Goal: Task Accomplishment & Management: Manage account settings

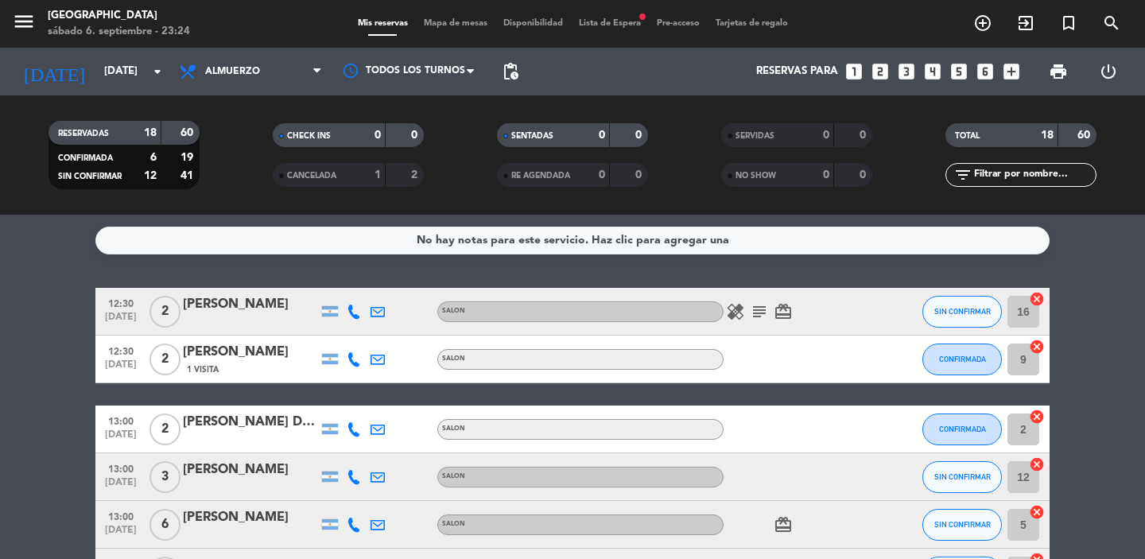
click at [1038, 301] on icon "cancel" at bounding box center [1037, 299] width 16 height 16
click at [1038, 350] on icon "cancel" at bounding box center [1037, 347] width 16 height 16
click at [1037, 417] on icon "cancel" at bounding box center [1037, 417] width 16 height 16
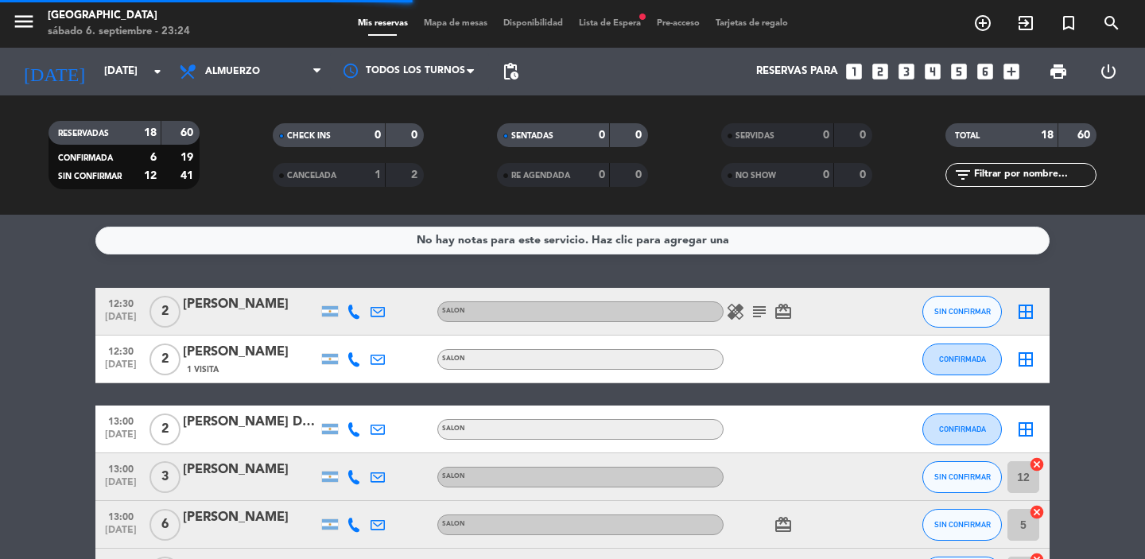
click at [1039, 465] on icon "cancel" at bounding box center [1037, 464] width 16 height 16
click at [1036, 514] on icon "cancel" at bounding box center [1037, 512] width 16 height 16
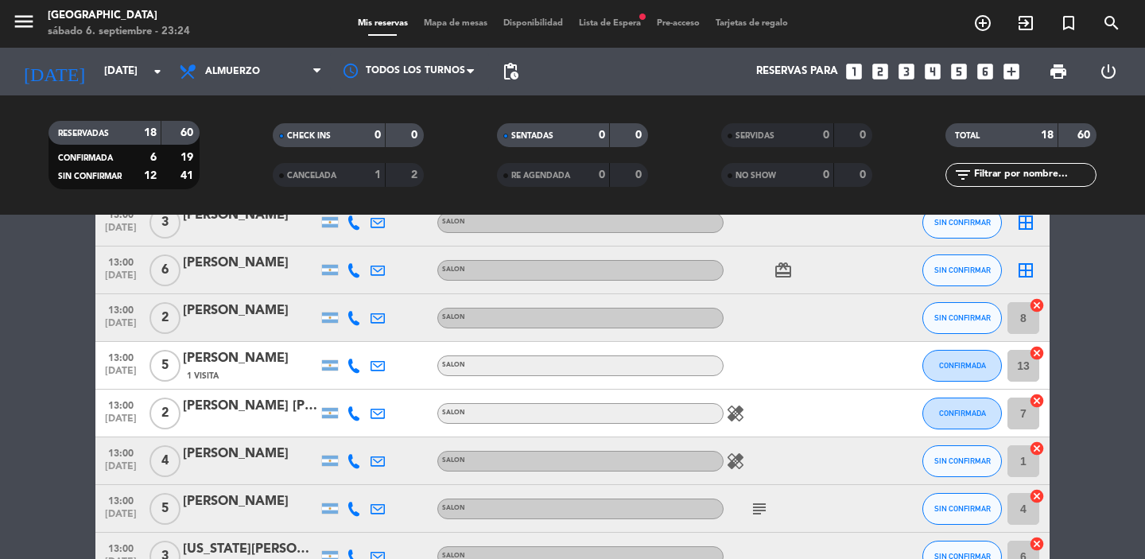
scroll to position [286, 0]
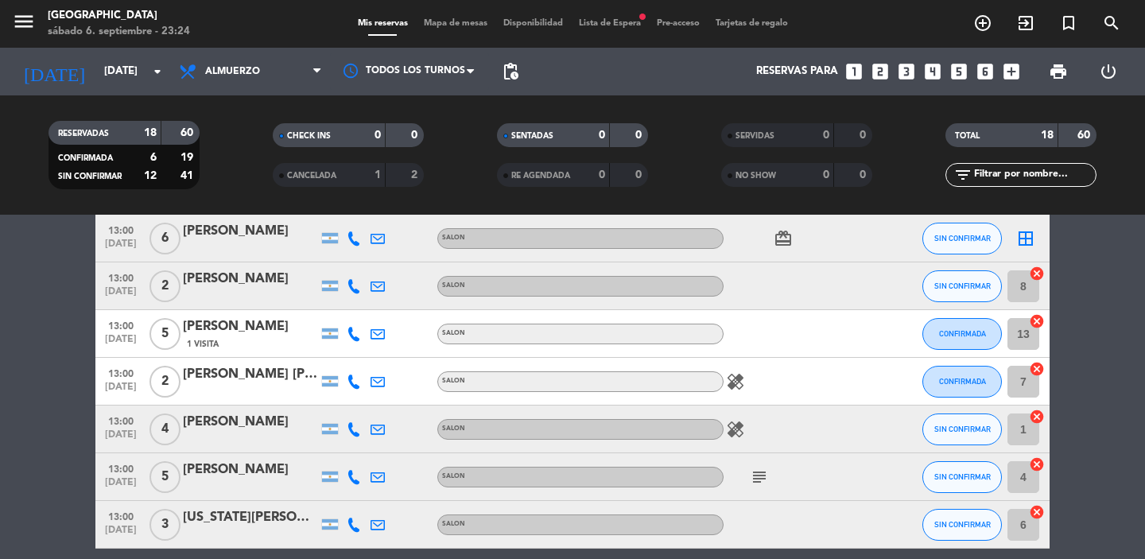
click at [1039, 274] on icon "cancel" at bounding box center [1037, 274] width 16 height 16
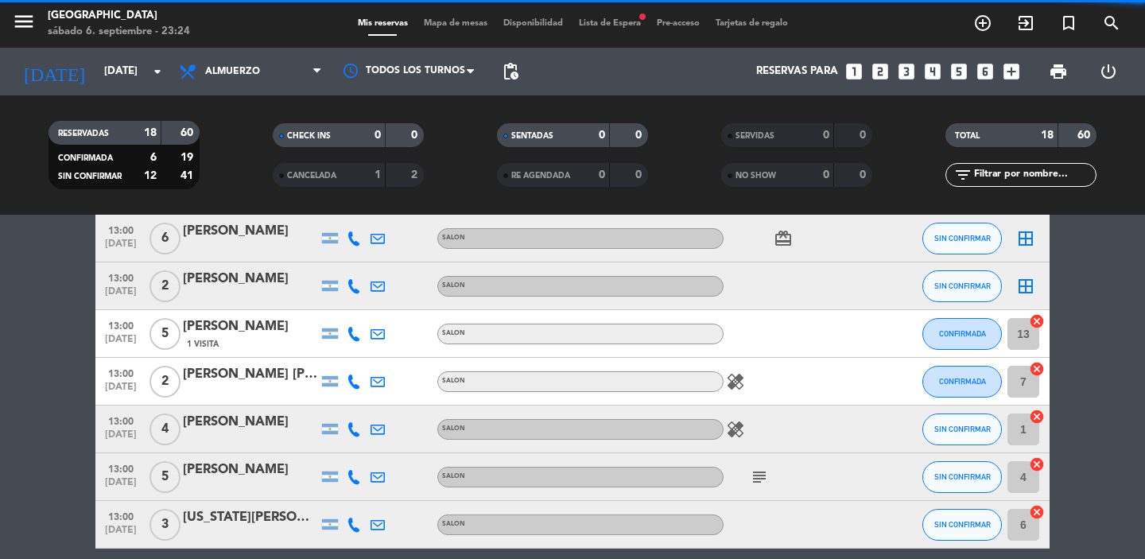
click at [1039, 320] on icon "cancel" at bounding box center [1037, 321] width 16 height 16
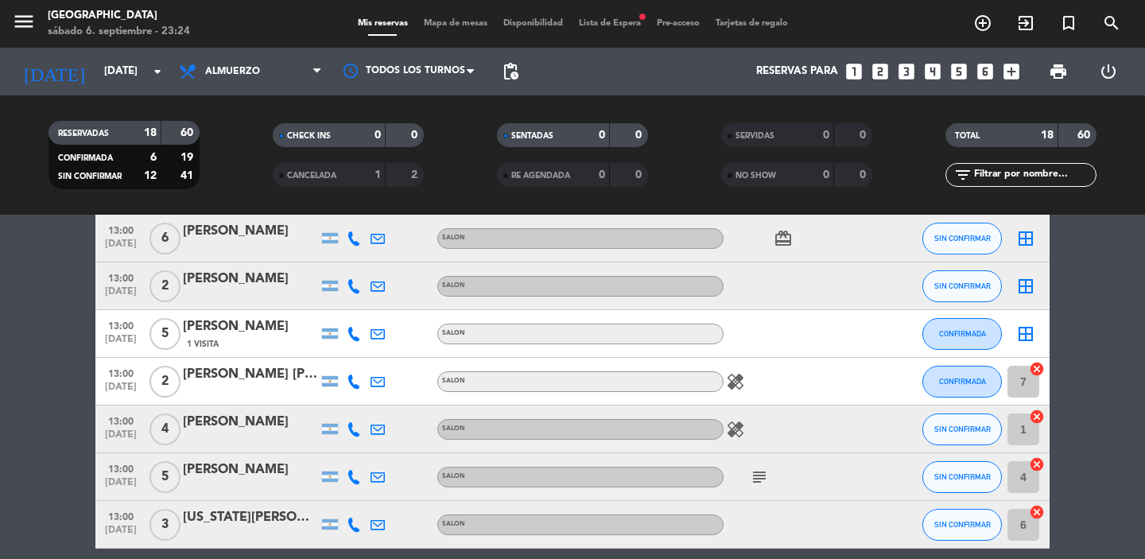
click at [1037, 413] on icon "cancel" at bounding box center [1037, 417] width 16 height 16
click at [1037, 461] on icon "cancel" at bounding box center [1037, 464] width 16 height 16
click at [1038, 511] on icon "cancel" at bounding box center [1037, 512] width 16 height 16
click at [1042, 368] on icon "cancel" at bounding box center [1037, 369] width 16 height 16
click at [1080, 424] on bookings-row "12:30 [DATE] 2 [PERSON_NAME] SALON healing subject card_giftcard SIN CONFIRMAR …" at bounding box center [572, 453] width 1145 height 903
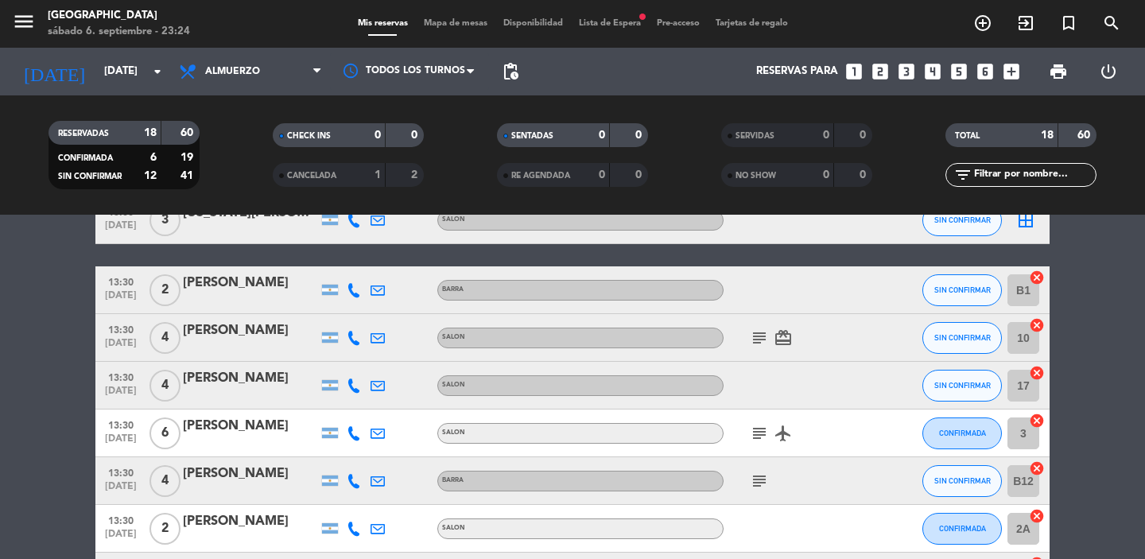
scroll to position [636, 0]
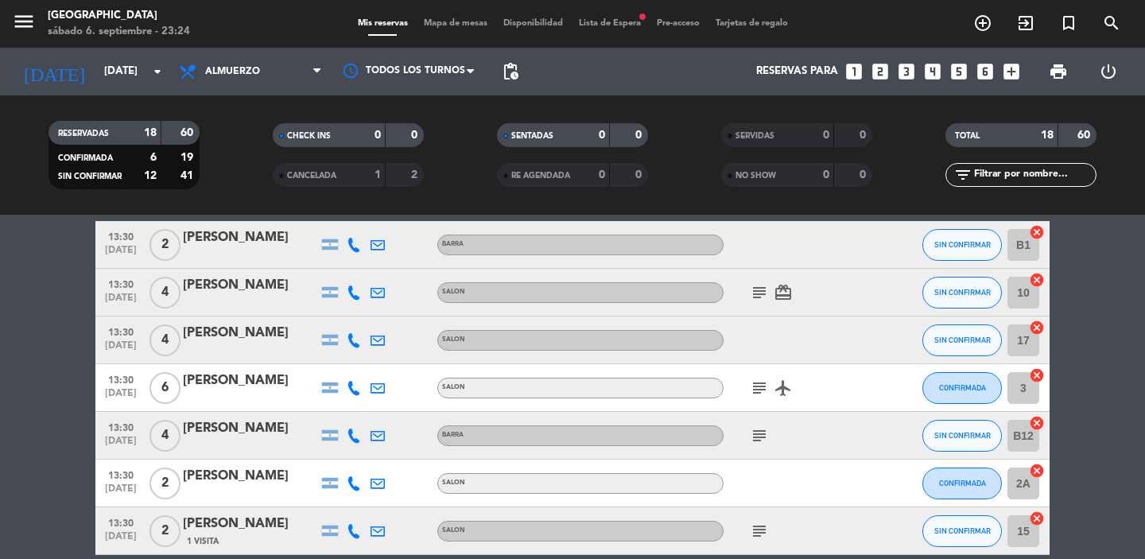
click at [1039, 280] on icon "cancel" at bounding box center [1037, 280] width 16 height 16
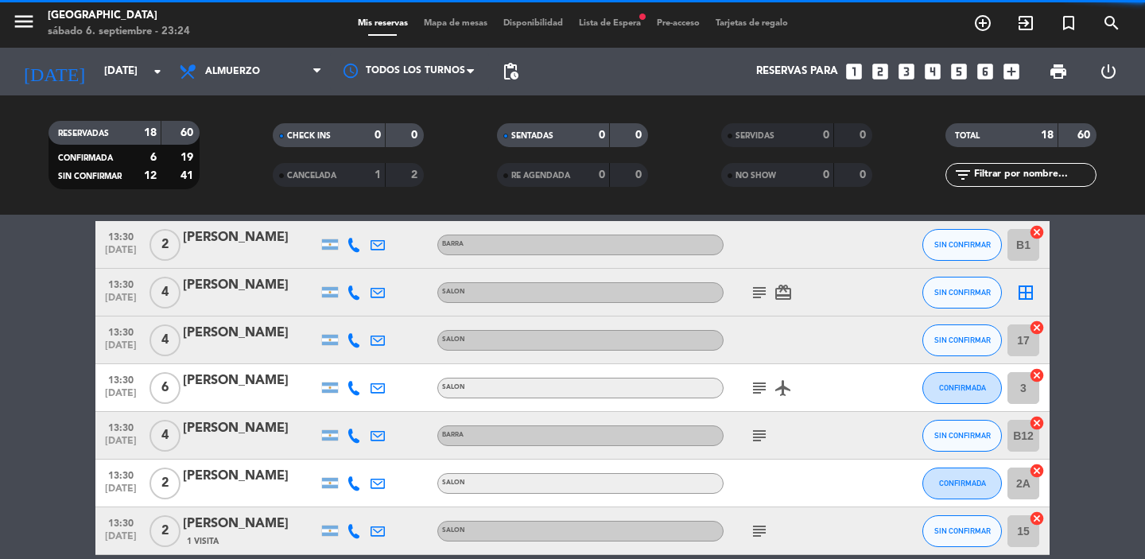
click at [1038, 325] on icon "cancel" at bounding box center [1037, 328] width 16 height 16
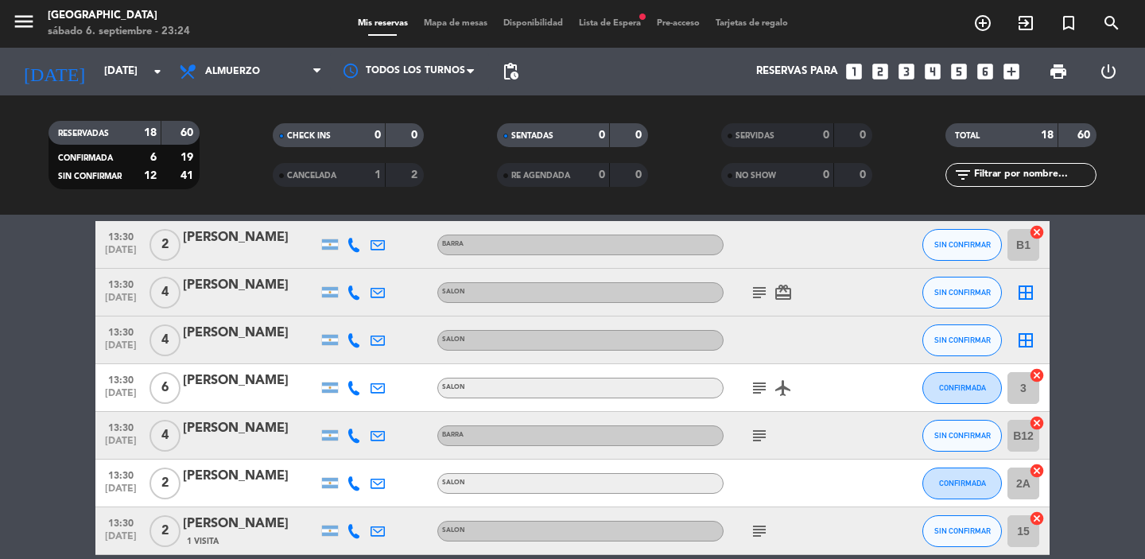
click at [1041, 472] on icon "cancel" at bounding box center [1037, 471] width 16 height 16
click at [1068, 502] on bookings-row "12:30 [DATE] 2 [PERSON_NAME] SALON healing subject card_giftcard SIN CONFIRMAR …" at bounding box center [572, 103] width 1145 height 903
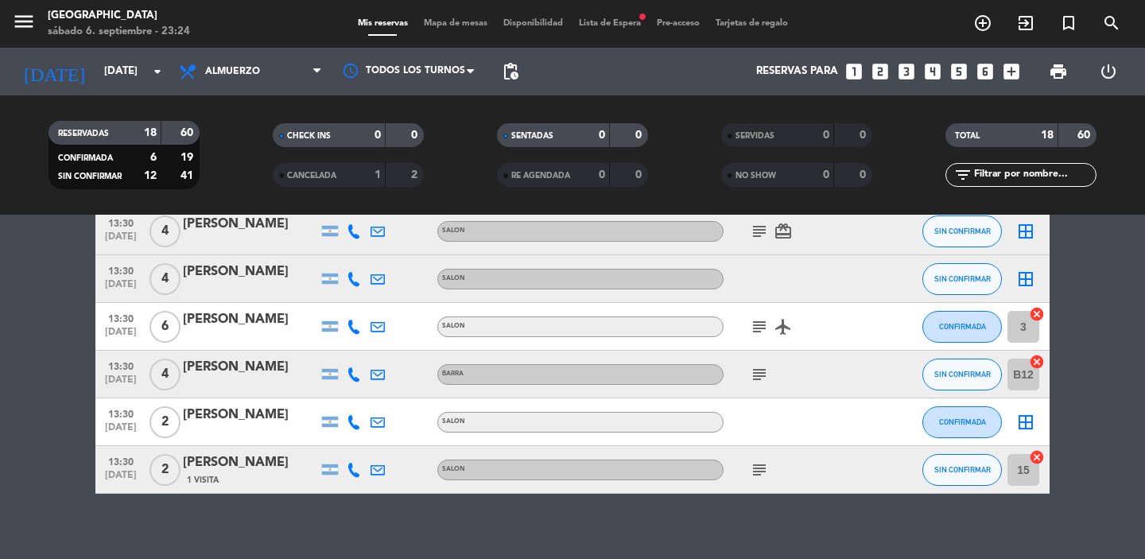
scroll to position [700, 0]
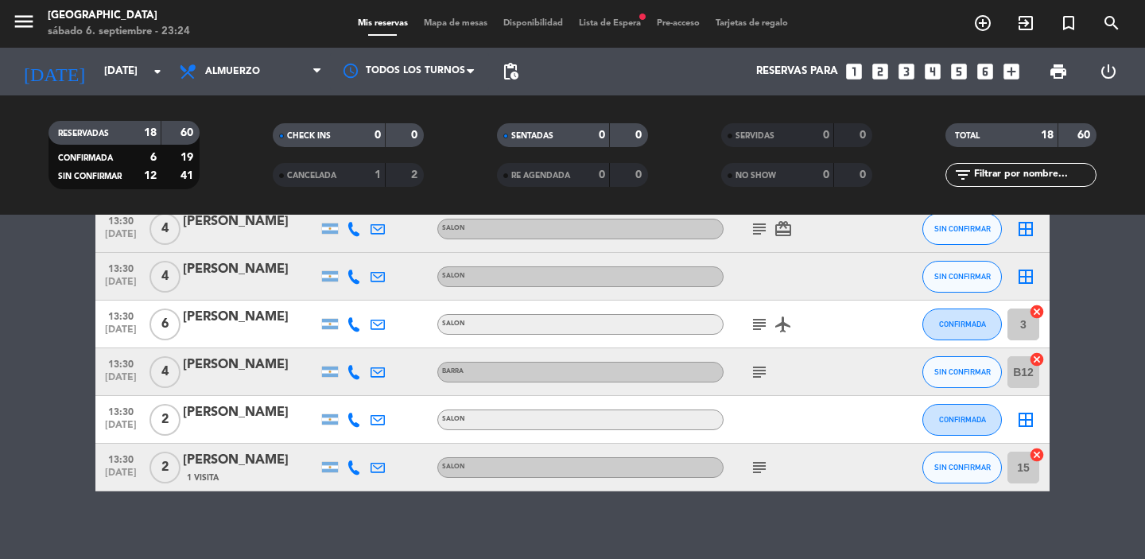
click at [1038, 456] on icon "cancel" at bounding box center [1037, 455] width 16 height 16
click at [1092, 442] on bookings-row "12:30 [DATE] 2 [PERSON_NAME] SALON healing subject card_giftcard SIN CONFIRMAR …" at bounding box center [572, 39] width 1145 height 903
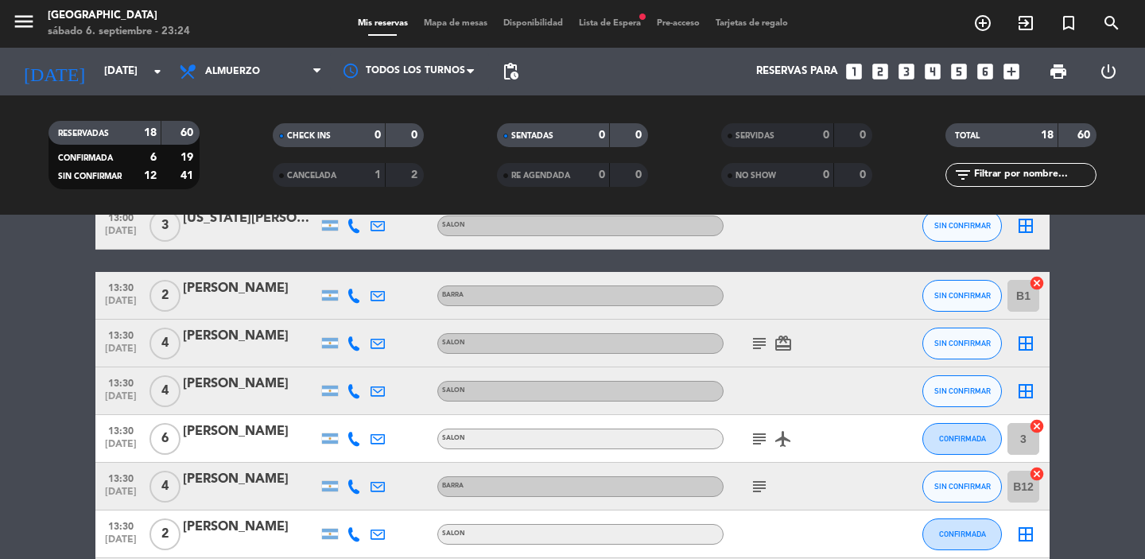
scroll to position [541, 0]
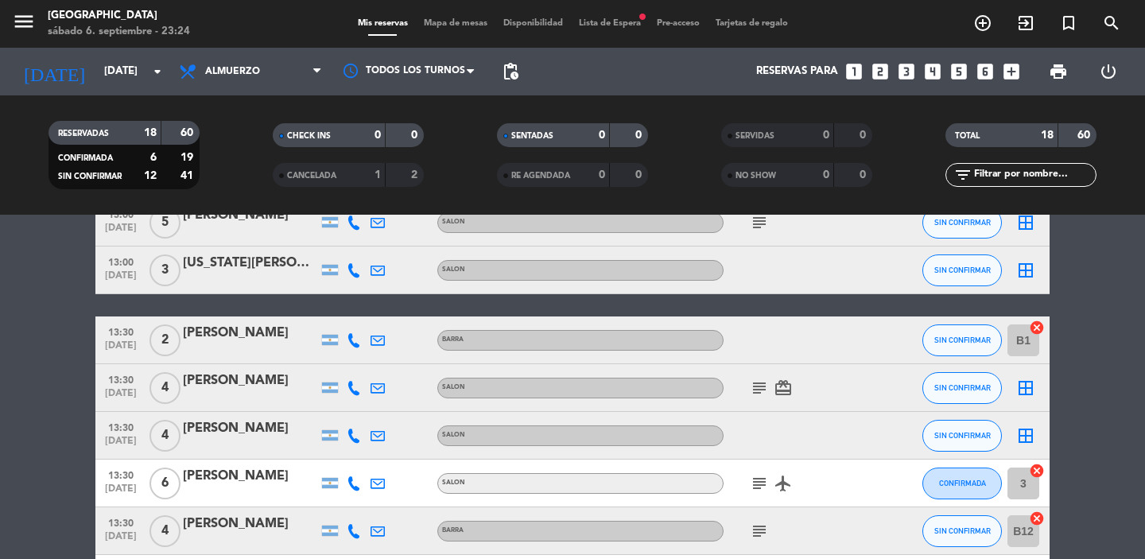
click at [1035, 470] on icon "cancel" at bounding box center [1037, 471] width 16 height 16
click at [1091, 456] on bookings-row "12:30 [DATE] 2 [PERSON_NAME] SALON healing subject card_giftcard SIN CONFIRMAR …" at bounding box center [572, 198] width 1145 height 903
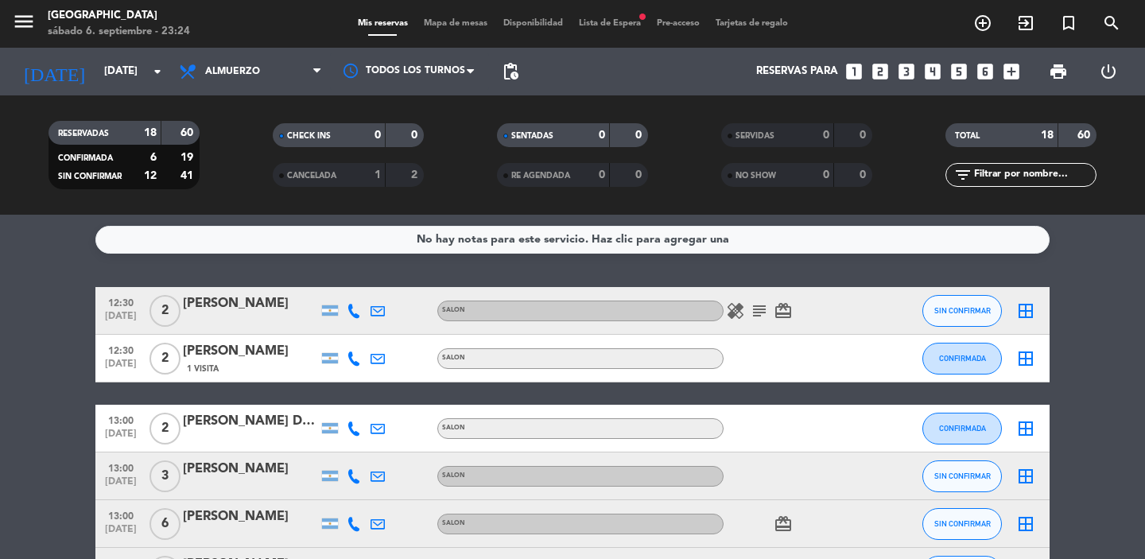
scroll to position [0, 0]
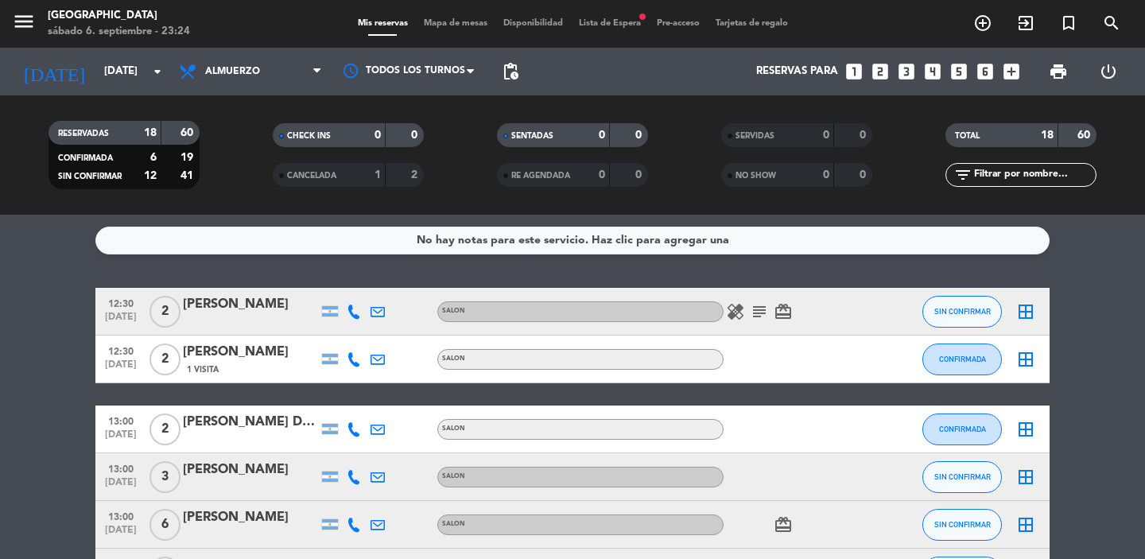
click at [1023, 313] on icon "border_all" at bounding box center [1025, 311] width 19 height 19
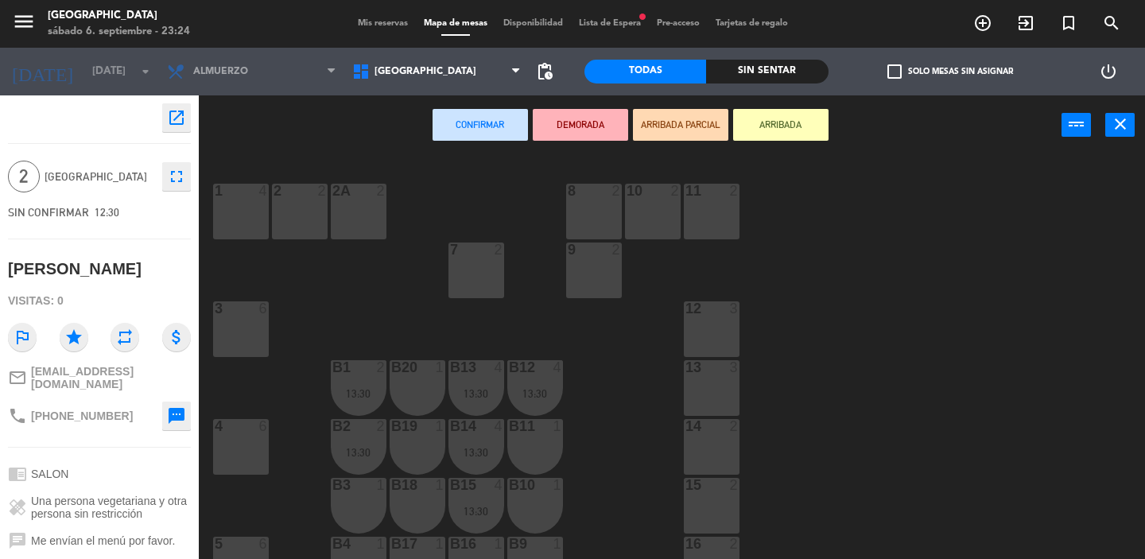
click at [246, 202] on div "1 4" at bounding box center [241, 212] width 56 height 56
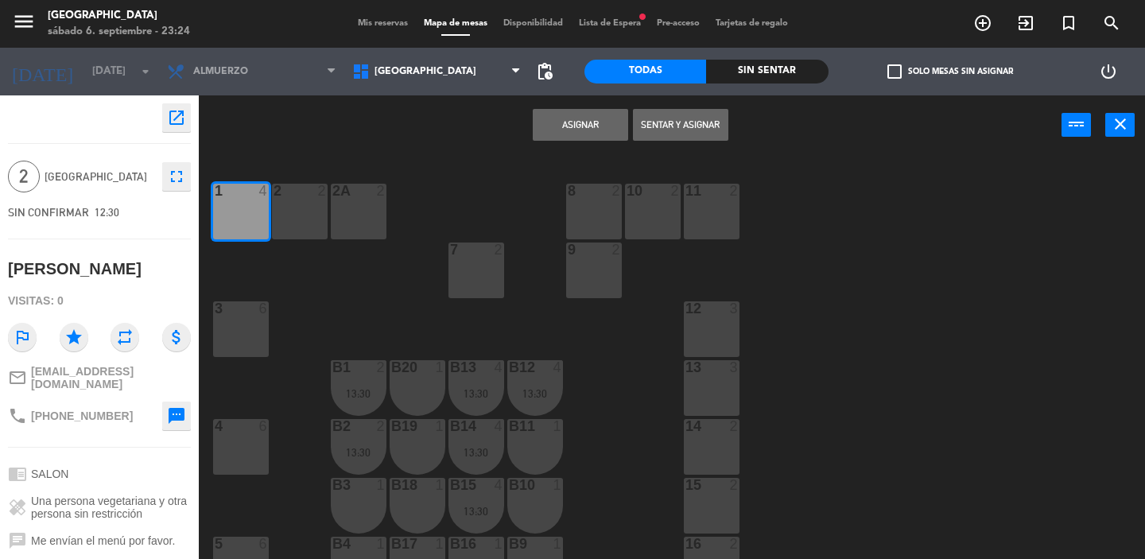
click at [563, 126] on button "Asignar" at bounding box center [580, 125] width 95 height 32
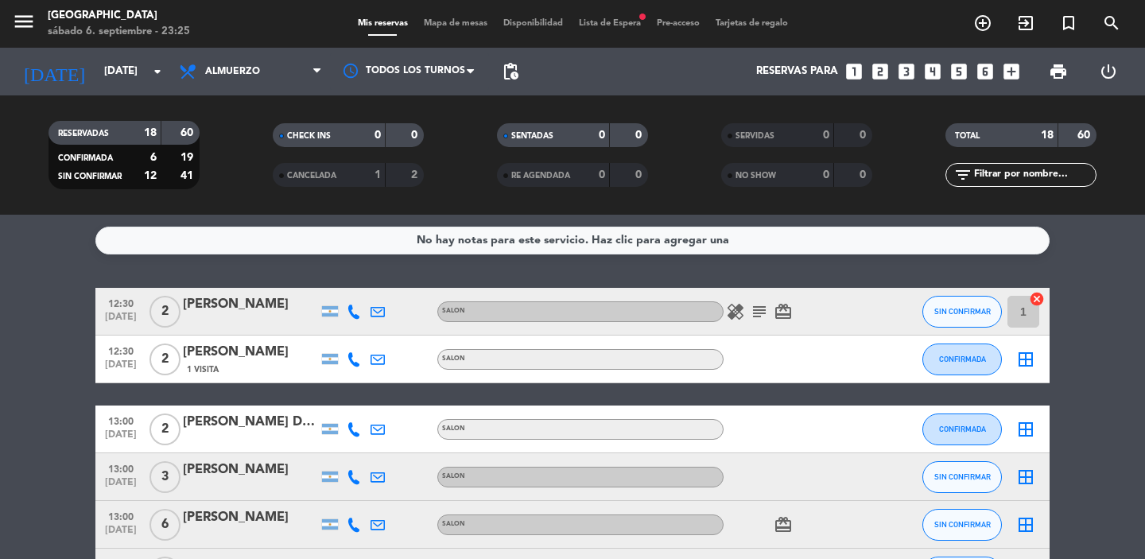
click at [1027, 362] on icon "border_all" at bounding box center [1025, 359] width 19 height 19
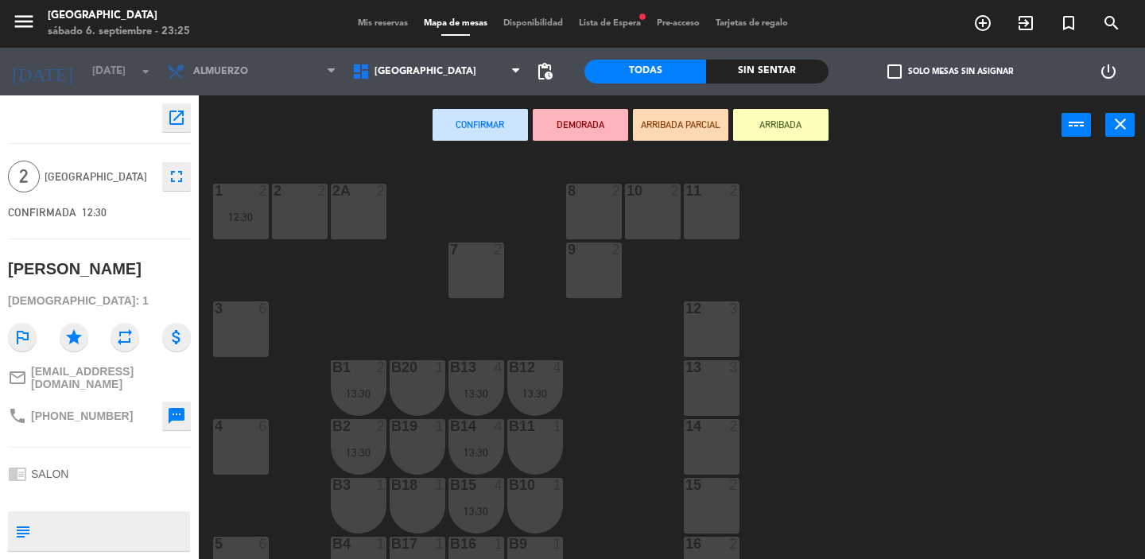
click at [300, 210] on div "2 2" at bounding box center [300, 212] width 56 height 56
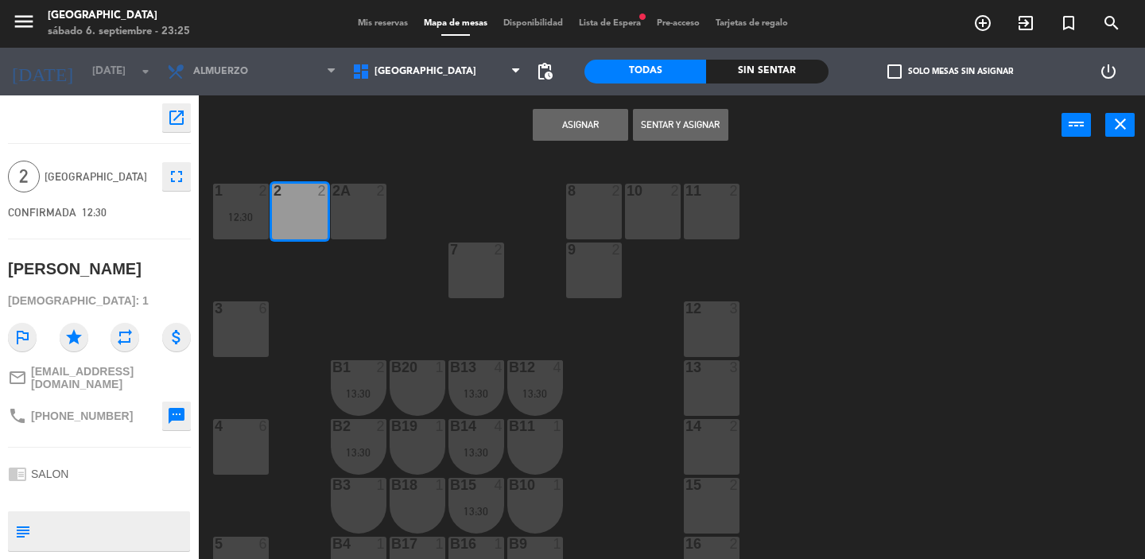
click at [553, 134] on button "Asignar" at bounding box center [580, 125] width 95 height 32
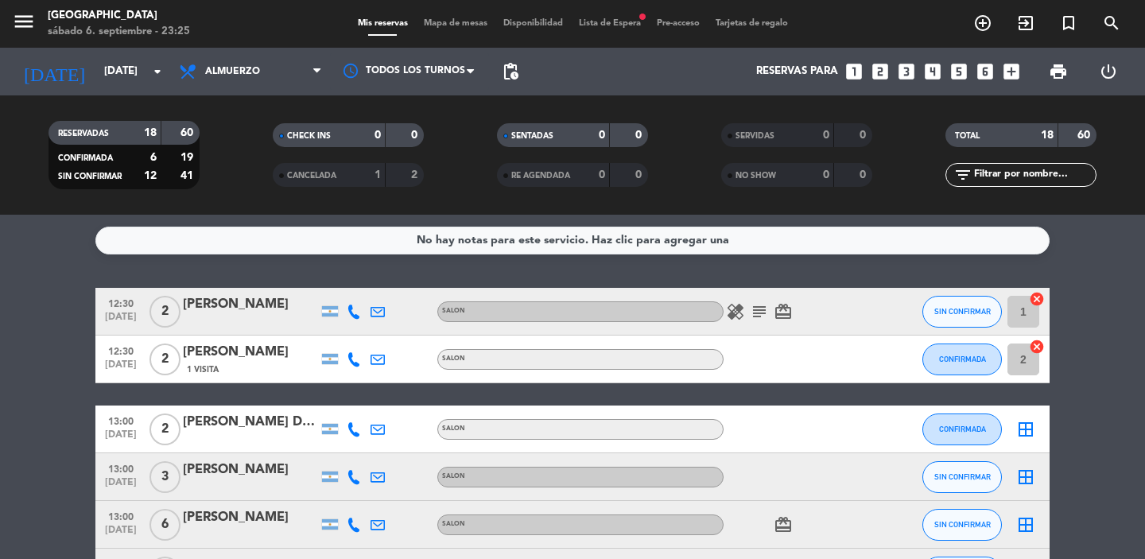
click at [1031, 430] on icon "border_all" at bounding box center [1025, 429] width 19 height 19
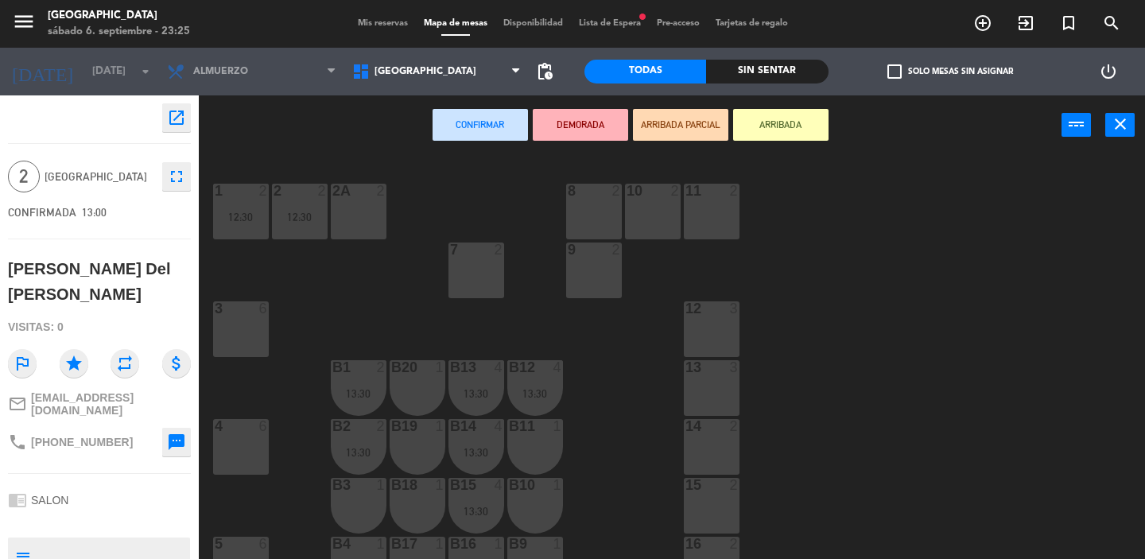
click at [359, 209] on div "2A 2" at bounding box center [359, 212] width 56 height 56
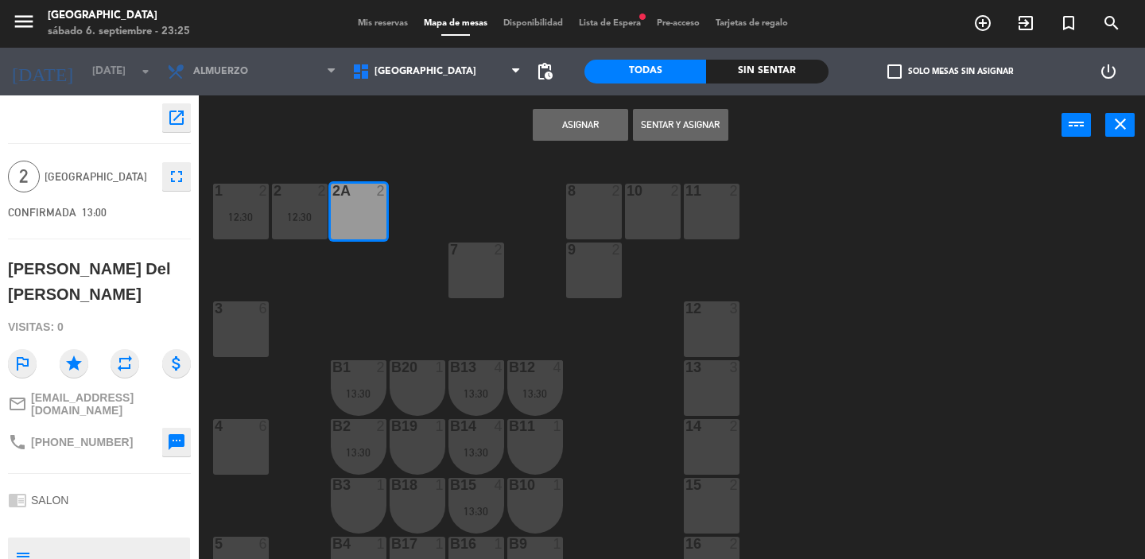
click at [557, 134] on button "Asignar" at bounding box center [580, 125] width 95 height 32
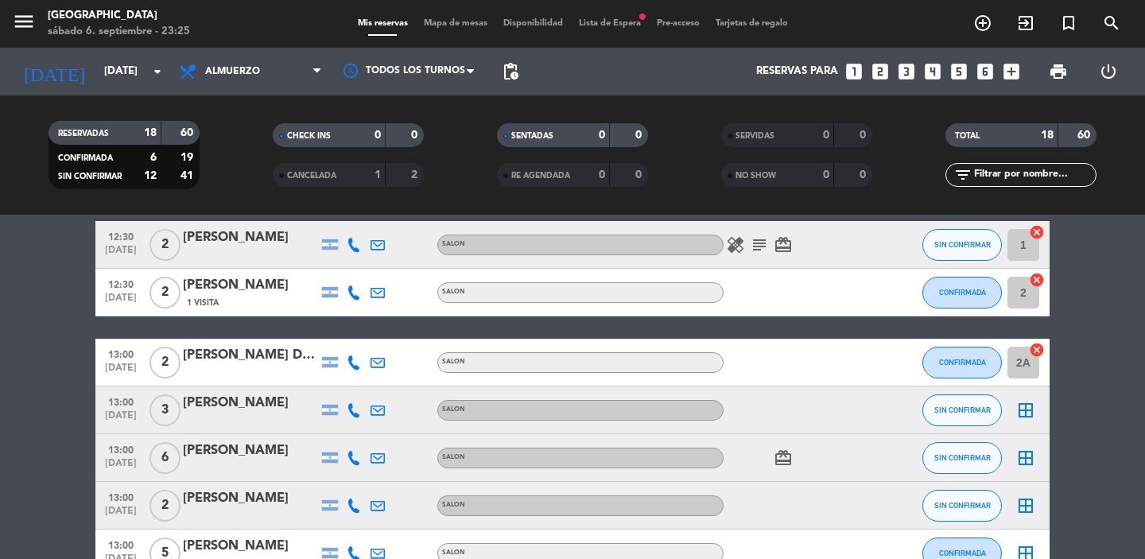
scroll to position [95, 0]
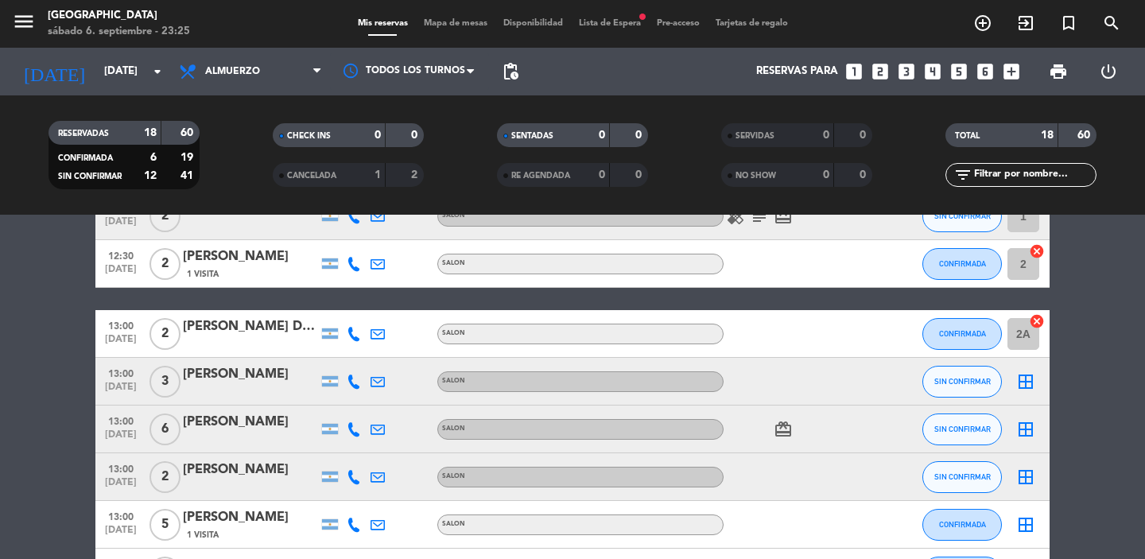
click at [1031, 379] on icon "border_all" at bounding box center [1025, 381] width 19 height 19
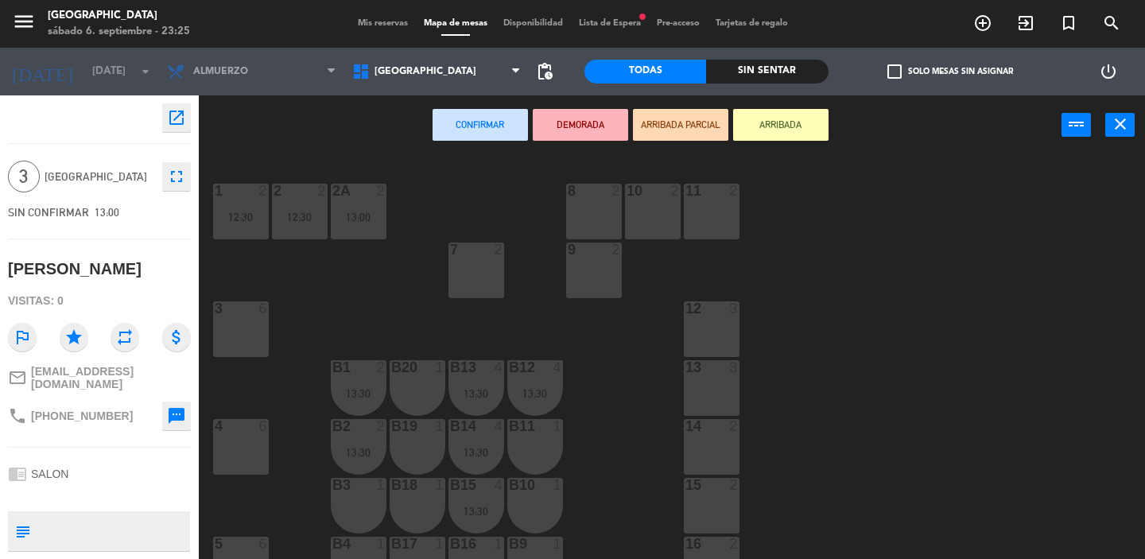
click at [533, 307] on div "1 2 12:30 2 2 12:30 8 2 10 2 11 2 2A 2 13:00 7 2 9 2 3 6 12 3 13 3 B1 2 13:30 B…" at bounding box center [677, 357] width 935 height 404
click at [651, 218] on div "10 2" at bounding box center [653, 212] width 56 height 56
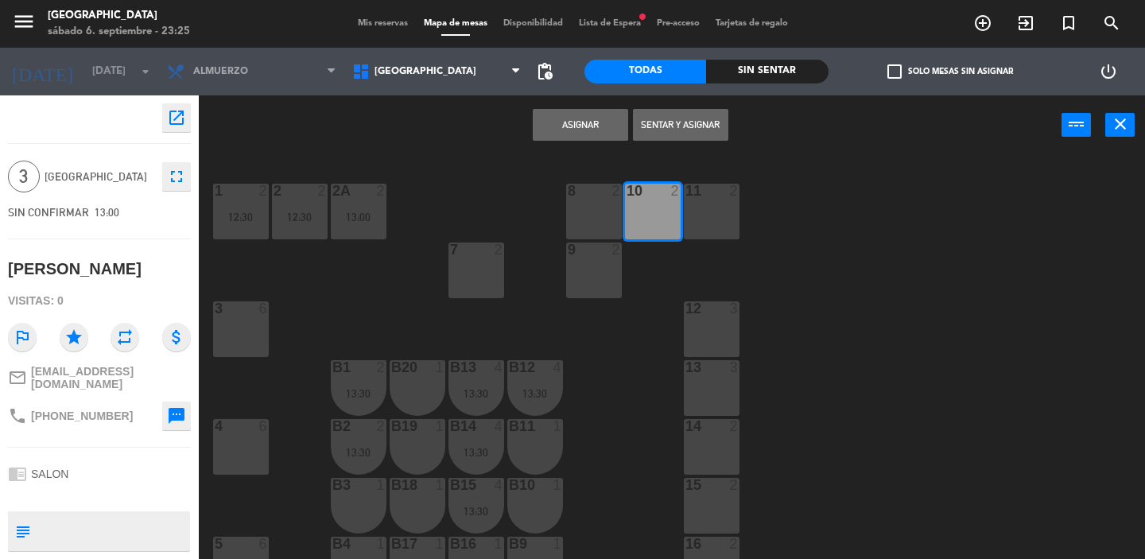
click at [661, 200] on div "10 2" at bounding box center [653, 212] width 56 height 56
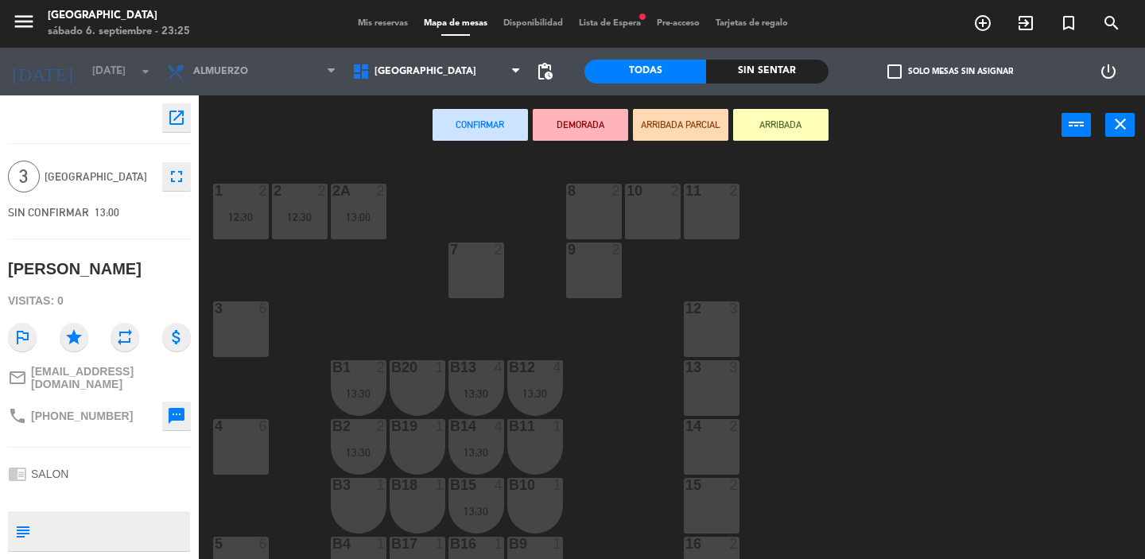
click at [487, 269] on div "7 2" at bounding box center [476, 271] width 56 height 56
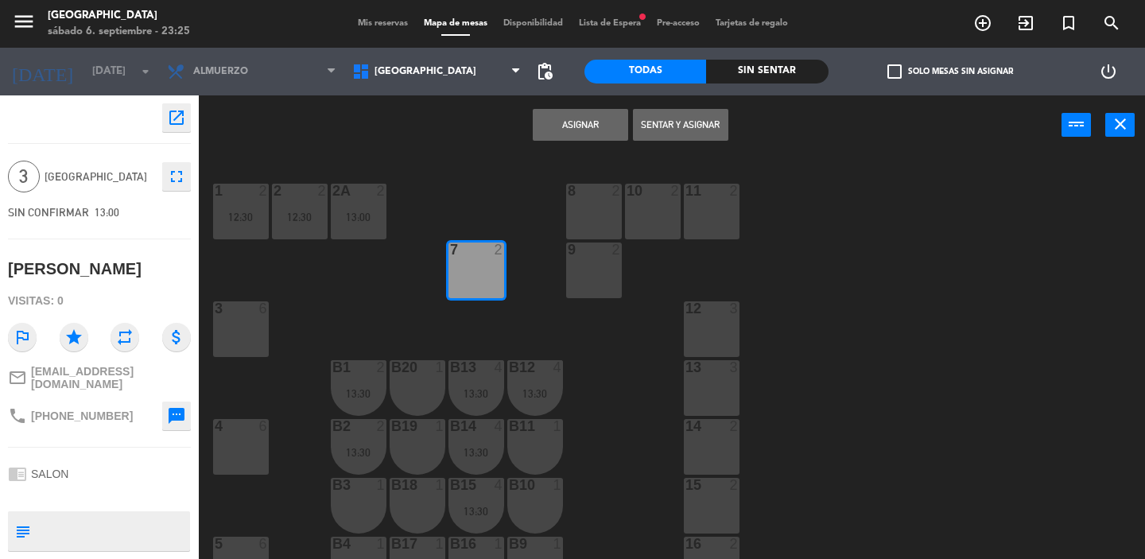
click at [588, 134] on button "Asignar" at bounding box center [580, 125] width 95 height 32
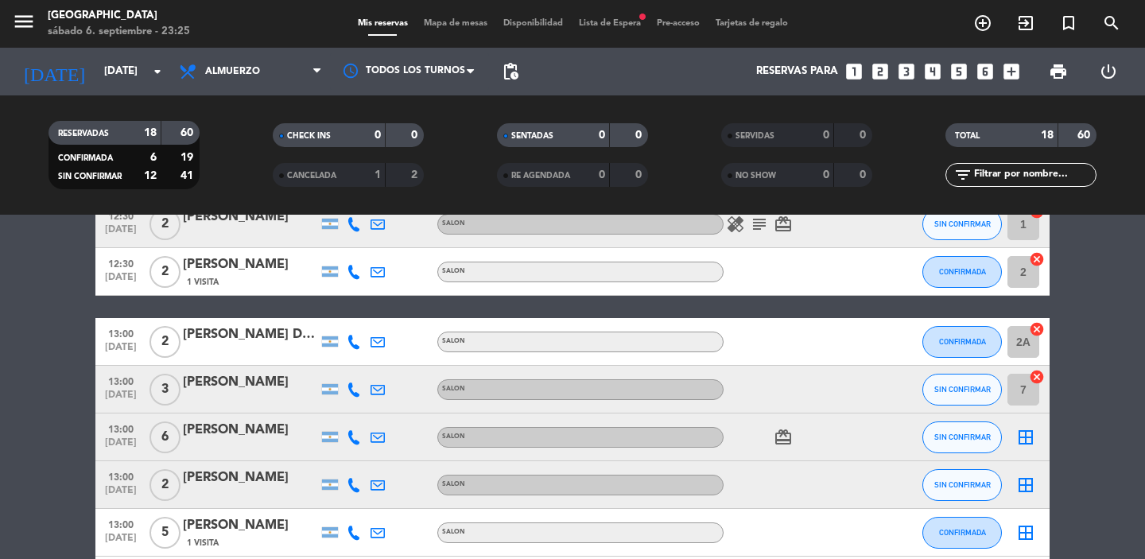
scroll to position [95, 0]
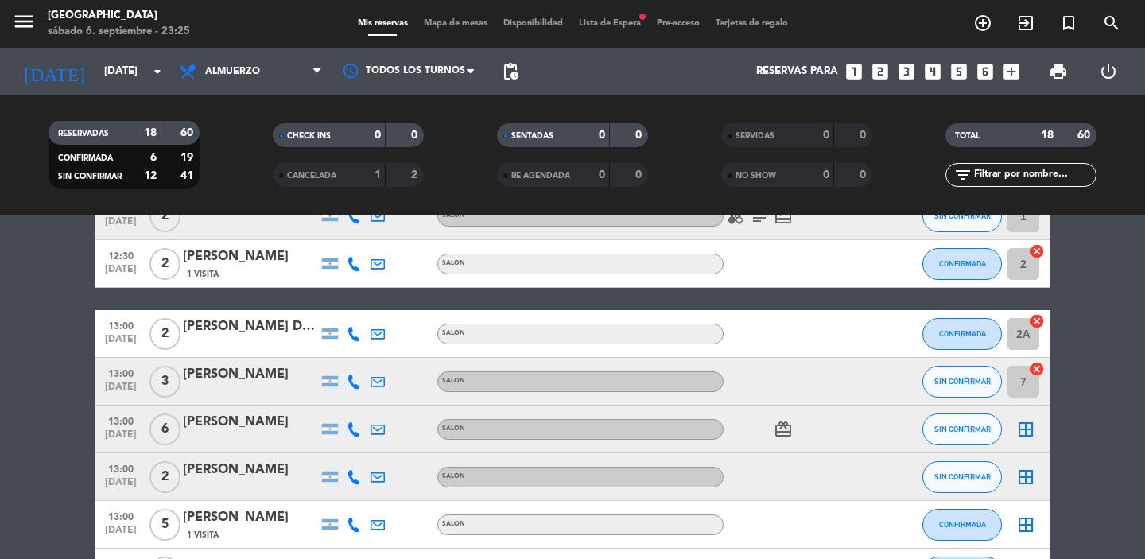
click at [1025, 428] on icon "border_all" at bounding box center [1025, 429] width 19 height 19
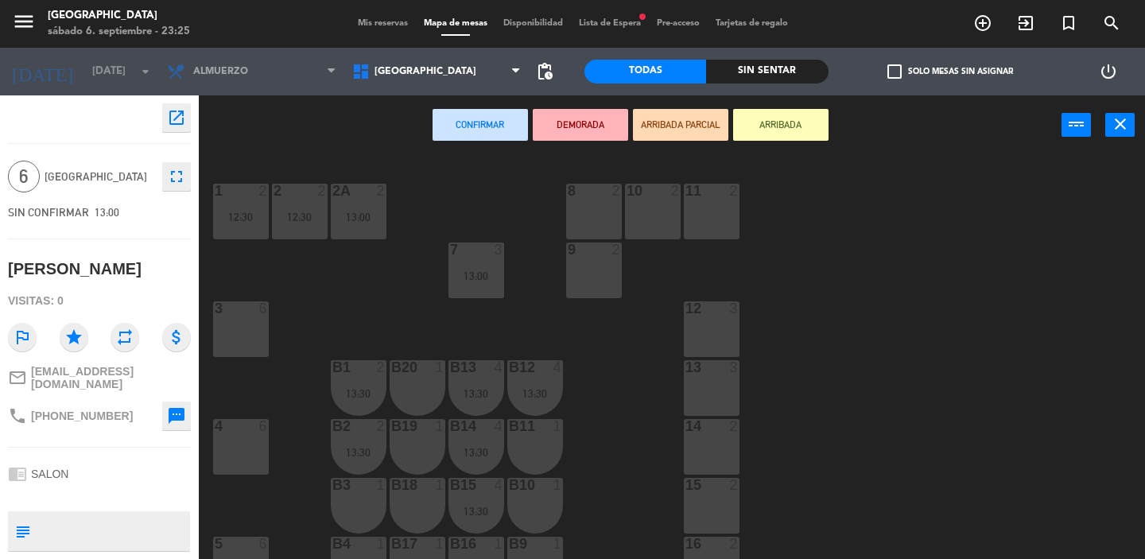
click at [228, 327] on div "3 6" at bounding box center [241, 329] width 56 height 56
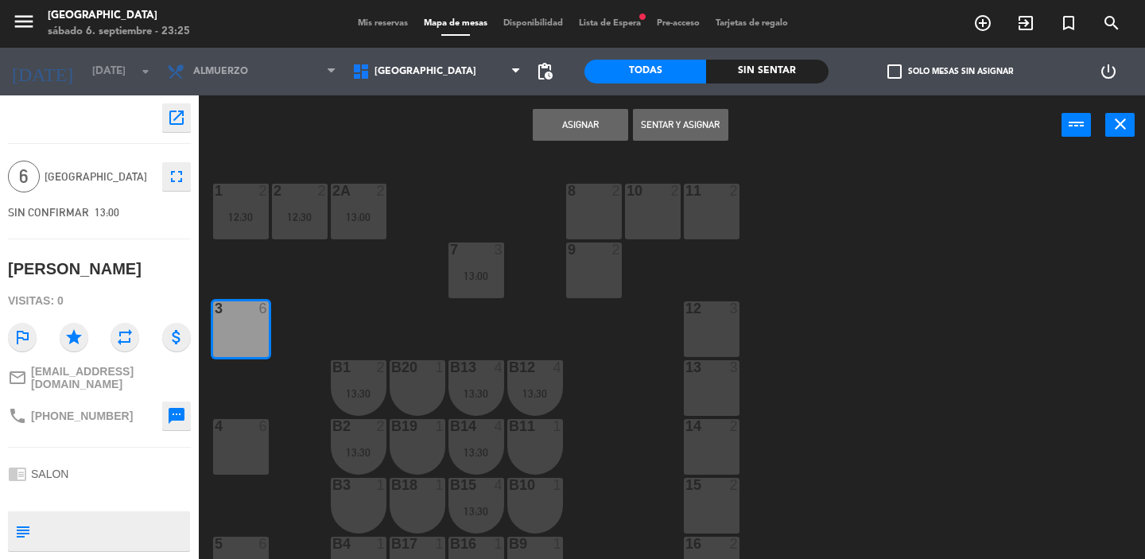
click at [590, 118] on button "Asignar" at bounding box center [580, 125] width 95 height 32
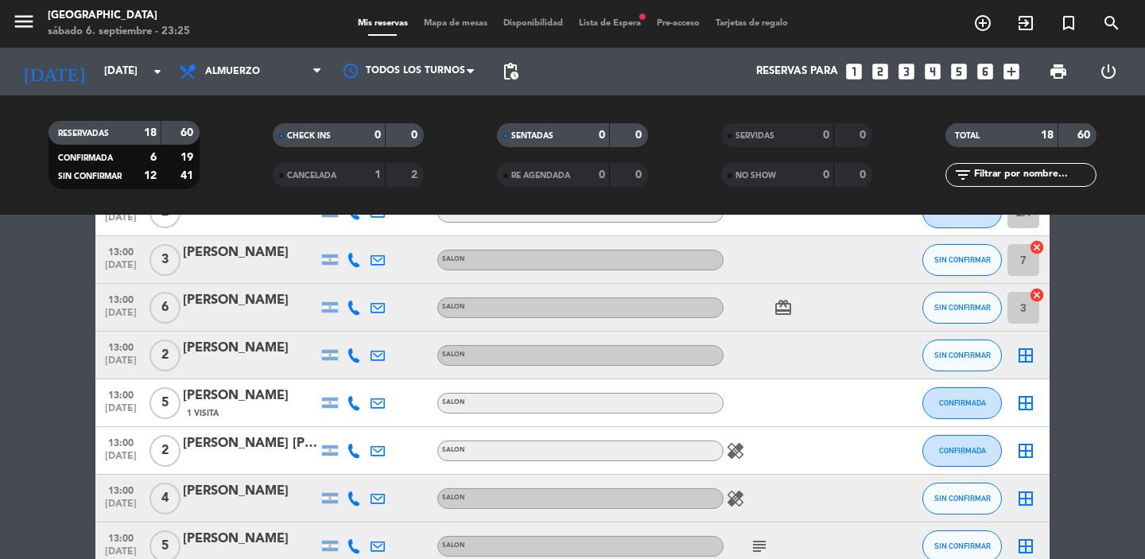
scroll to position [223, 0]
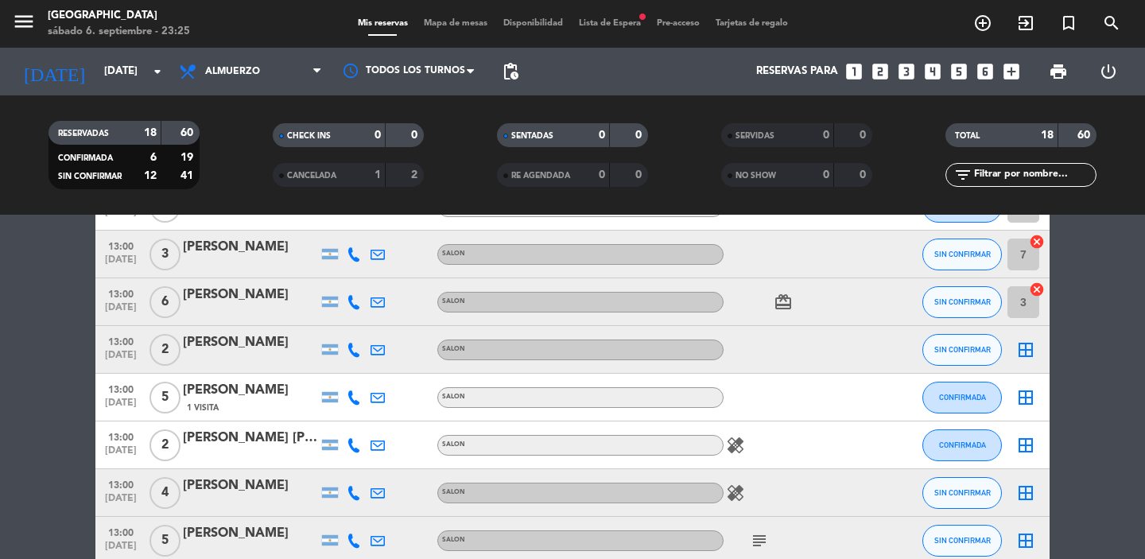
click at [1023, 347] on icon "border_all" at bounding box center [1025, 349] width 19 height 19
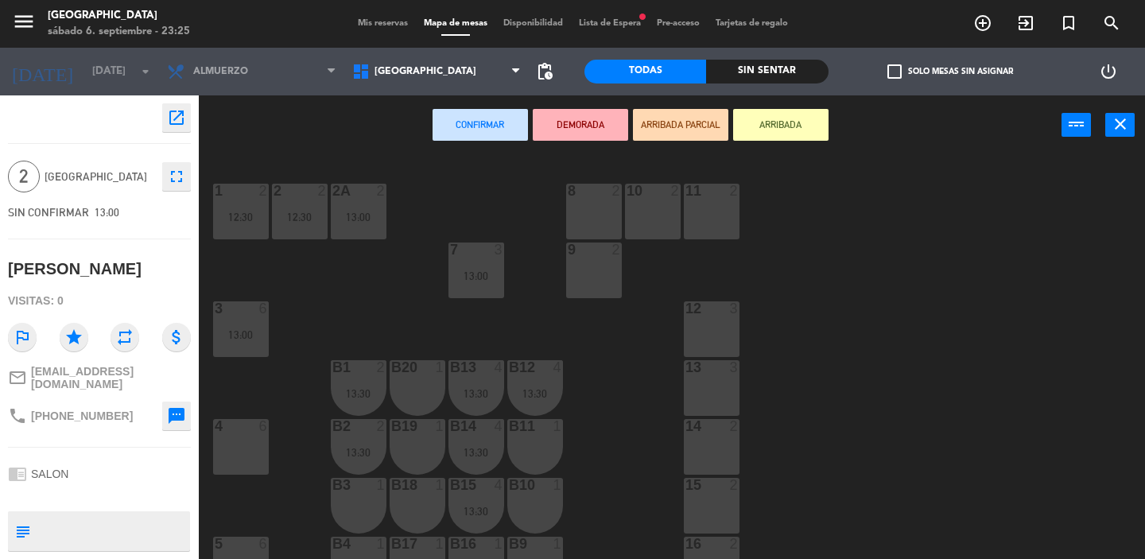
click at [612, 215] on div "8 2" at bounding box center [594, 212] width 56 height 56
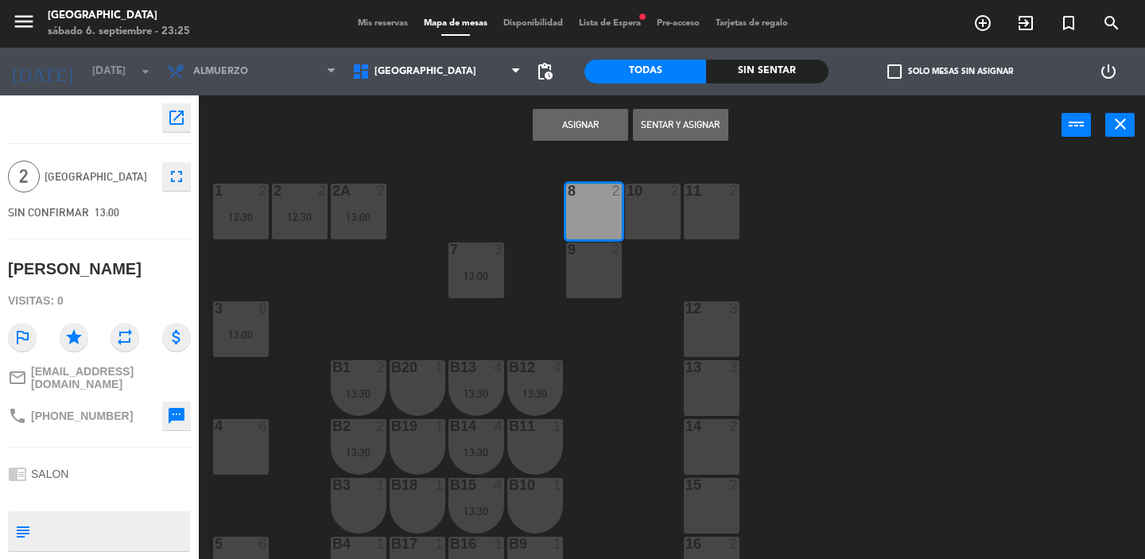
click at [593, 124] on button "Asignar" at bounding box center [580, 125] width 95 height 32
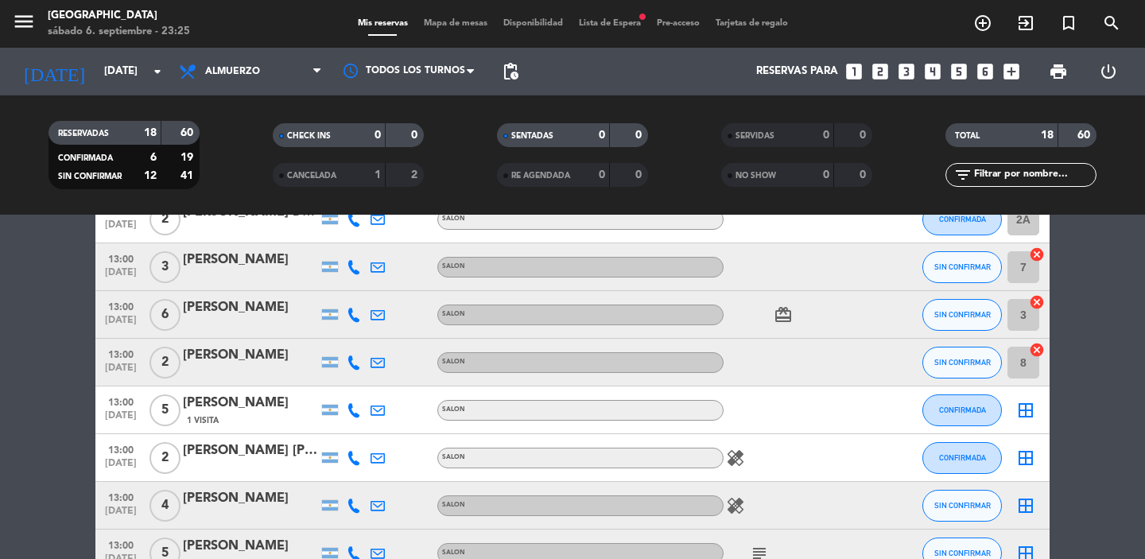
scroll to position [254, 0]
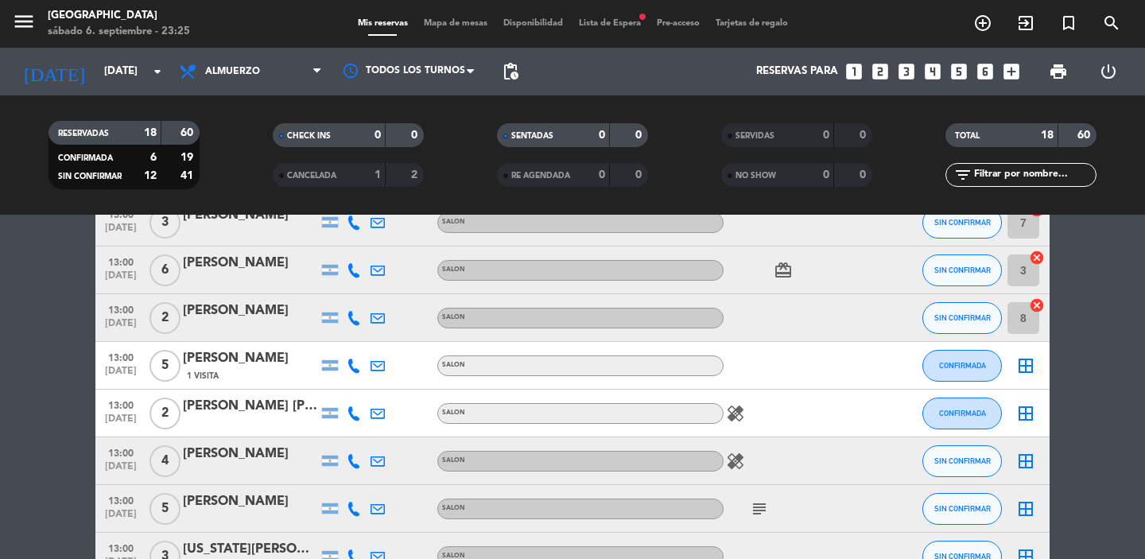
click at [1026, 368] on icon "border_all" at bounding box center [1025, 365] width 19 height 19
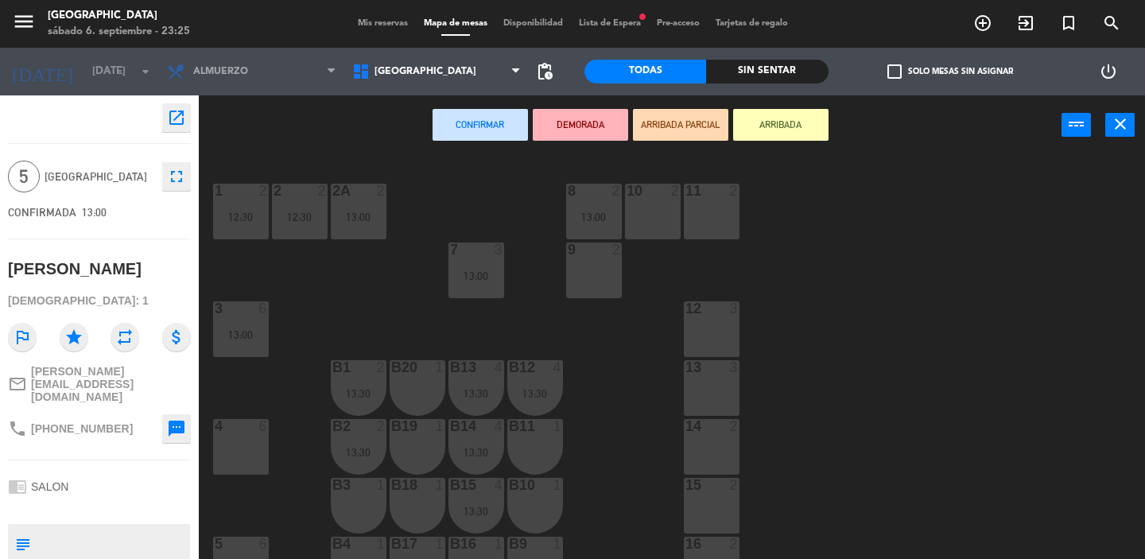
click at [290, 450] on div "1 2 12:30 2 2 12:30 8 2 13:00 10 2 11 2 2A 2 13:00 7 3 13:00 9 2 3 6 13:00 12 3…" at bounding box center [677, 357] width 935 height 404
click at [244, 449] on div "4 6" at bounding box center [241, 447] width 56 height 56
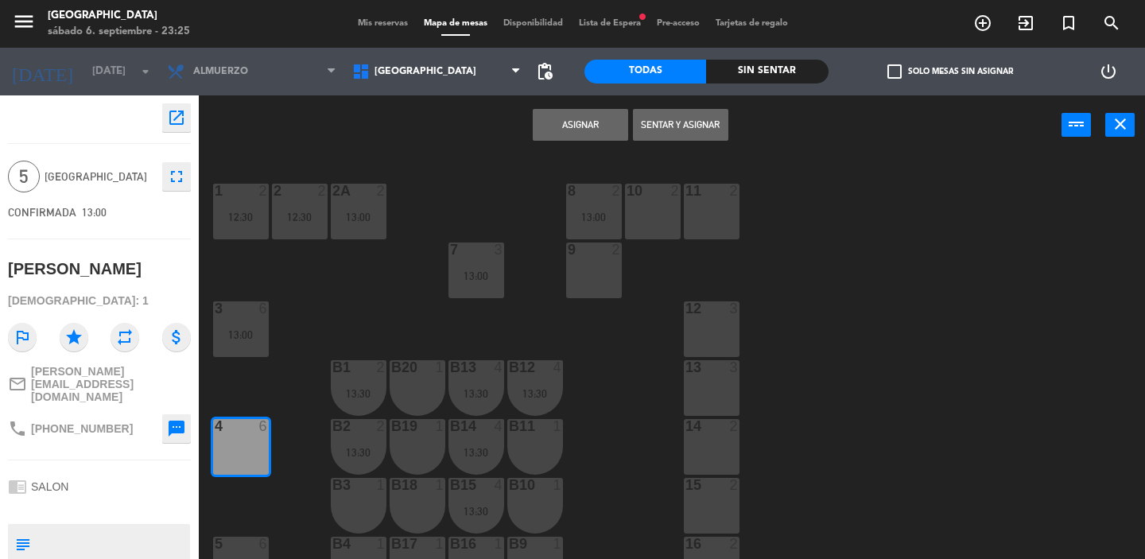
click at [593, 122] on button "Asignar" at bounding box center [580, 125] width 95 height 32
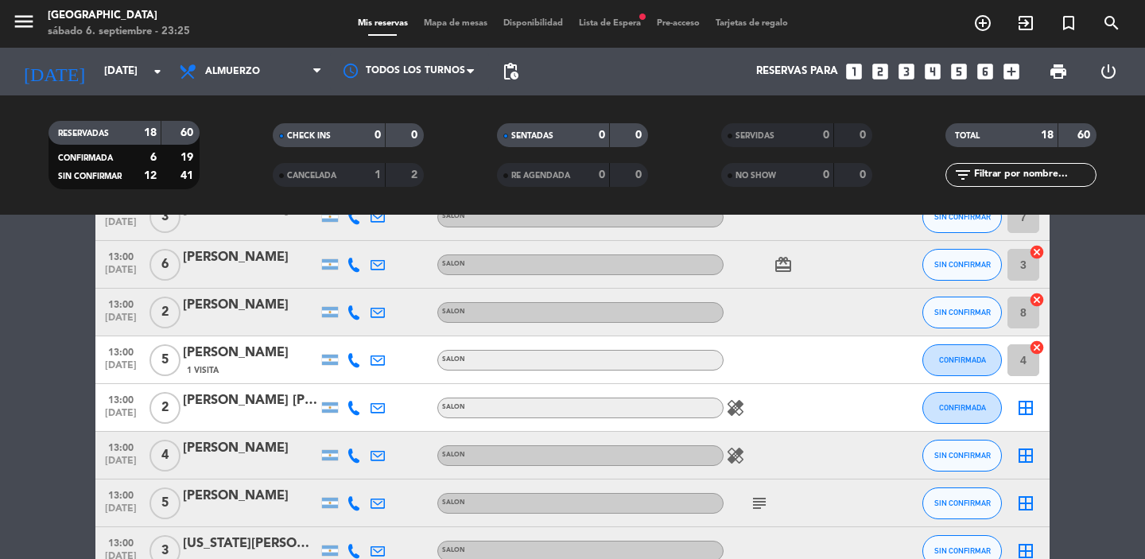
scroll to position [286, 0]
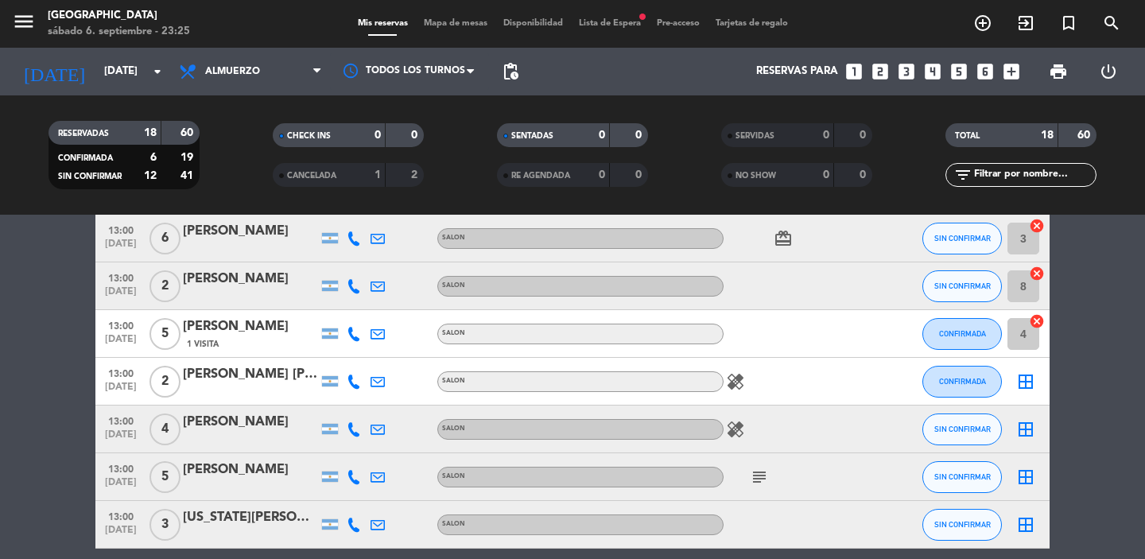
click at [1025, 381] on icon "border_all" at bounding box center [1025, 381] width 19 height 19
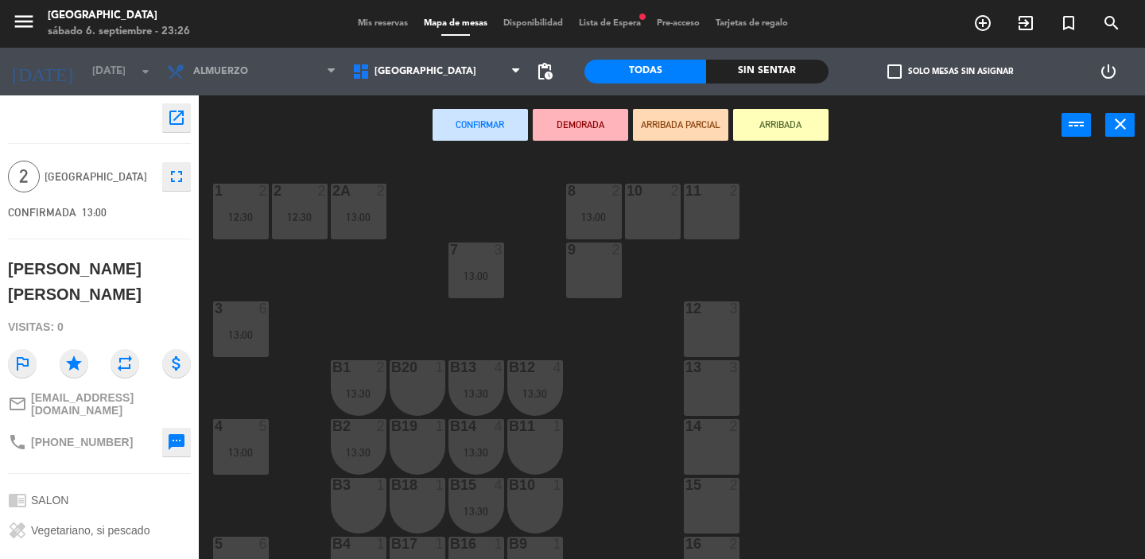
click at [600, 249] on div at bounding box center [593, 250] width 26 height 14
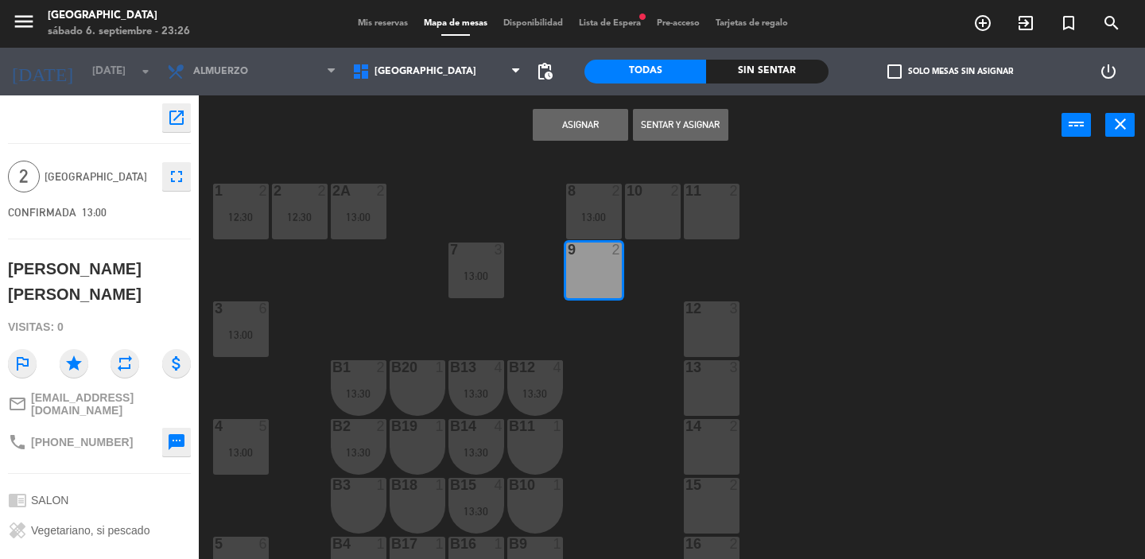
click at [596, 125] on button "Asignar" at bounding box center [580, 125] width 95 height 32
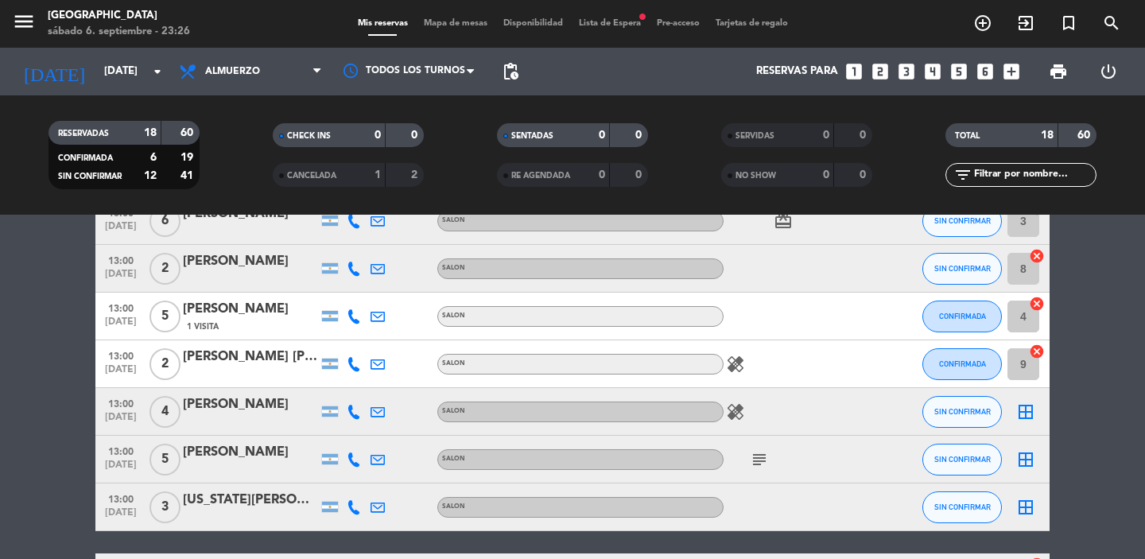
scroll to position [318, 0]
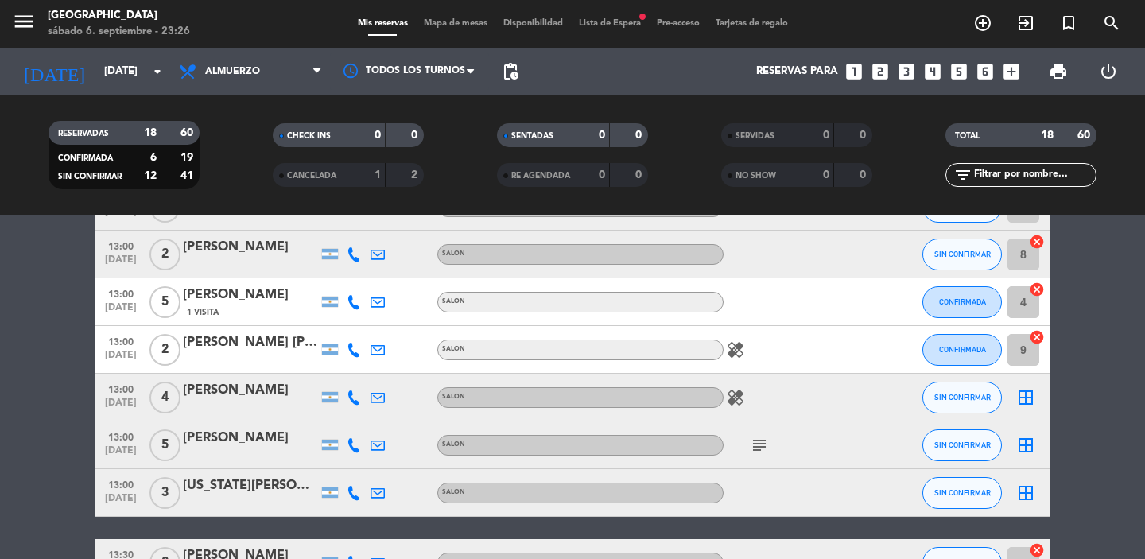
click at [1030, 394] on icon "border_all" at bounding box center [1025, 397] width 19 height 19
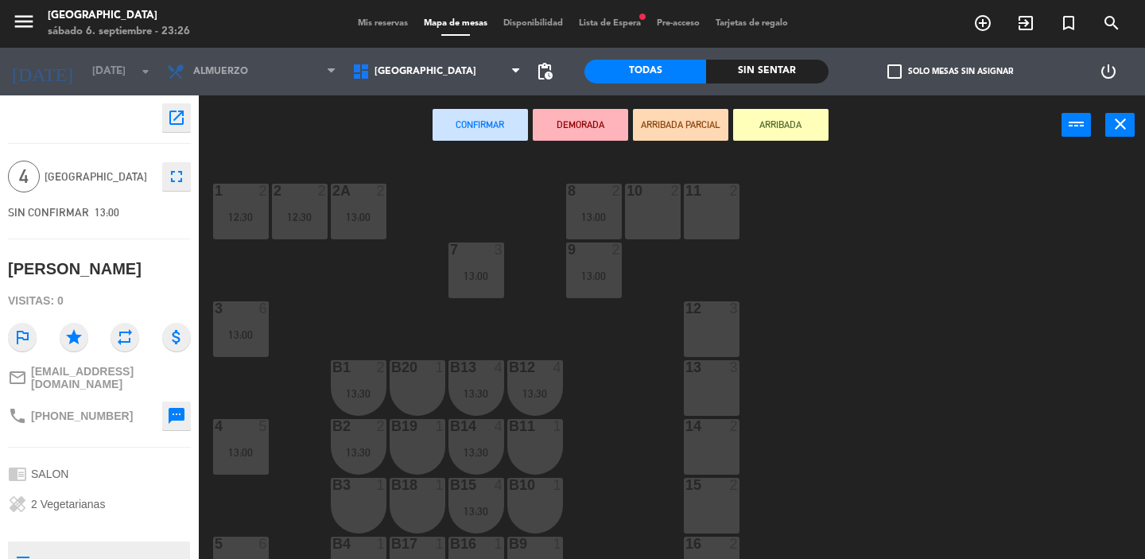
click at [705, 327] on div "12 3" at bounding box center [712, 329] width 56 height 56
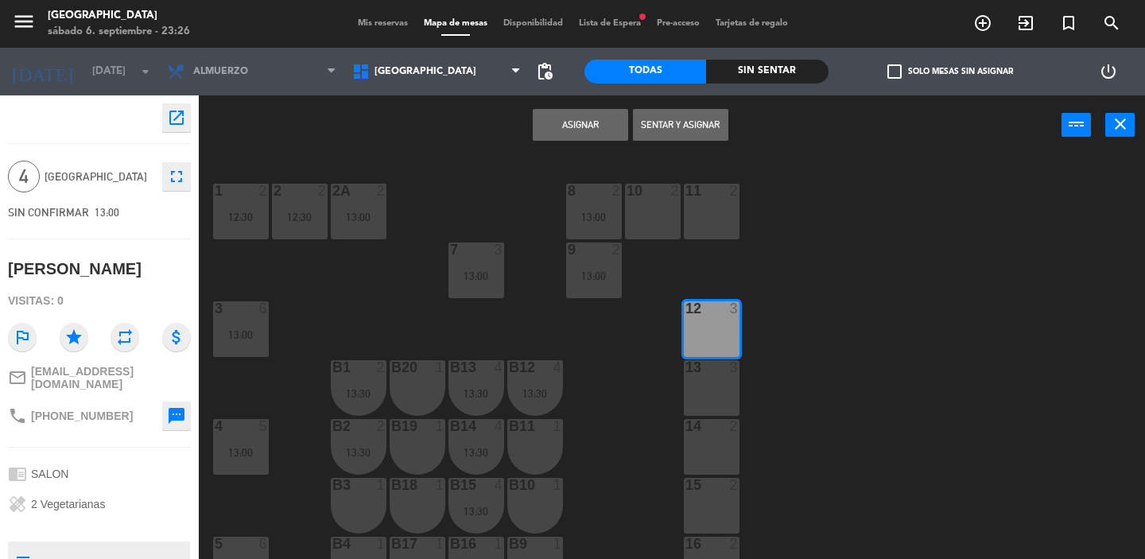
click at [710, 382] on div "13 3" at bounding box center [712, 388] width 56 height 56
click at [585, 130] on button "Asignar" at bounding box center [580, 125] width 95 height 32
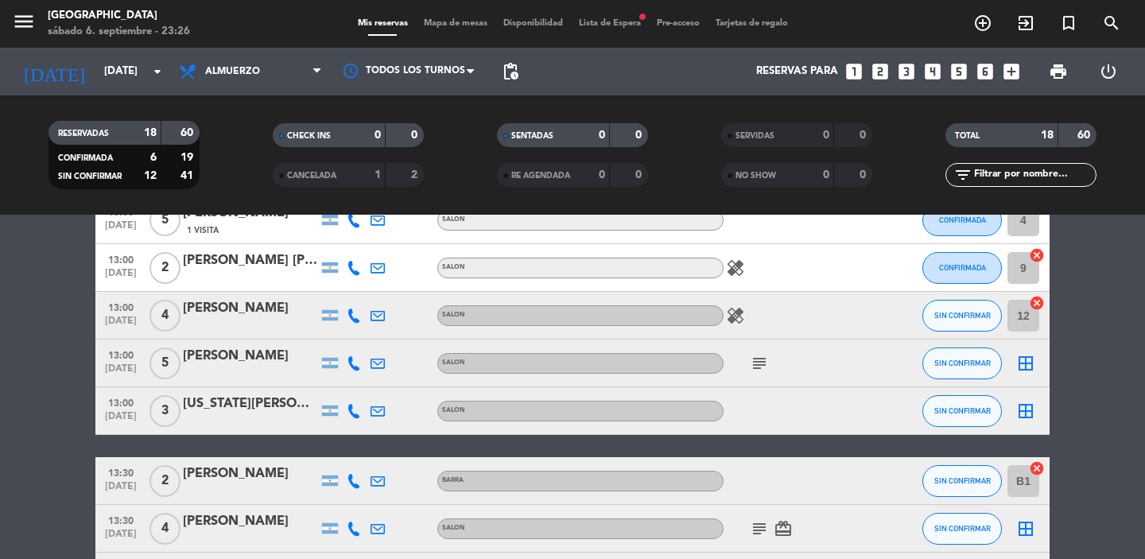
scroll to position [413, 0]
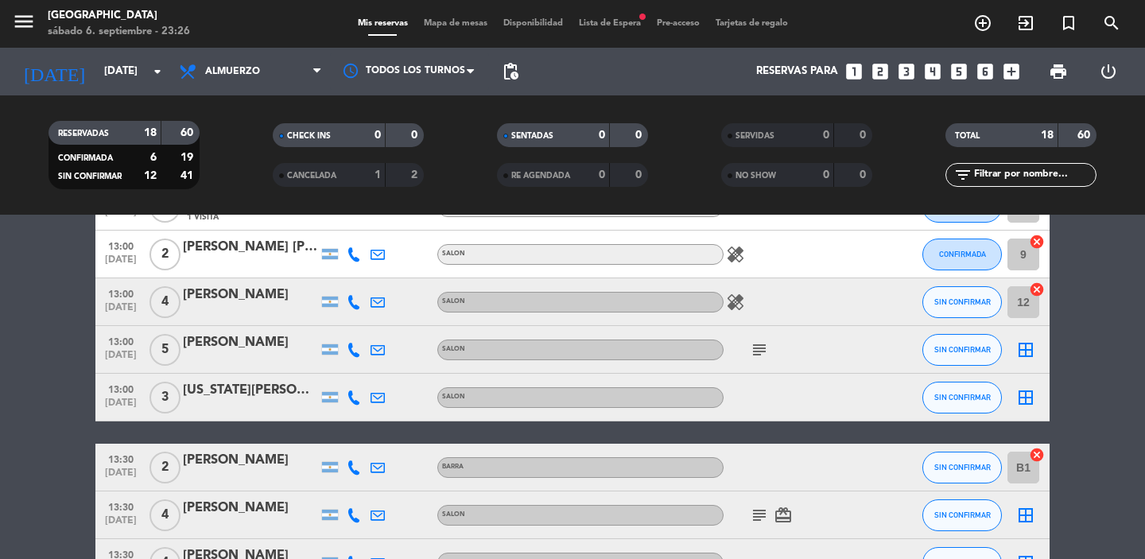
click at [1028, 352] on icon "border_all" at bounding box center [1025, 349] width 19 height 19
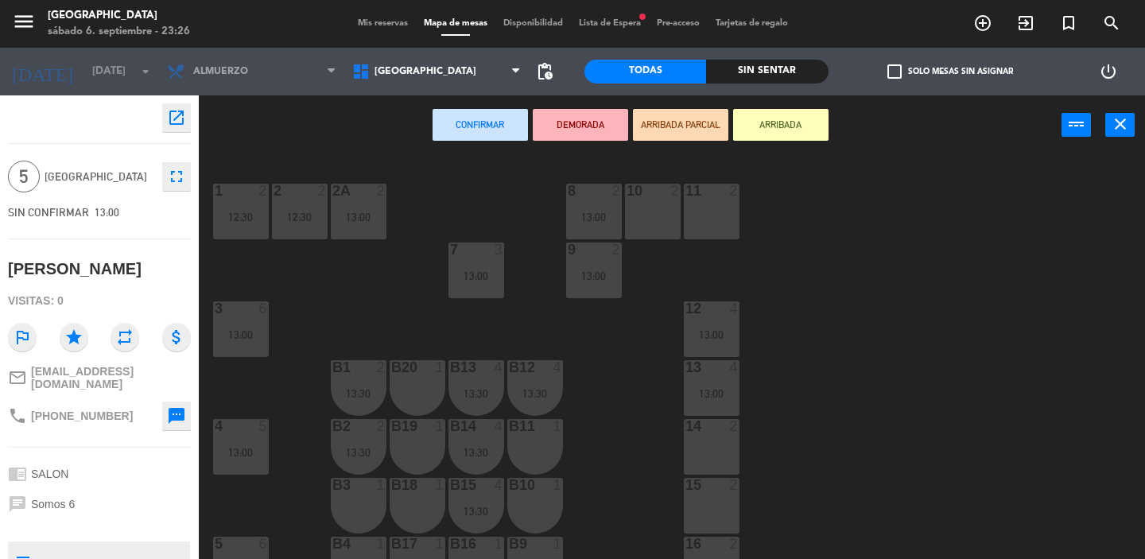
click at [310, 381] on div "1 2 12:30 2 2 12:30 8 2 13:00 10 2 11 2 2A 2 13:00 7 3 13:00 9 2 13:00 3 6 13:0…" at bounding box center [677, 357] width 935 height 404
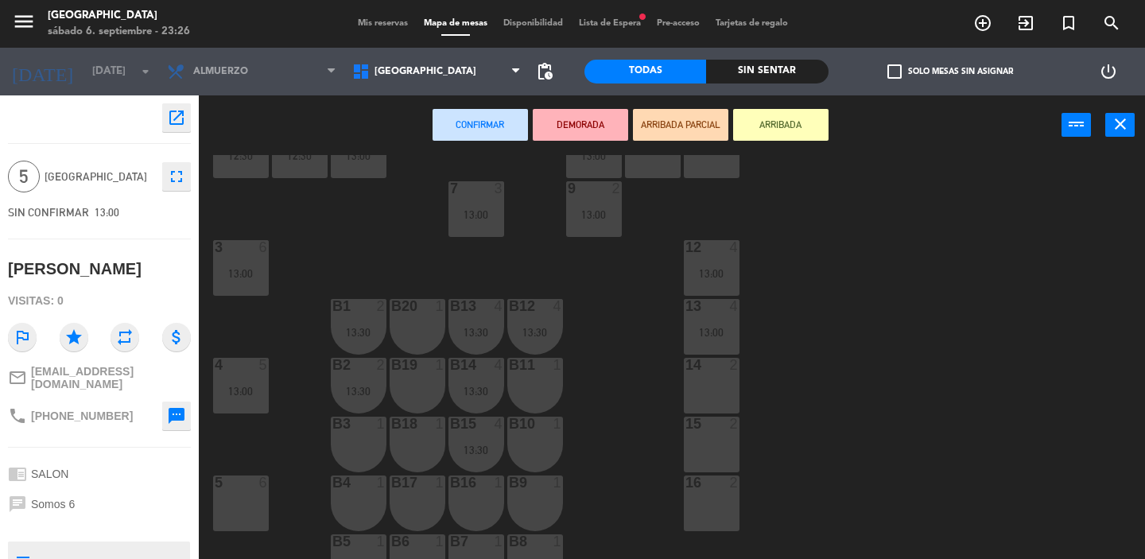
scroll to position [64, 0]
click at [231, 507] on div "5 6" at bounding box center [241, 501] width 56 height 56
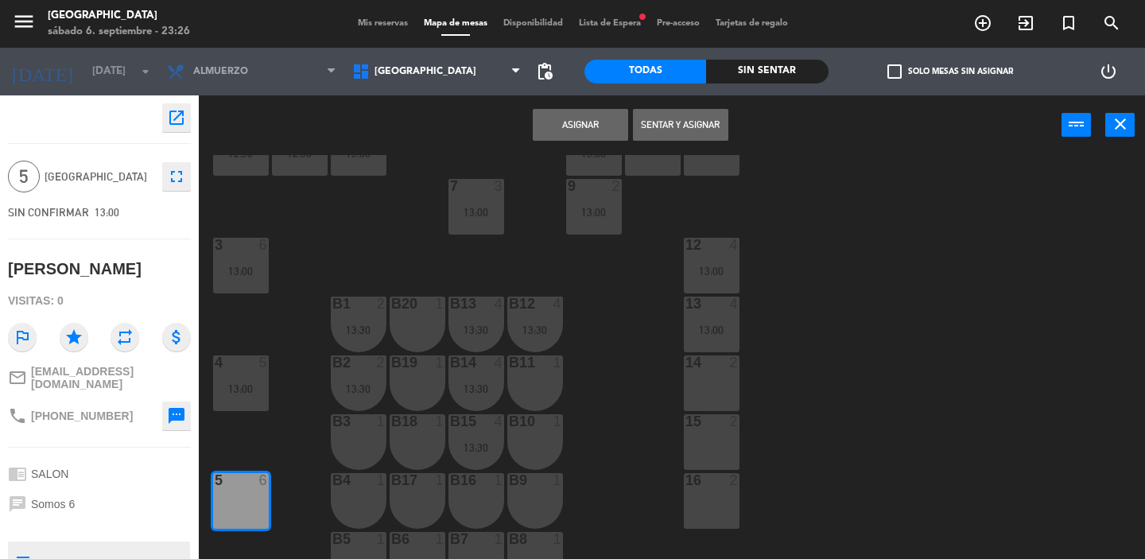
click at [577, 120] on button "Asignar" at bounding box center [580, 125] width 95 height 32
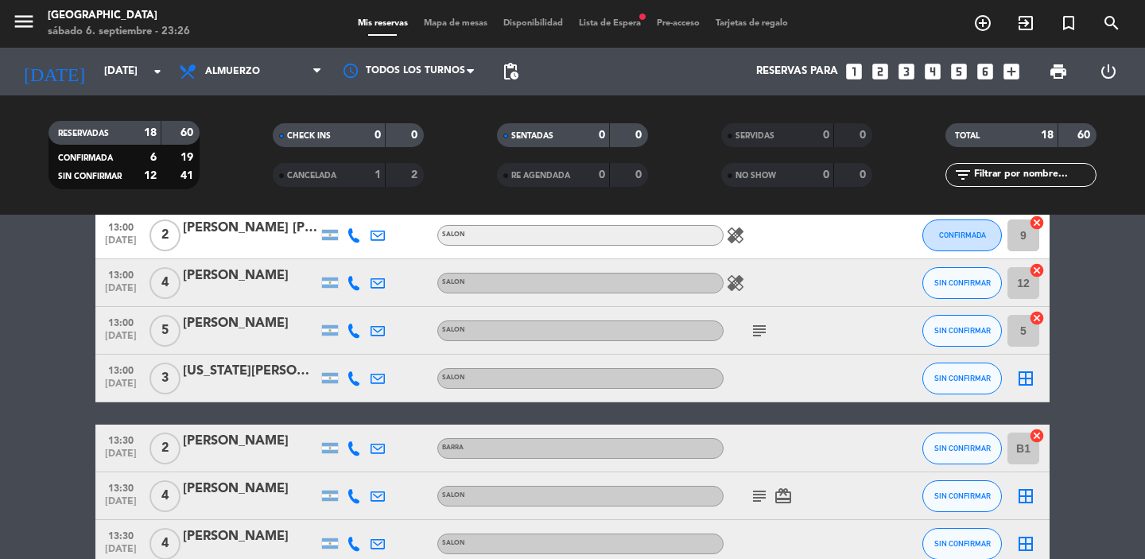
scroll to position [509, 0]
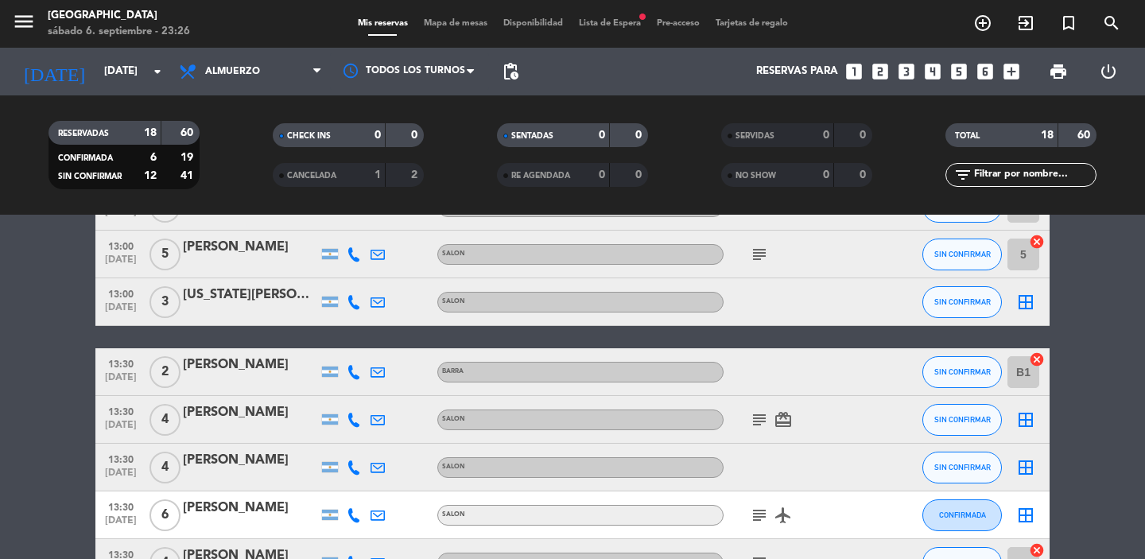
click at [1023, 302] on icon "border_all" at bounding box center [1025, 302] width 19 height 19
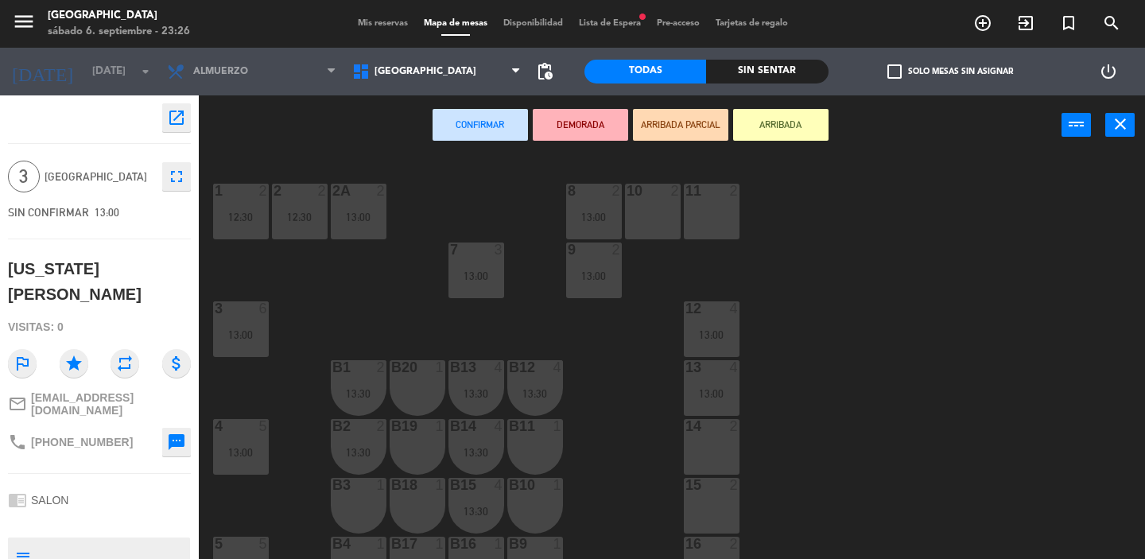
click at [623, 429] on div "1 2 12:30 2 2 12:30 8 2 13:00 10 2 11 2 2A 2 13:00 7 3 13:00 9 2 13:00 3 6 13:0…" at bounding box center [677, 357] width 935 height 404
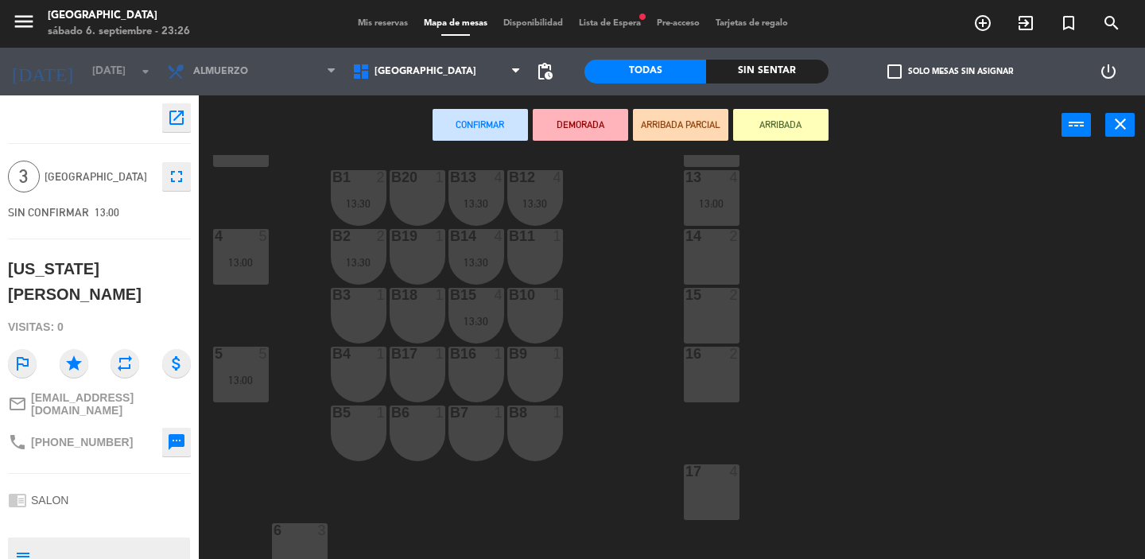
scroll to position [209, 0]
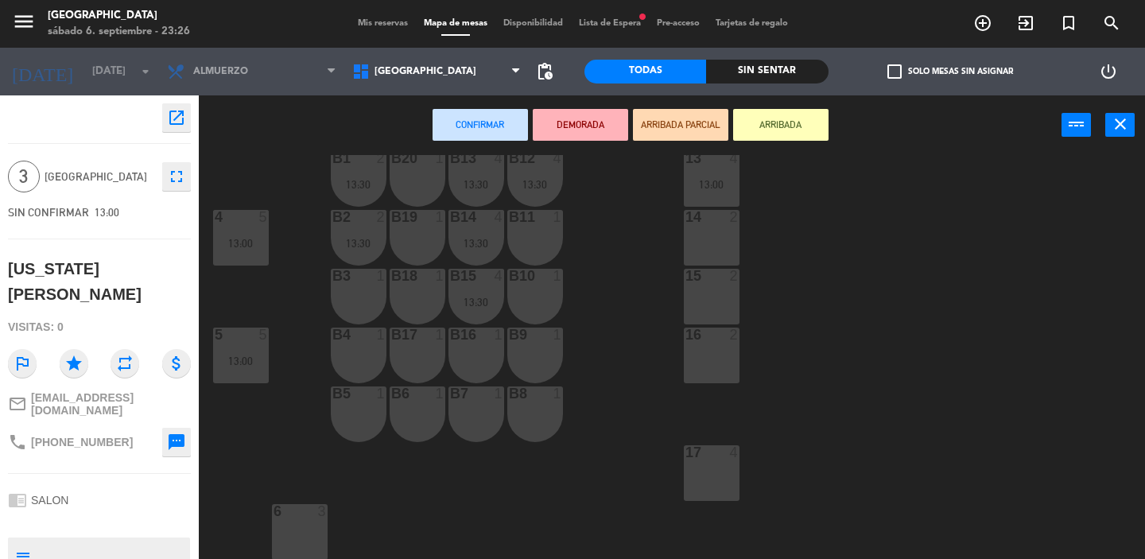
click at [306, 538] on div "6 3" at bounding box center [300, 532] width 56 height 56
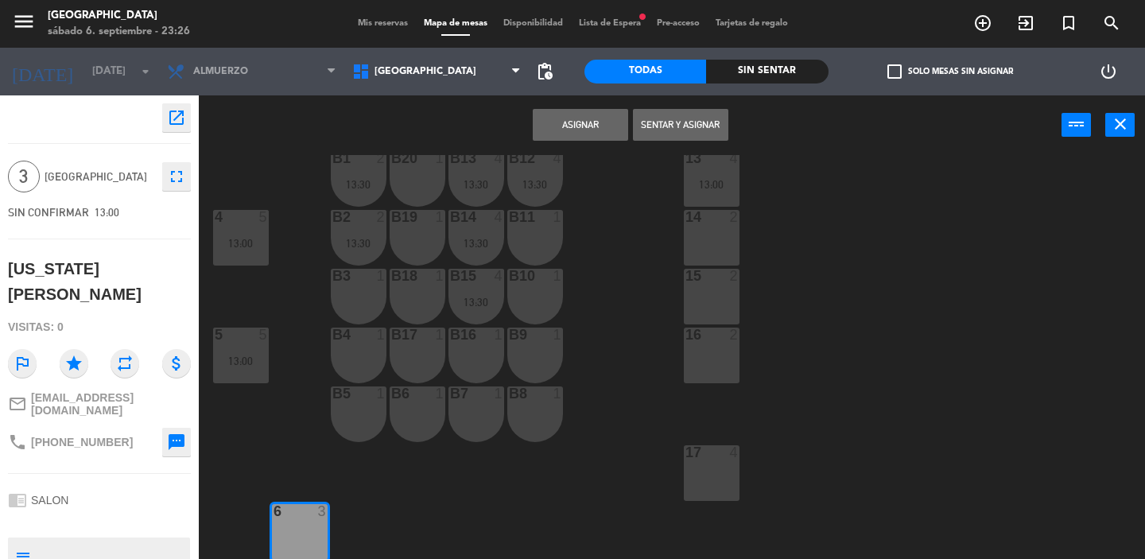
click at [585, 130] on button "Asignar" at bounding box center [580, 125] width 95 height 32
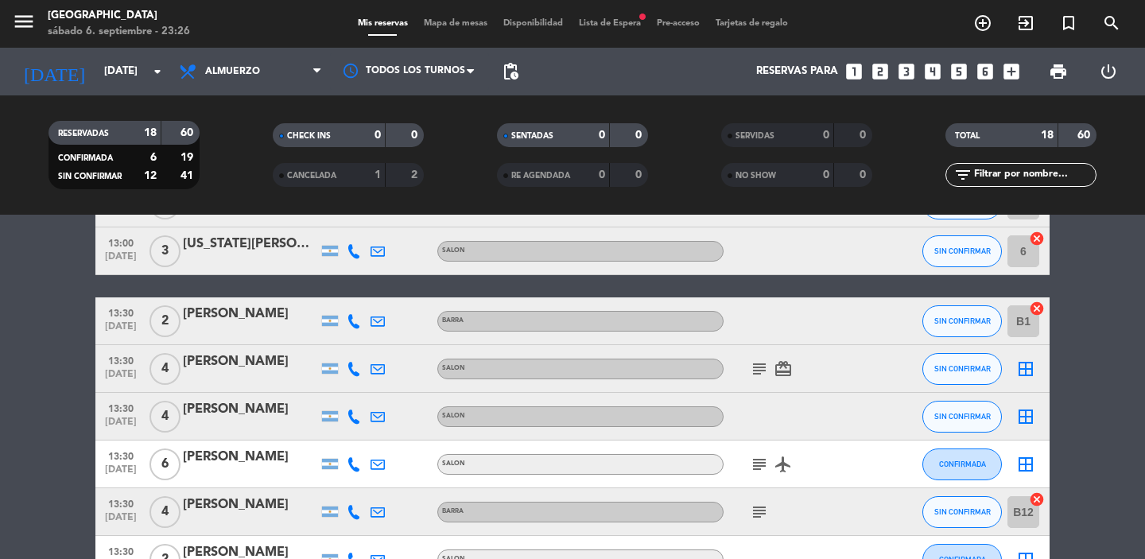
scroll to position [573, 0]
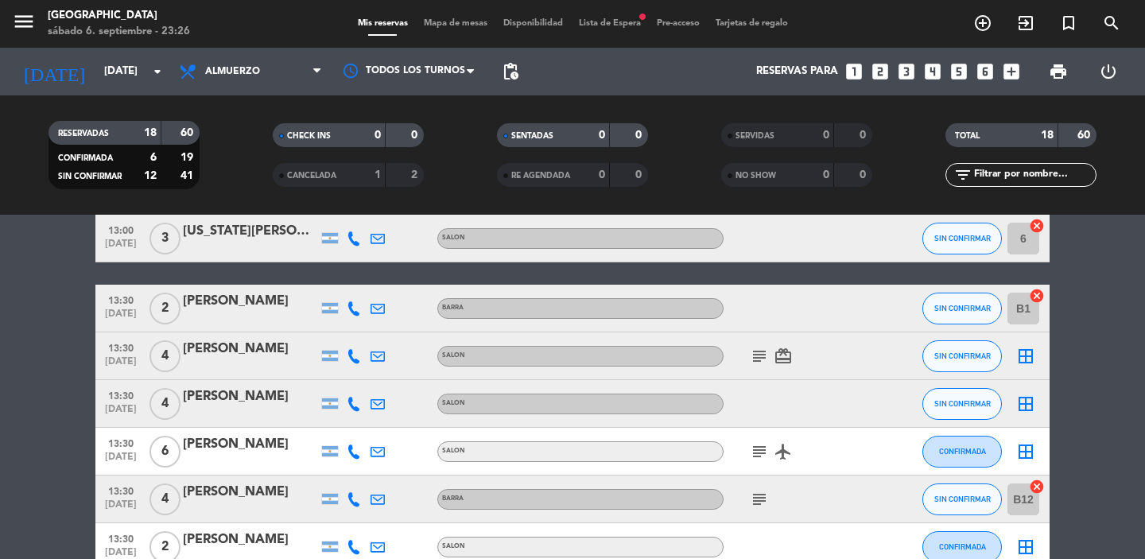
click at [784, 448] on icon "airplanemode_active" at bounding box center [783, 451] width 19 height 19
click at [751, 446] on icon "subject" at bounding box center [759, 451] width 19 height 19
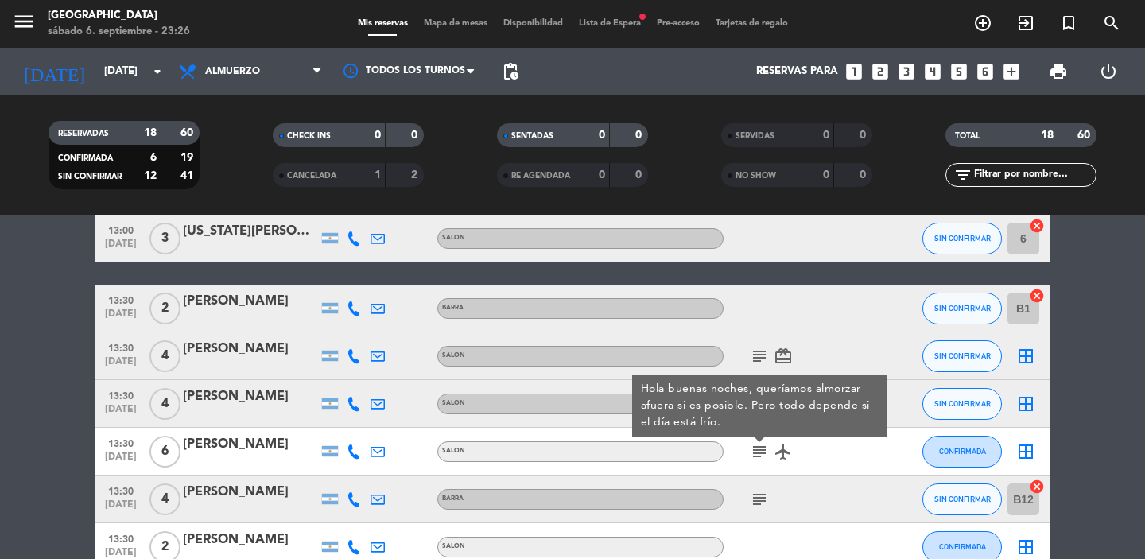
click at [1104, 375] on bookings-row "12:30 [DATE] 2 [PERSON_NAME] SALON healing subject card_giftcard SIN CONFIRMAR …" at bounding box center [572, 166] width 1145 height 903
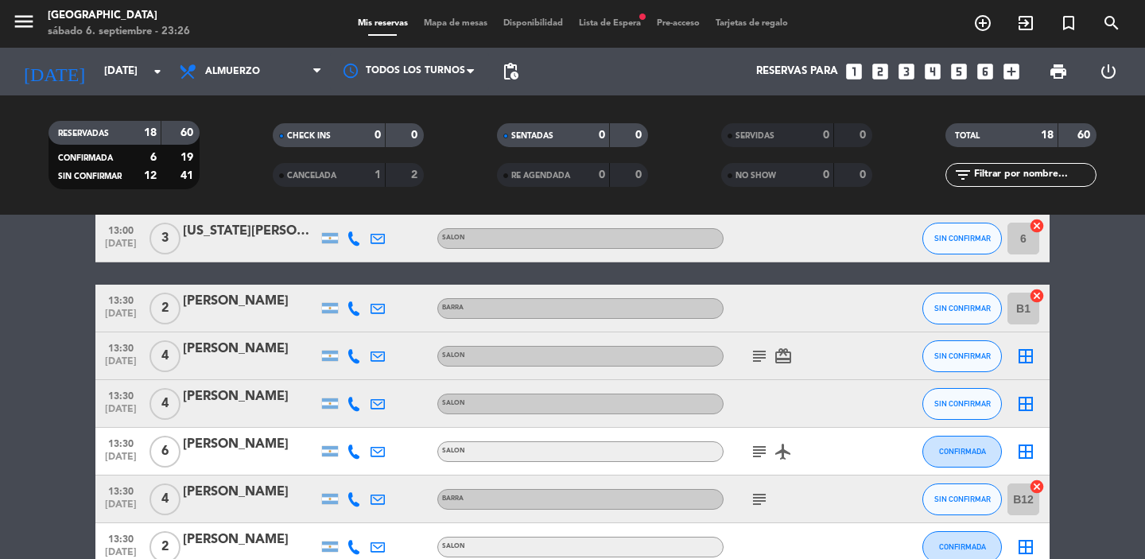
click at [1028, 359] on icon "border_all" at bounding box center [1025, 356] width 19 height 19
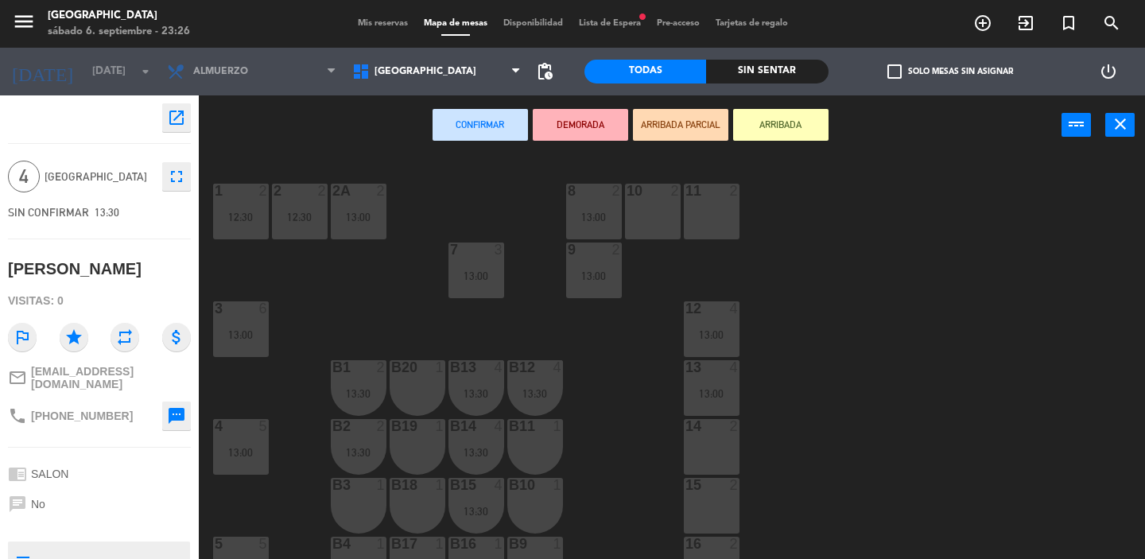
click at [911, 377] on div "1 2 12:30 2 2 12:30 8 2 13:00 10 2 11 2 2A 2 13:00 7 3 13:00 9 2 13:00 3 6 13:0…" at bounding box center [677, 357] width 935 height 404
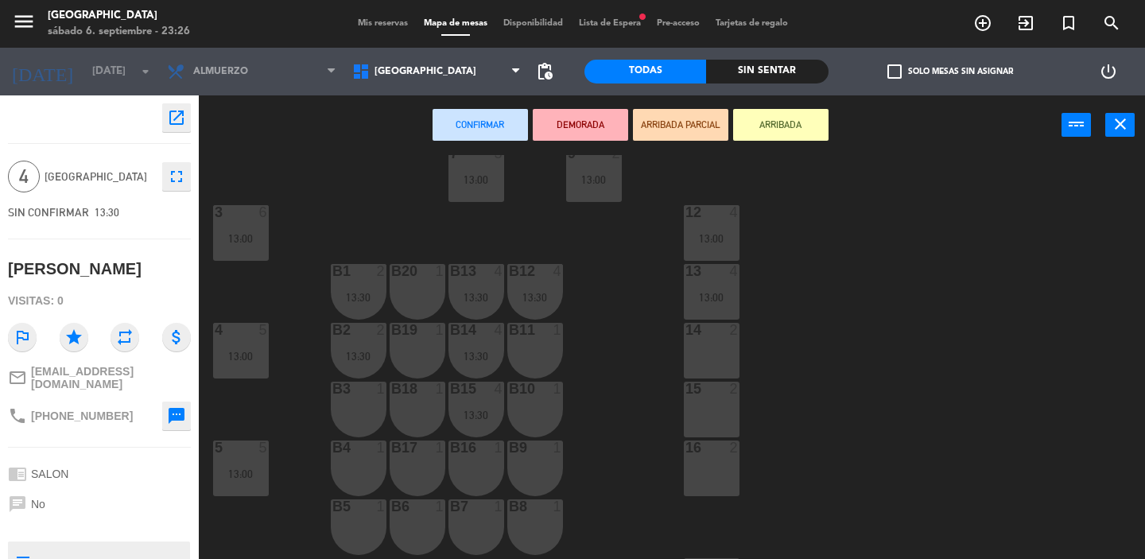
scroll to position [82, 0]
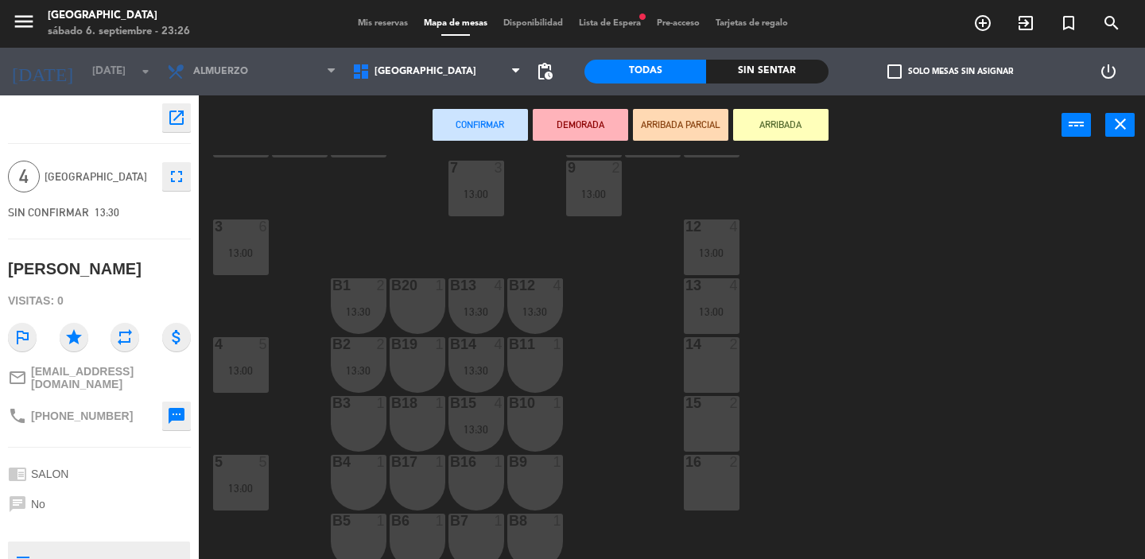
click at [700, 433] on div "15 2" at bounding box center [712, 424] width 56 height 56
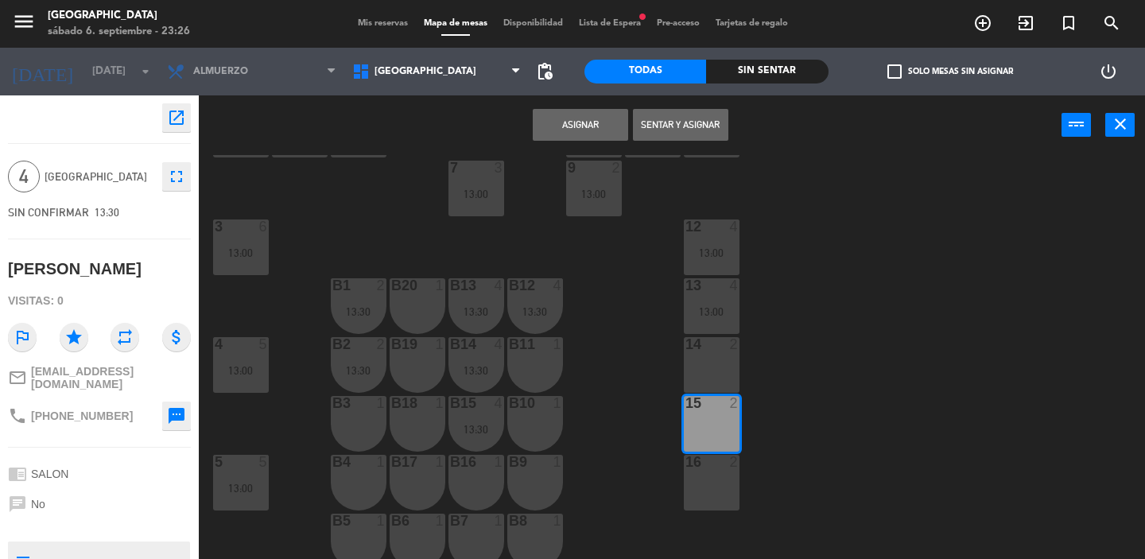
click at [714, 490] on div "16 2" at bounding box center [712, 483] width 56 height 56
click at [596, 136] on button "Asignar" at bounding box center [580, 125] width 95 height 32
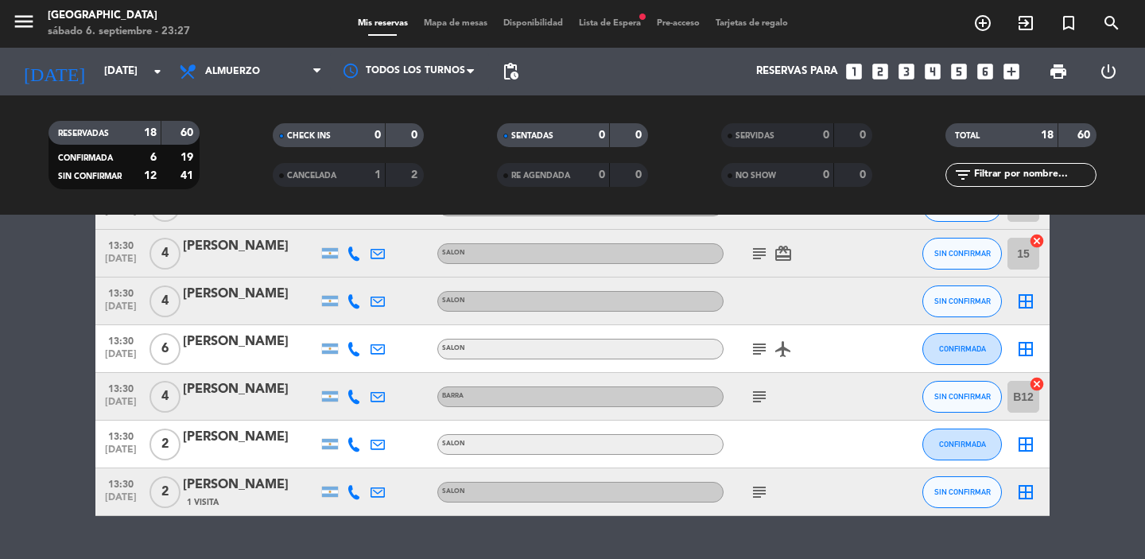
scroll to position [712, 0]
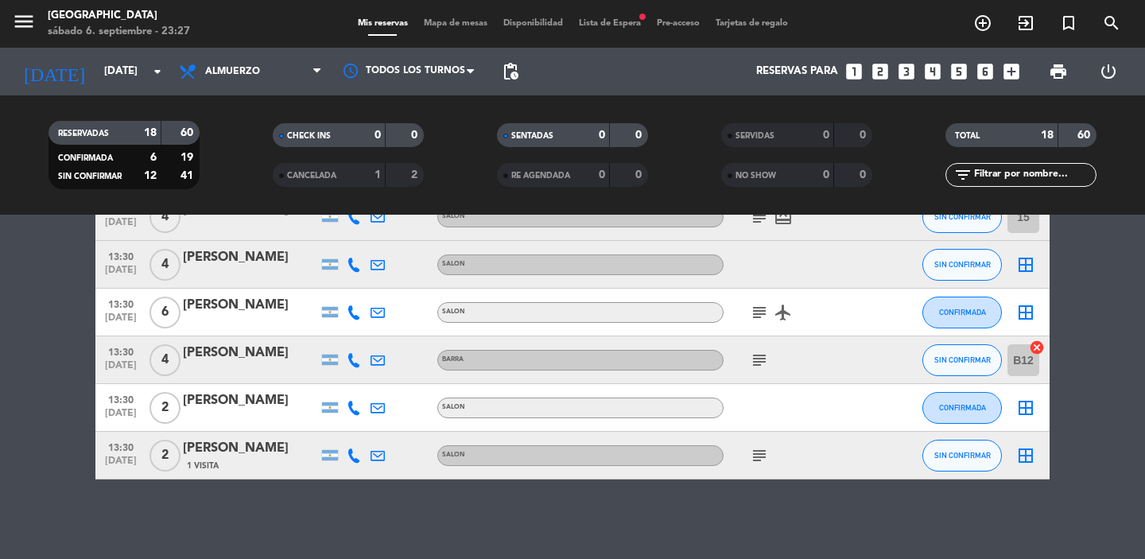
click at [1031, 459] on icon "border_all" at bounding box center [1025, 455] width 19 height 19
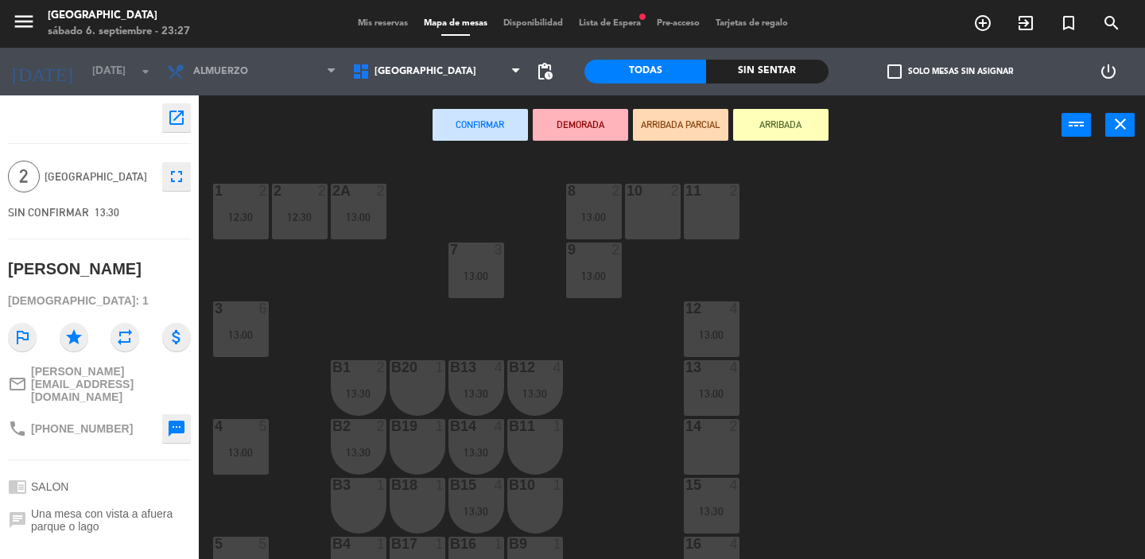
click at [731, 204] on div "11 2" at bounding box center [712, 212] width 56 height 56
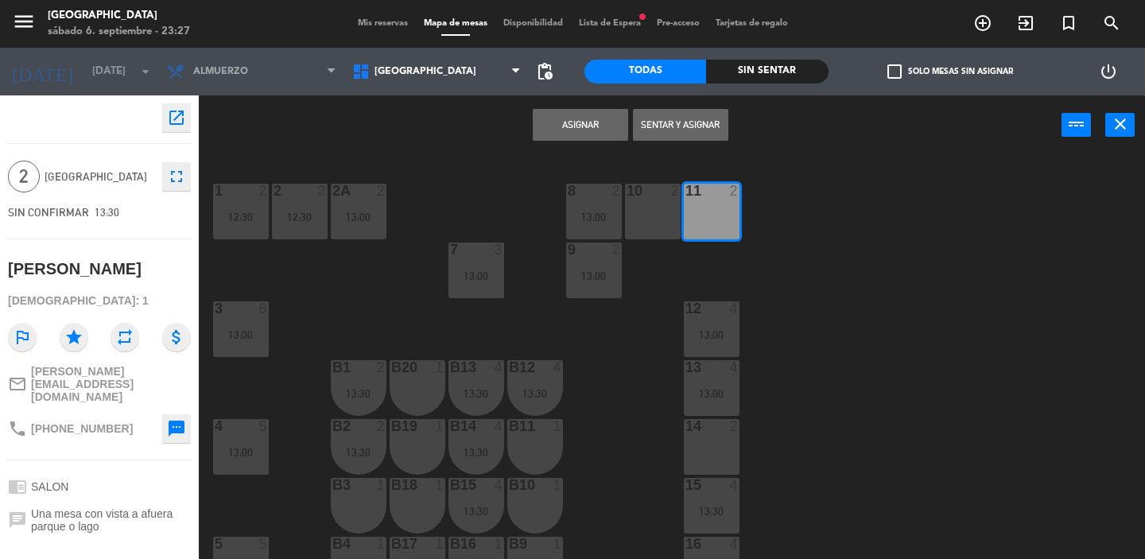
click at [600, 122] on button "Asignar" at bounding box center [580, 125] width 95 height 32
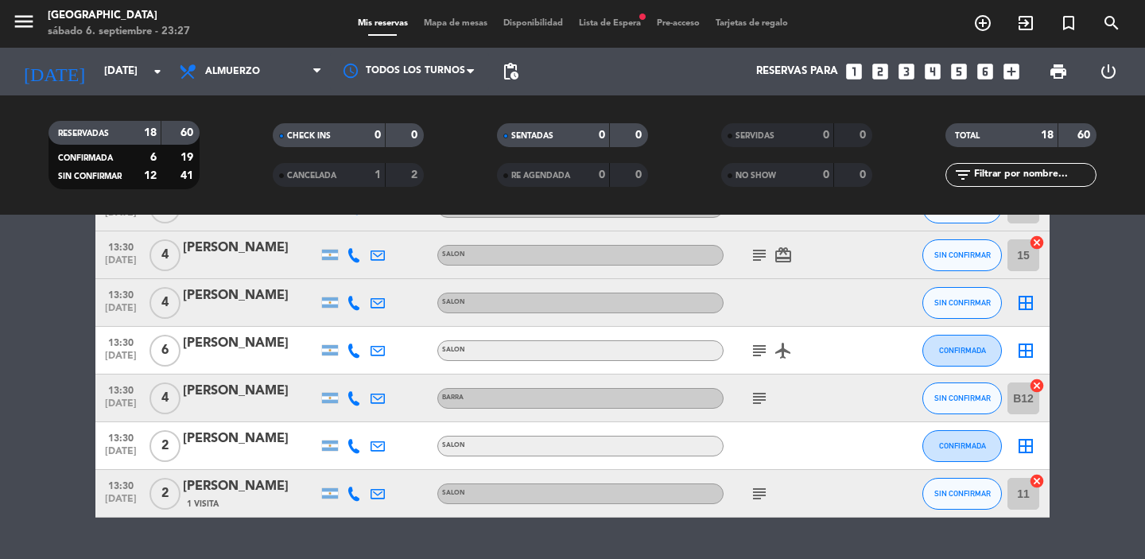
scroll to position [700, 0]
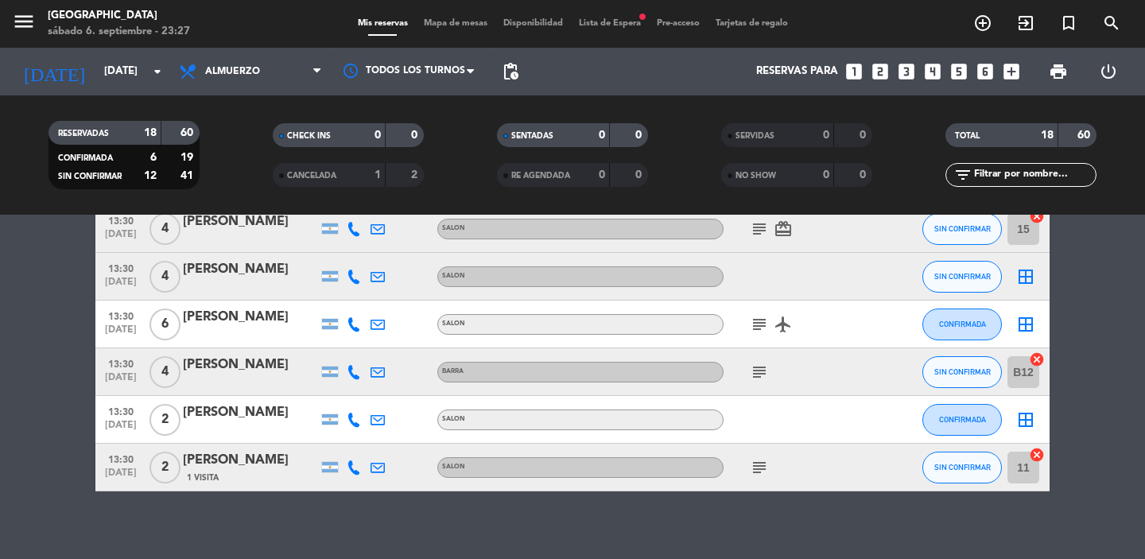
click at [1038, 425] on div "border_all" at bounding box center [1026, 419] width 48 height 47
click at [1026, 421] on icon "border_all" at bounding box center [1025, 419] width 19 height 19
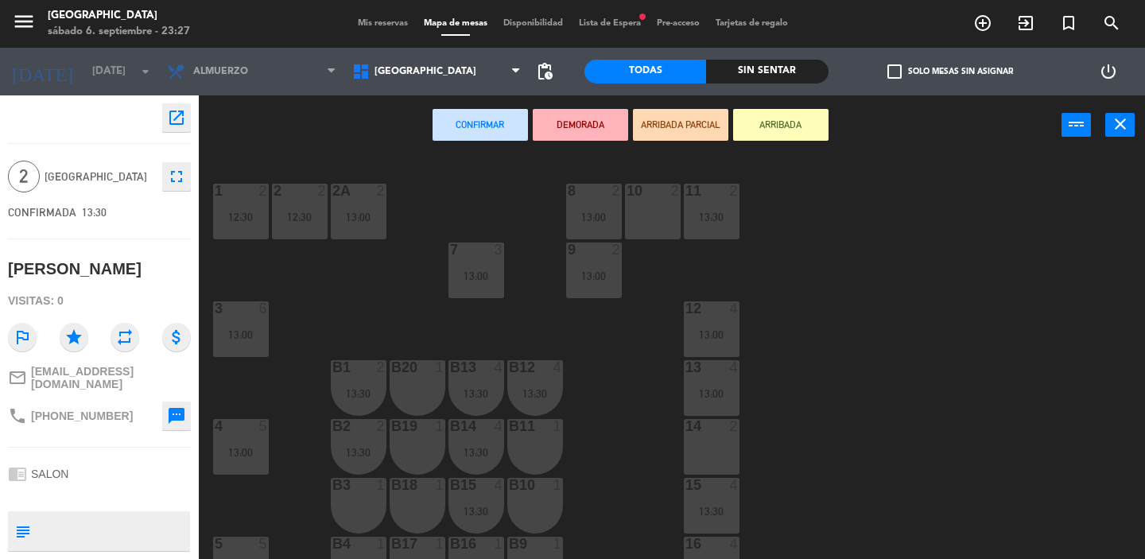
click at [893, 366] on div "1 2 12:30 2 2 12:30 8 2 13:00 10 2 11 2 13:30 2A 2 13:00 7 3 13:00 9 2 13:00 3 …" at bounding box center [677, 357] width 935 height 404
click at [668, 224] on div "10 2" at bounding box center [653, 212] width 56 height 56
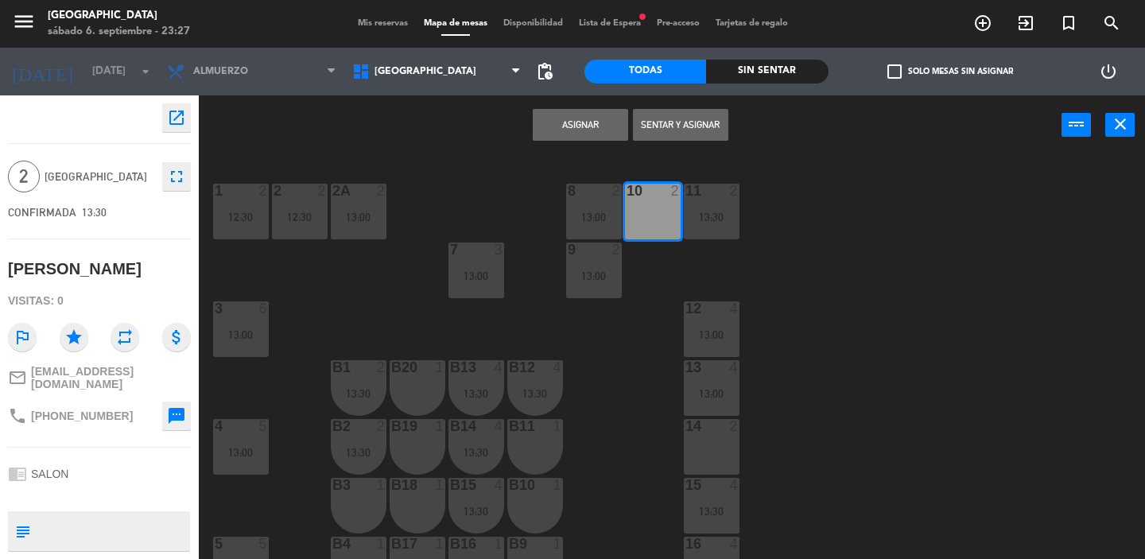
click at [615, 119] on button "Asignar" at bounding box center [580, 125] width 95 height 32
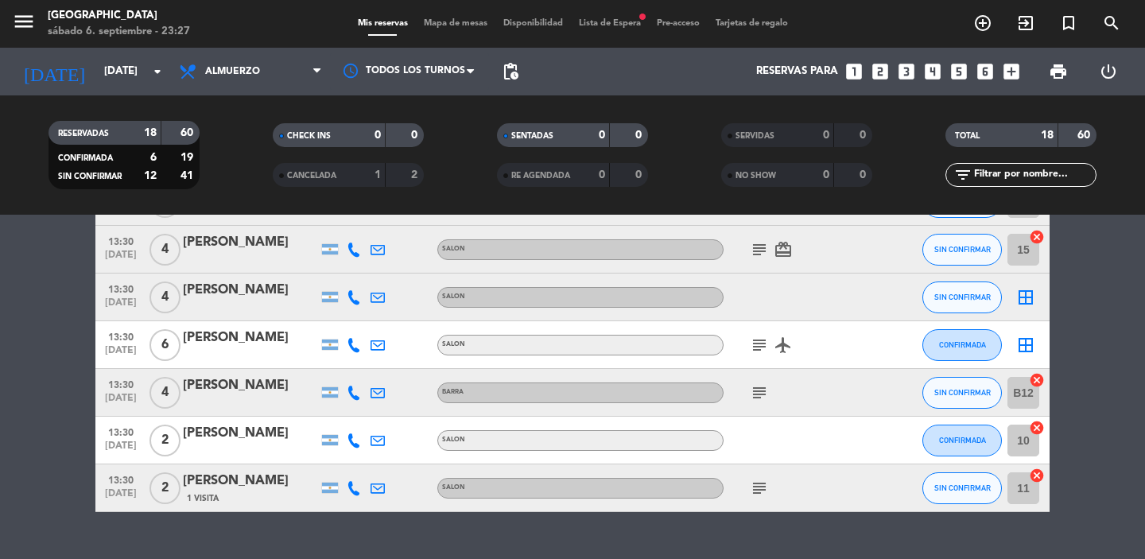
scroll to position [648, 0]
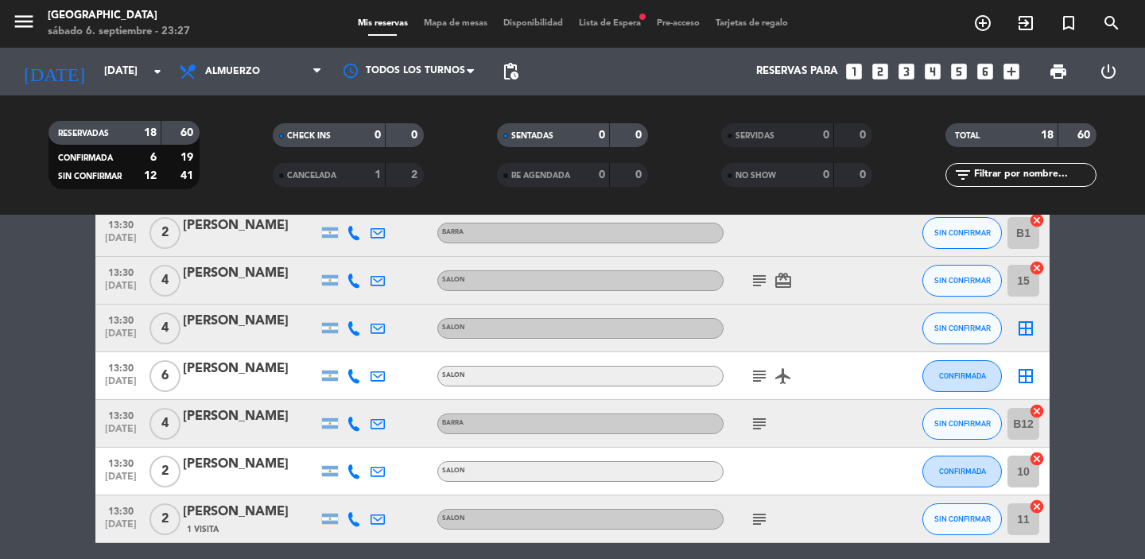
click at [1030, 373] on icon "border_all" at bounding box center [1025, 376] width 19 height 19
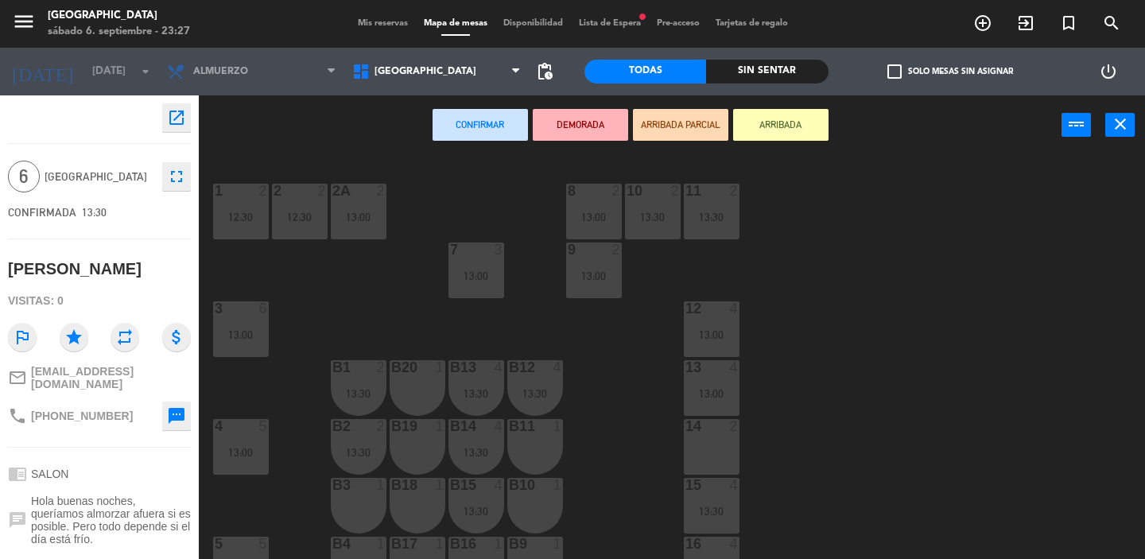
click at [896, 373] on div "1 2 12:30 2 2 12:30 8 2 13:00 10 2 13:30 11 2 13:30 2A 2 13:00 7 3 13:00 9 2 13…" at bounding box center [677, 357] width 935 height 404
click at [384, 21] on span "Mis reservas" at bounding box center [383, 23] width 66 height 9
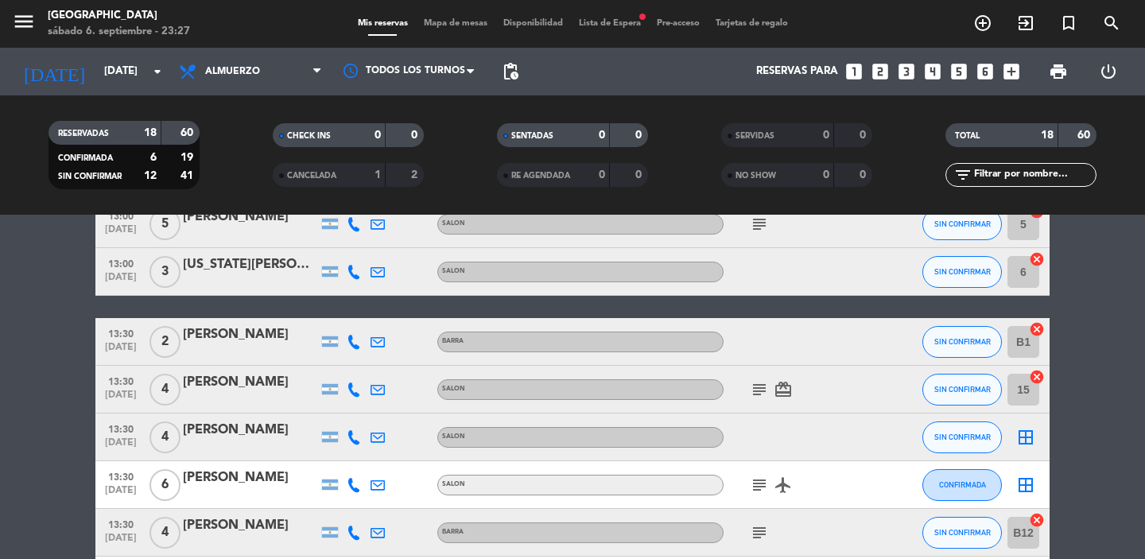
scroll to position [573, 0]
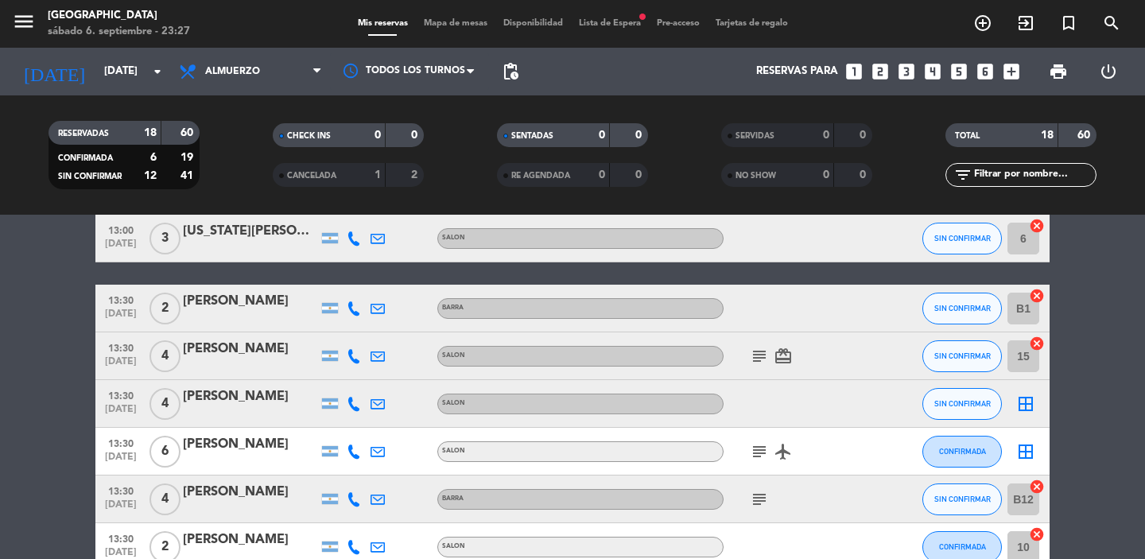
click at [1022, 411] on icon "border_all" at bounding box center [1025, 403] width 19 height 19
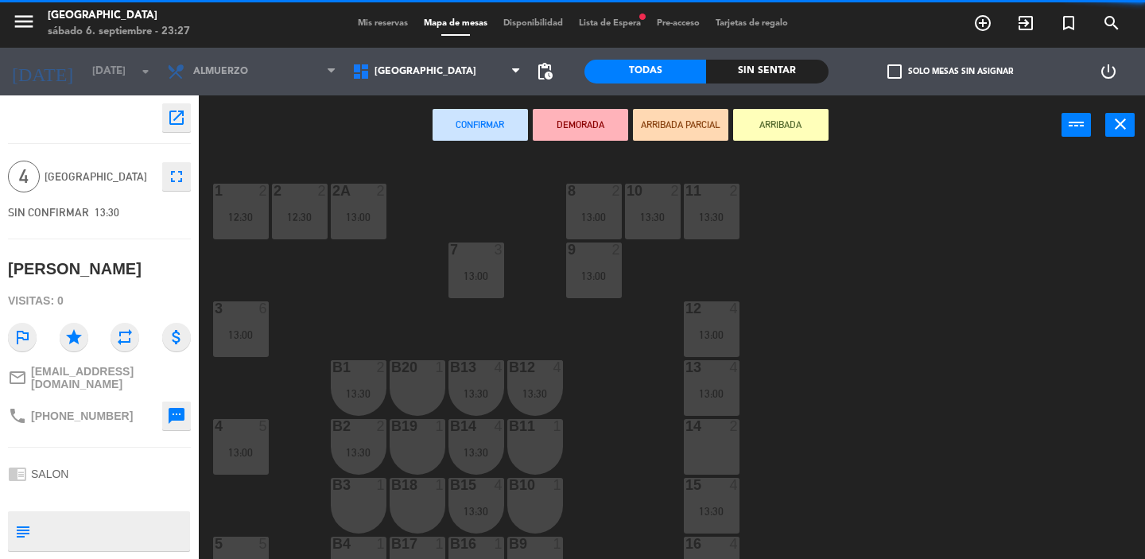
click at [1023, 359] on div "1 2 12:30 2 2 12:30 8 2 13:00 10 2 13:30 11 2 13:30 2A 2 13:00 7 3 13:00 9 2 13…" at bounding box center [677, 357] width 935 height 404
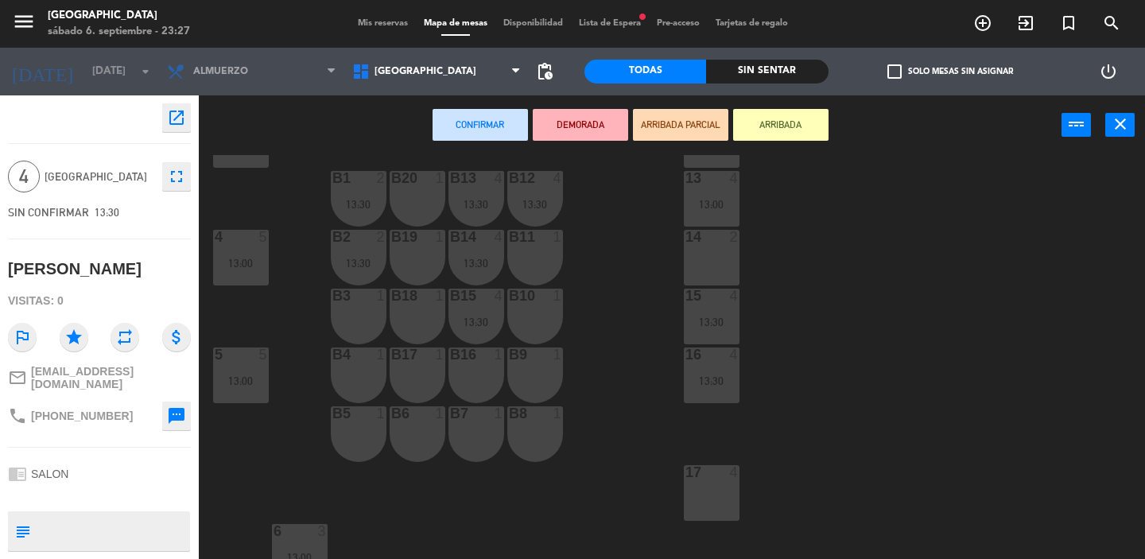
scroll to position [209, 0]
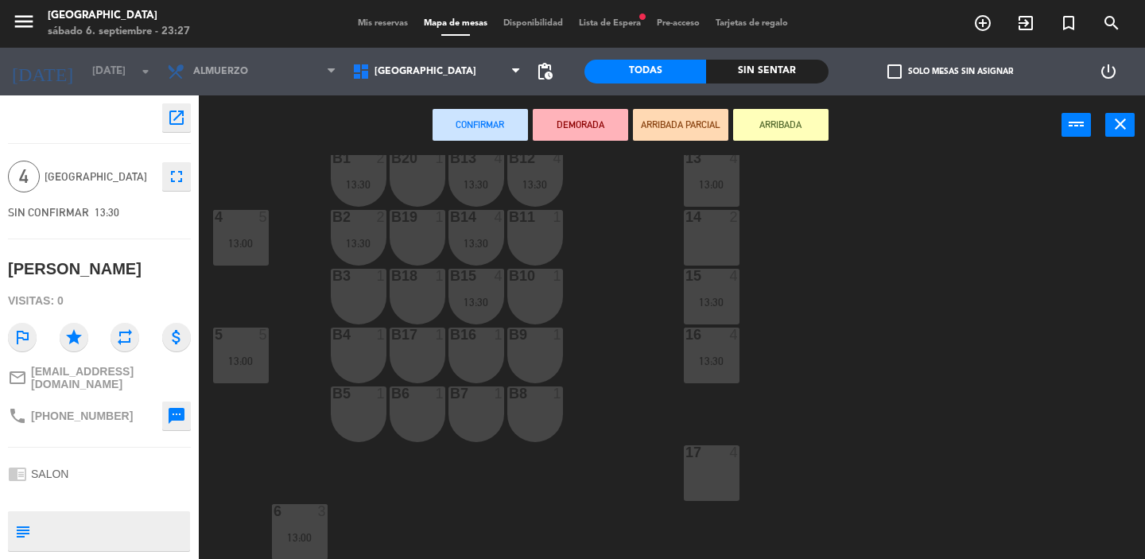
click at [710, 484] on div "17 4" at bounding box center [712, 473] width 56 height 56
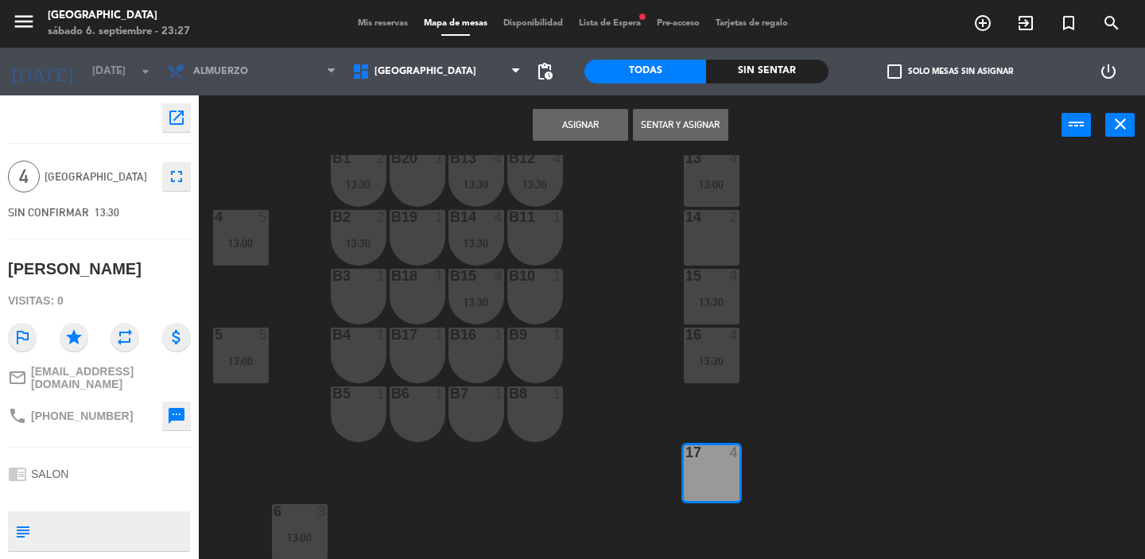
click at [564, 119] on button "Asignar" at bounding box center [580, 125] width 95 height 32
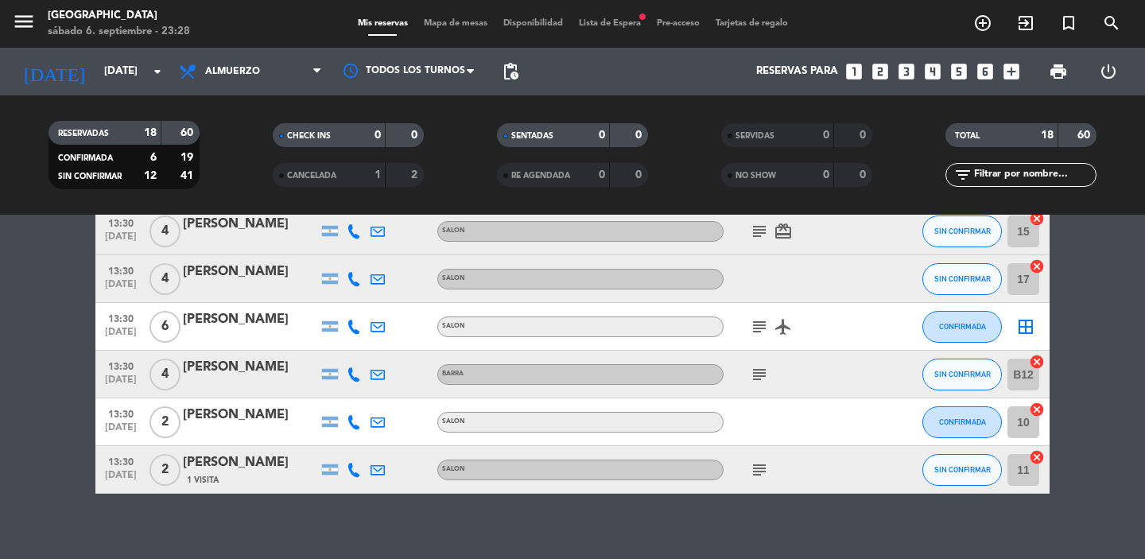
scroll to position [700, 0]
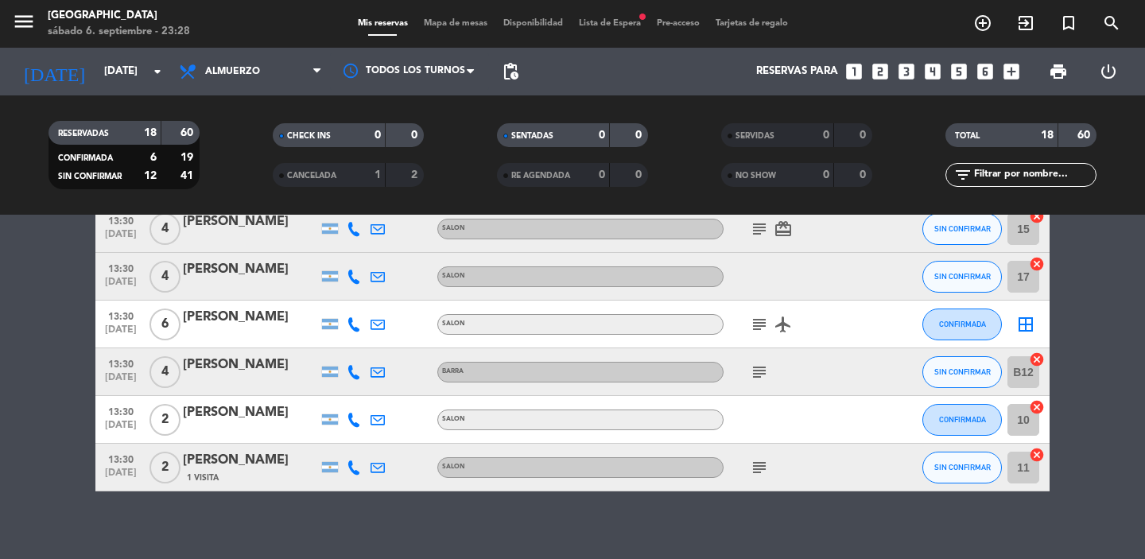
click at [1023, 320] on icon "border_all" at bounding box center [1025, 324] width 19 height 19
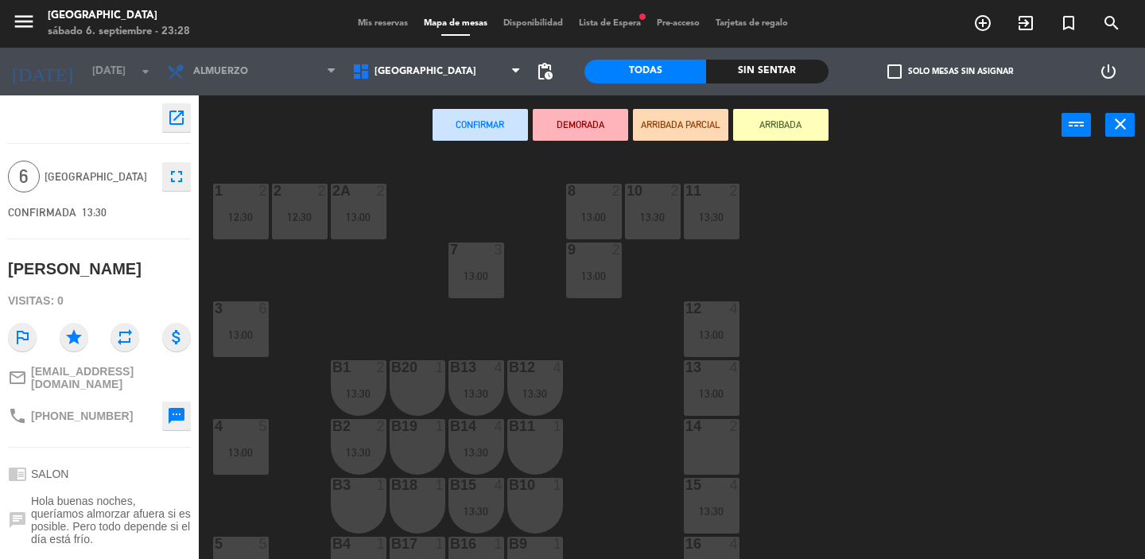
click at [823, 344] on div "1 2 12:30 2 2 12:30 8 2 13:00 10 2 13:30 11 2 13:30 2A 2 13:00 7 3 13:00 9 2 13…" at bounding box center [677, 357] width 935 height 404
click at [387, 24] on span "Mis reservas" at bounding box center [383, 23] width 66 height 9
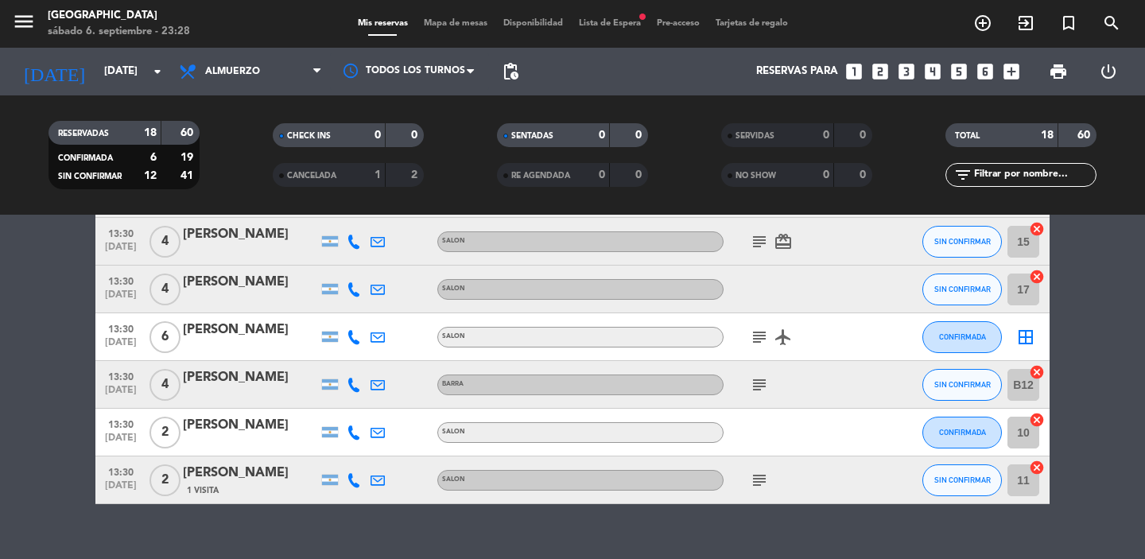
scroll to position [712, 0]
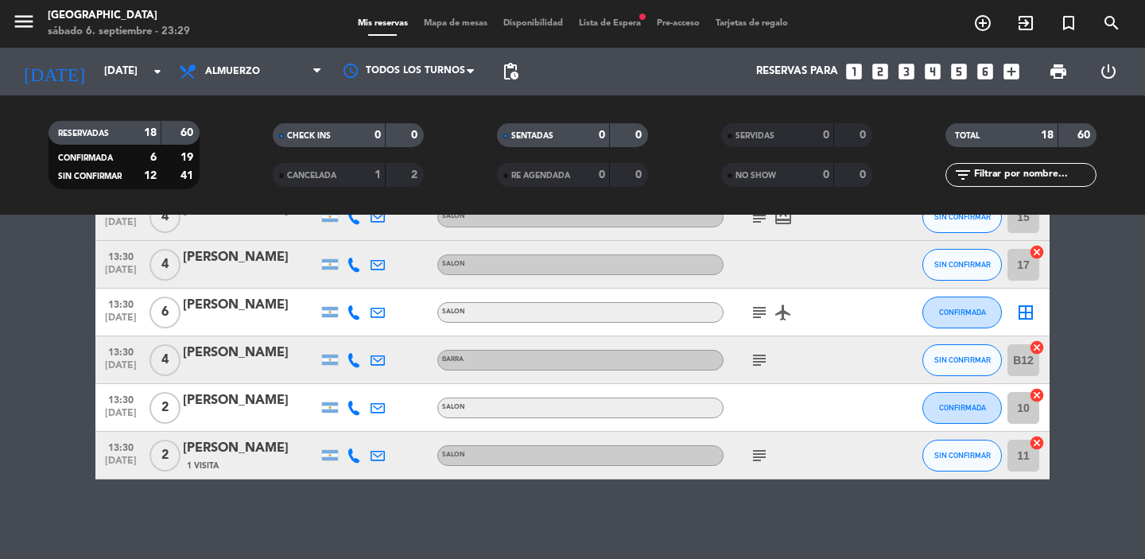
click at [618, 28] on span "Lista de Espera fiber_manual_record" at bounding box center [610, 23] width 78 height 9
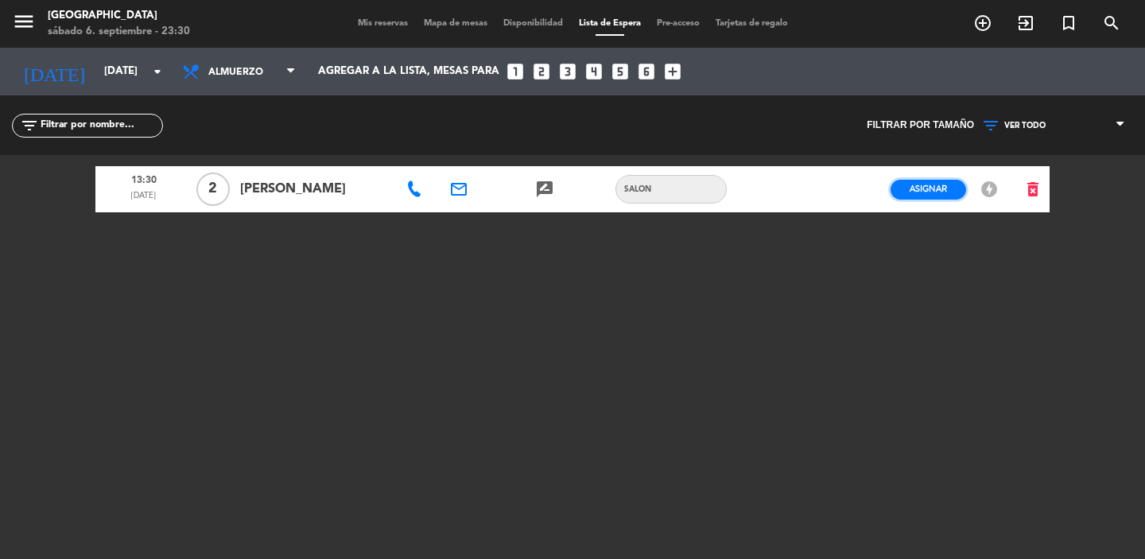
click at [927, 190] on span "Asignar" at bounding box center [928, 189] width 37 height 12
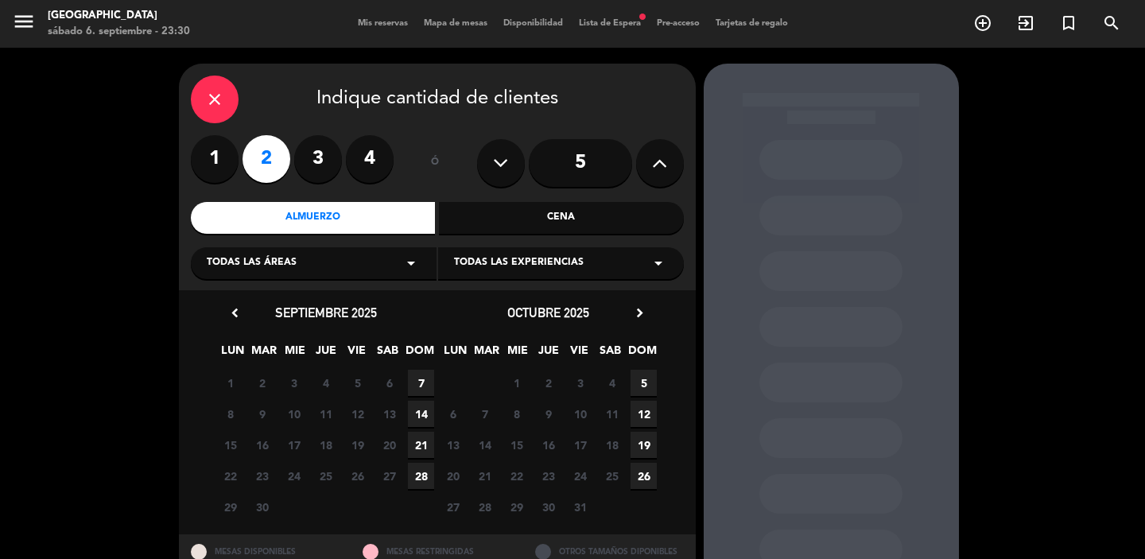
click at [419, 390] on span "7" at bounding box center [421, 383] width 26 height 26
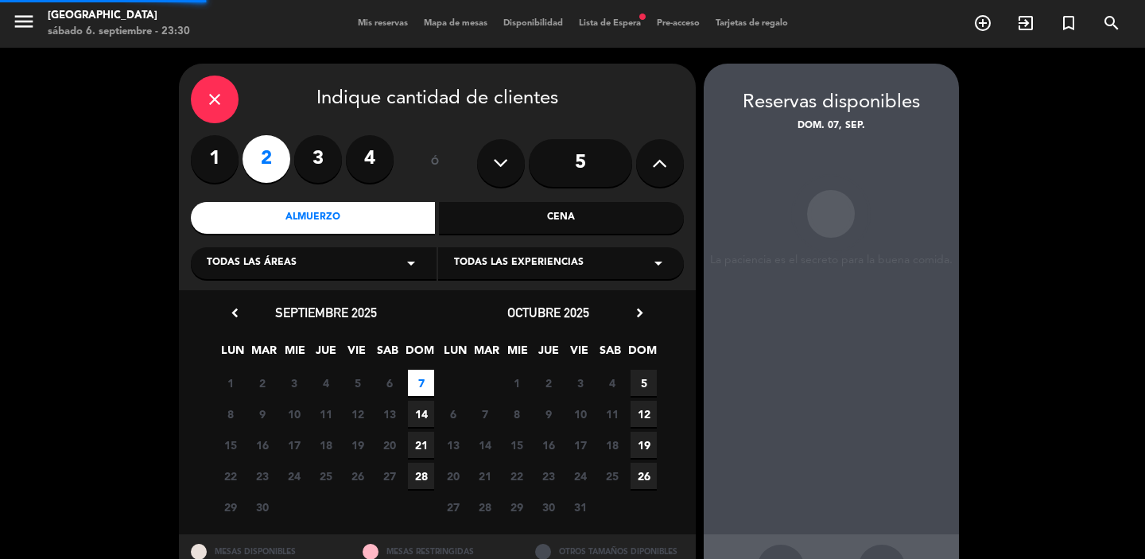
scroll to position [59, 0]
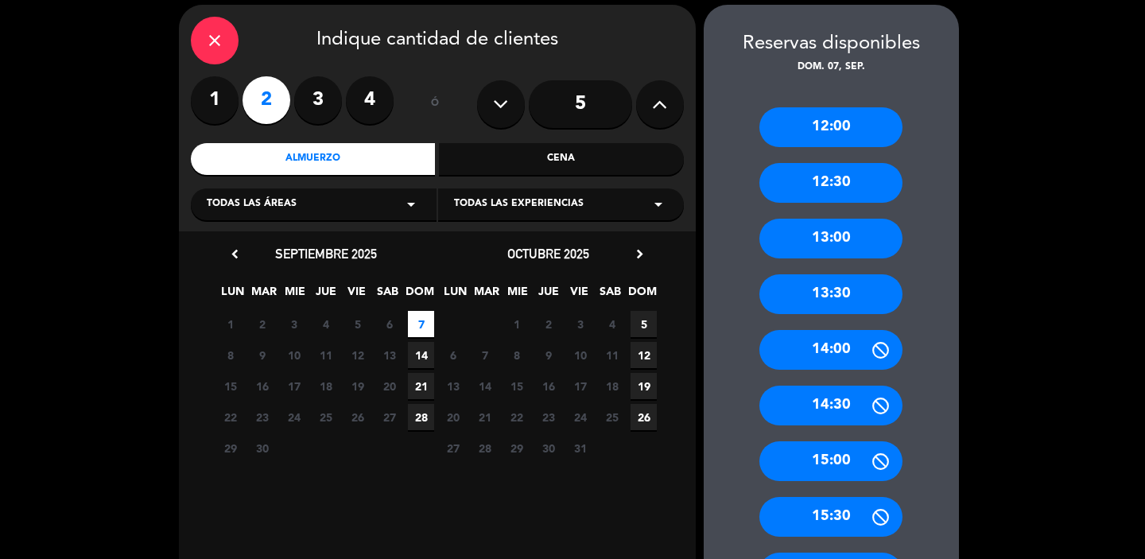
click at [844, 243] on div "13:00" at bounding box center [830, 239] width 143 height 40
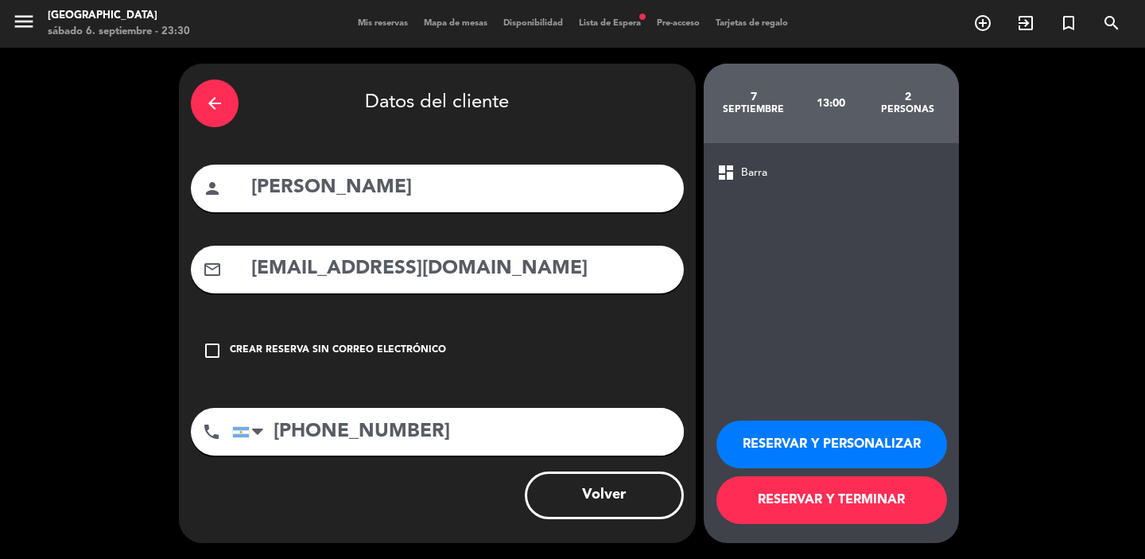
scroll to position [0, 0]
click at [849, 497] on button "RESERVAR Y TERMINAR" at bounding box center [831, 500] width 231 height 48
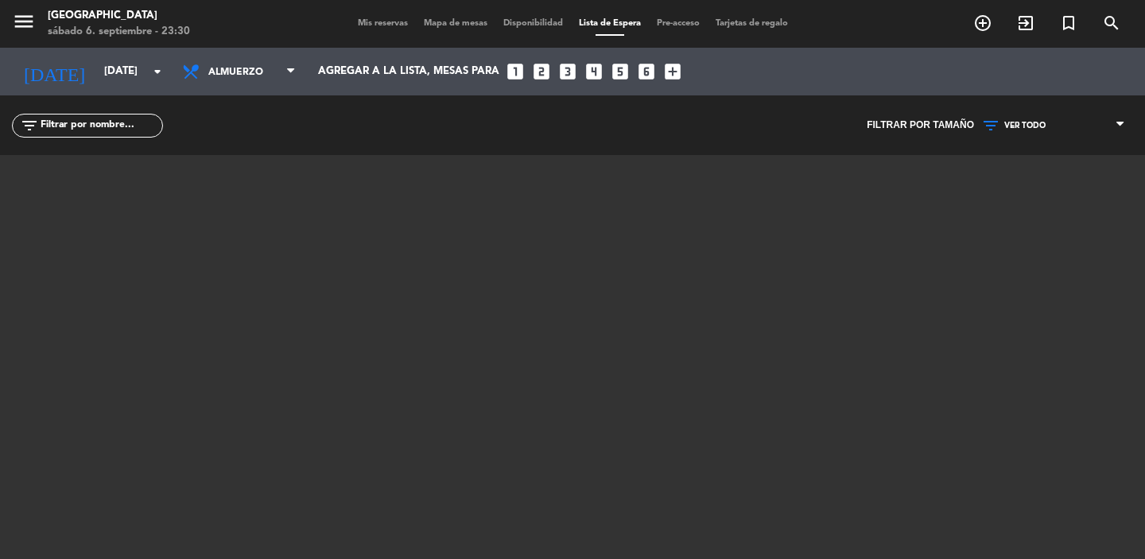
click at [382, 32] on div "menu Casa Mesopotamia sábado 6. septiembre - 23:30 Mis reservas Mapa de mesas D…" at bounding box center [572, 24] width 1145 height 48
click at [390, 22] on span "Mis reservas" at bounding box center [383, 23] width 66 height 9
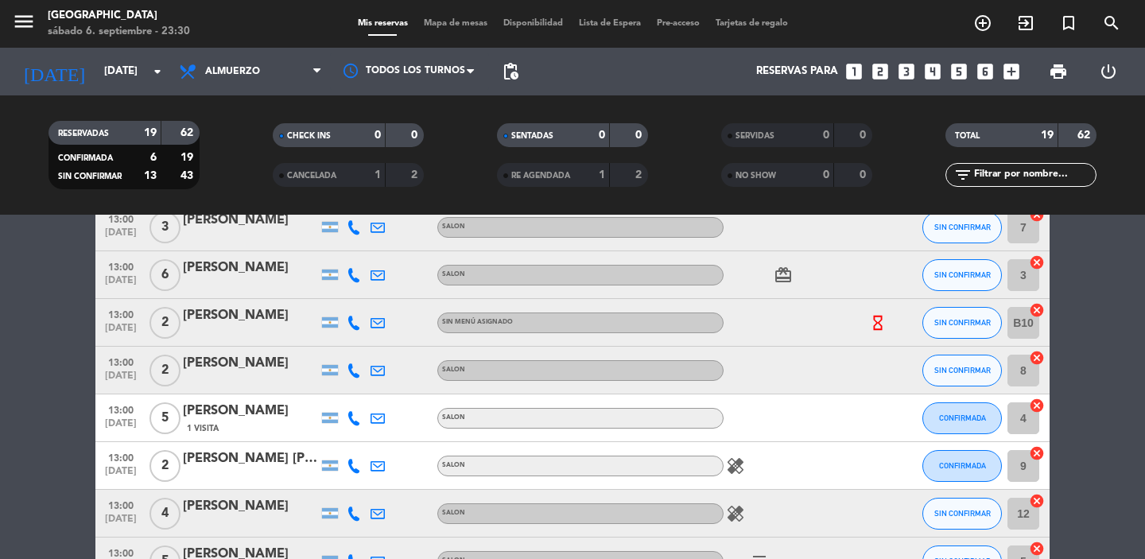
scroll to position [254, 0]
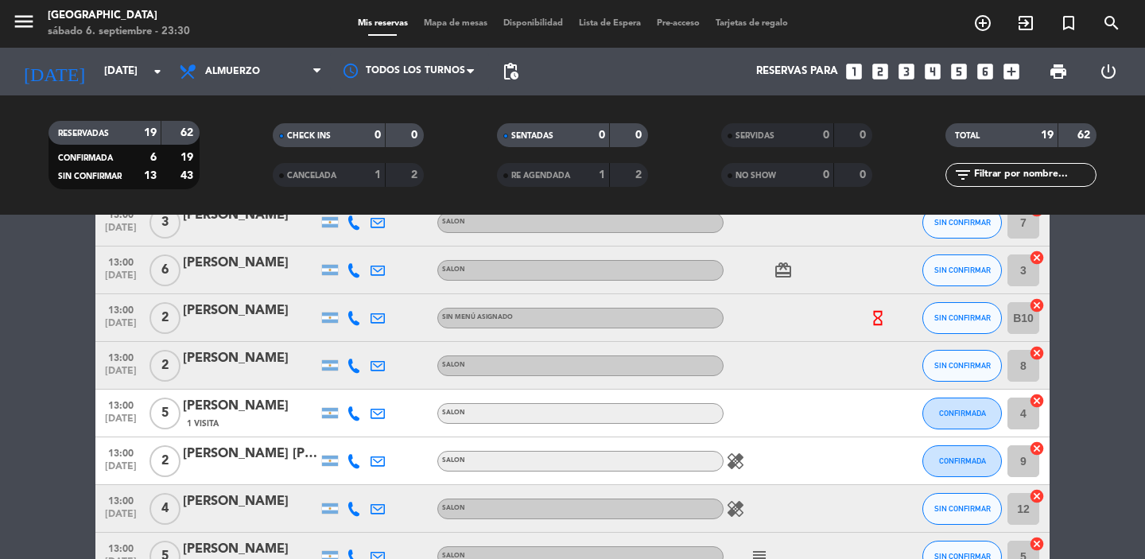
click at [1038, 309] on icon "cancel" at bounding box center [1037, 305] width 16 height 16
click at [1025, 322] on icon "border_all" at bounding box center [1025, 318] width 19 height 19
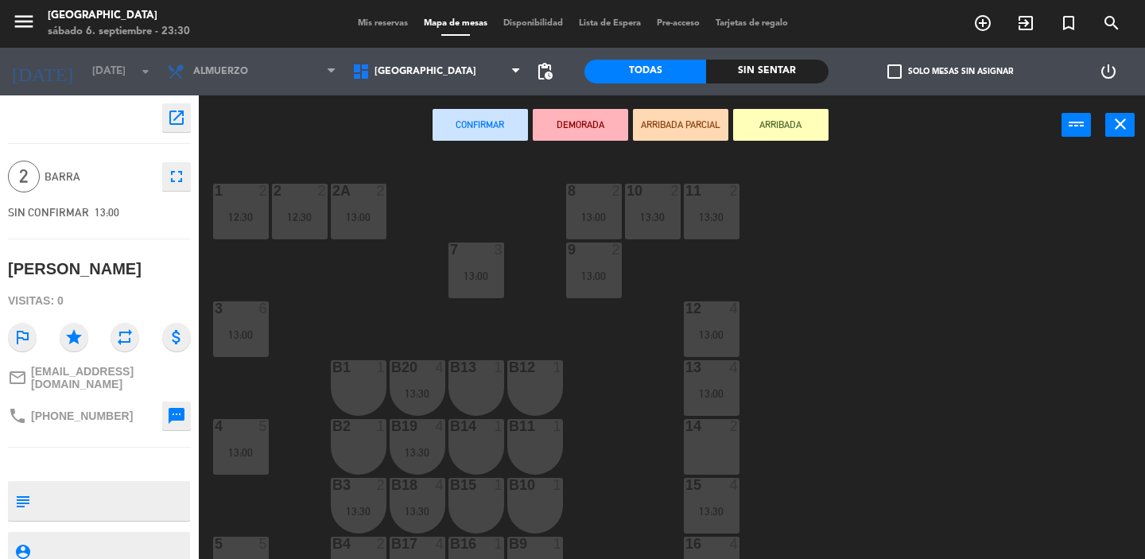
click at [728, 453] on div "14 2" at bounding box center [712, 447] width 56 height 56
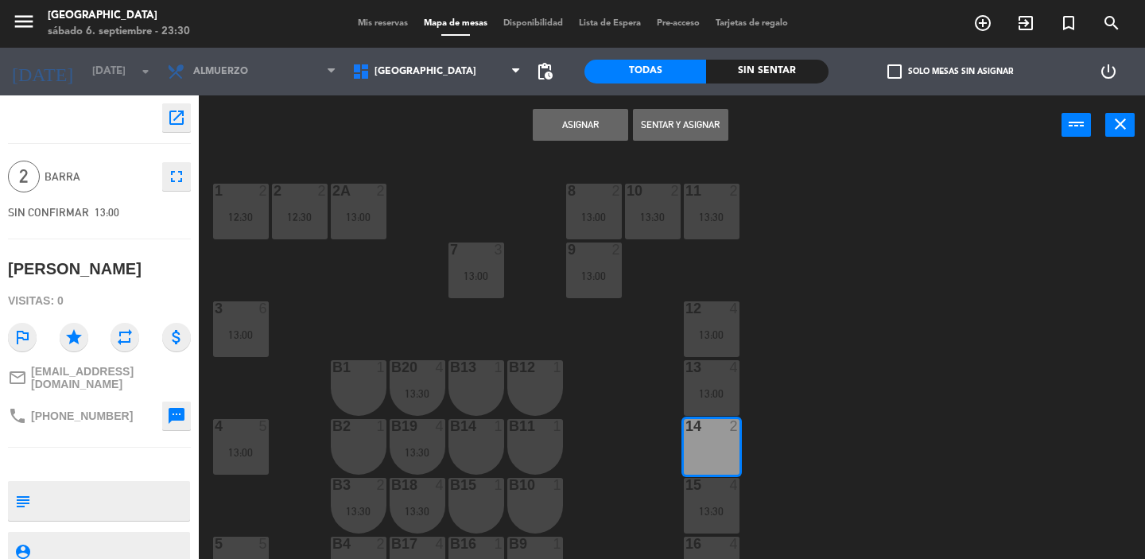
click at [577, 126] on button "Asignar" at bounding box center [580, 125] width 95 height 32
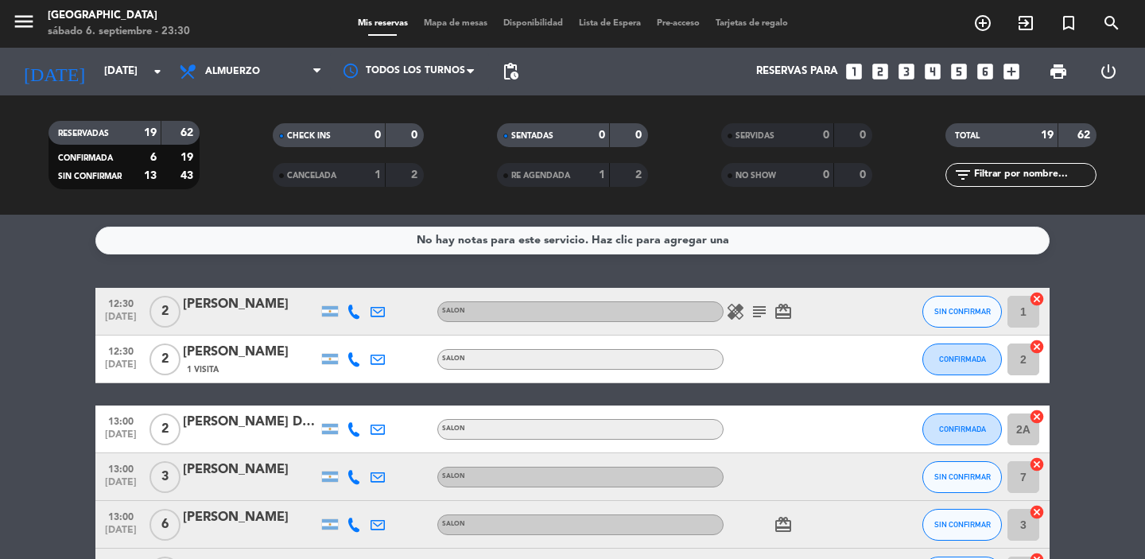
click at [460, 25] on span "Mapa de mesas" at bounding box center [456, 23] width 80 height 9
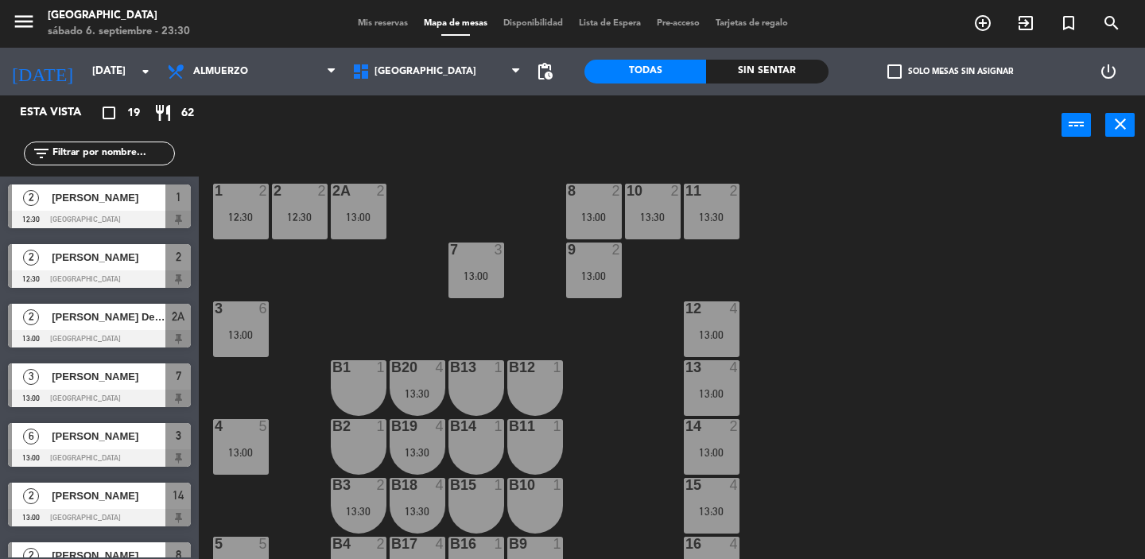
click at [825, 262] on div "1 2 12:30 2 2 12:30 8 2 13:00 10 2 13:30 11 2 13:30 2A 2 13:00 7 3 13:00 9 2 13…" at bounding box center [677, 357] width 935 height 404
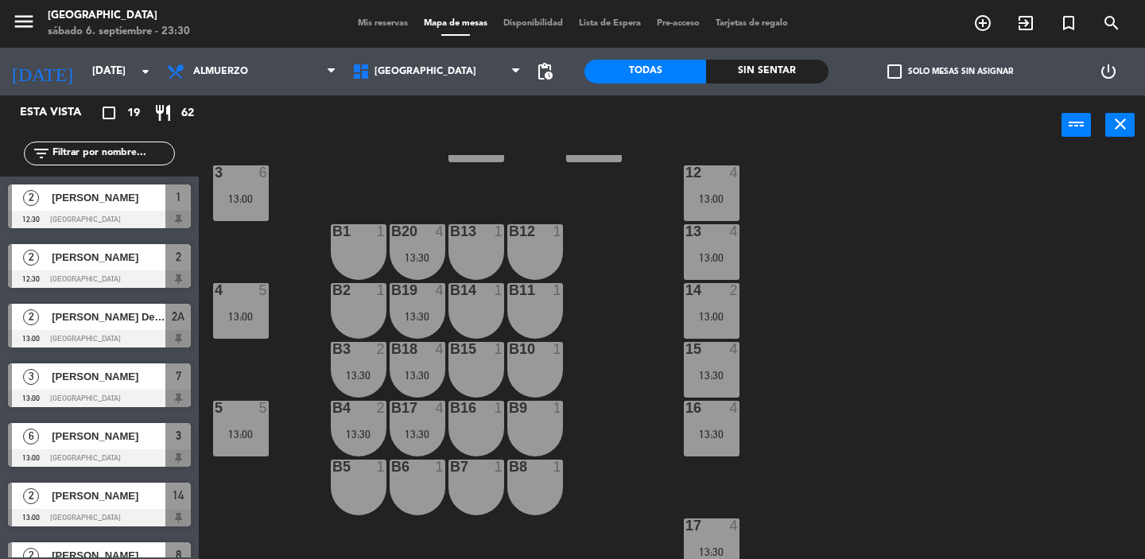
scroll to position [159, 0]
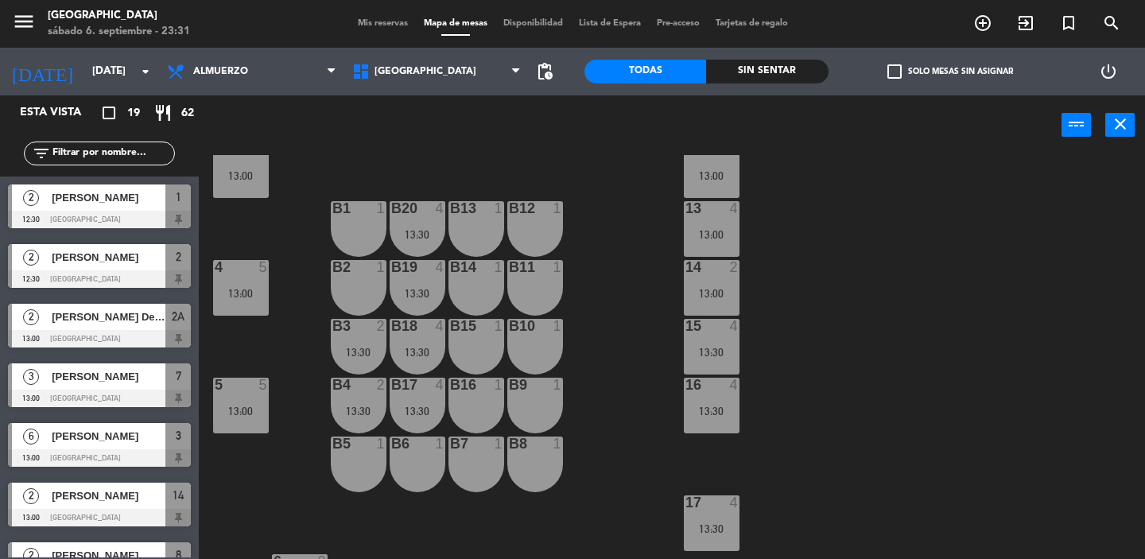
click at [624, 21] on span "Lista de Espera" at bounding box center [610, 23] width 78 height 9
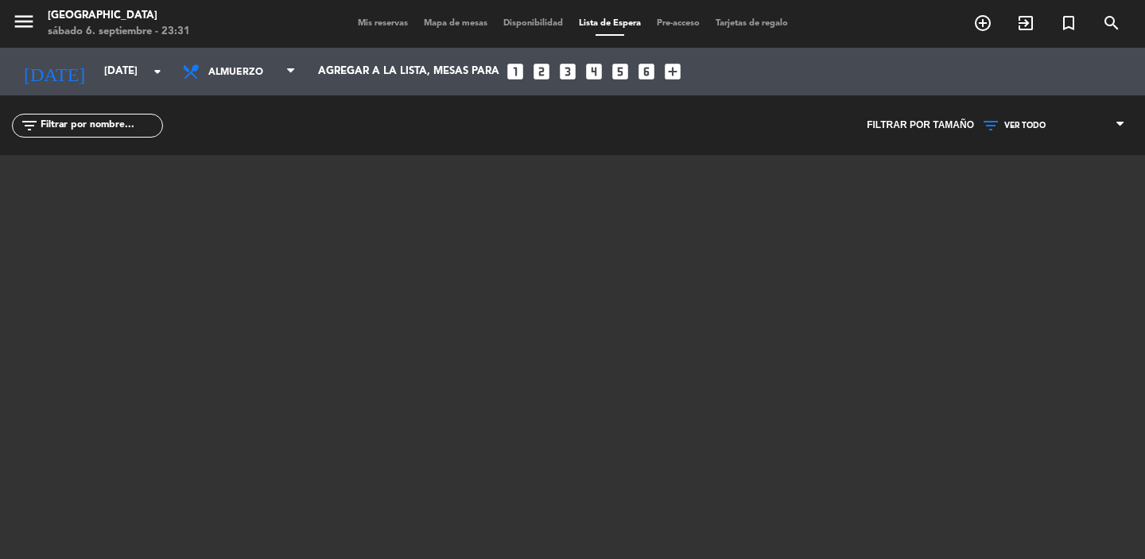
click at [375, 19] on span "Mis reservas" at bounding box center [383, 23] width 66 height 9
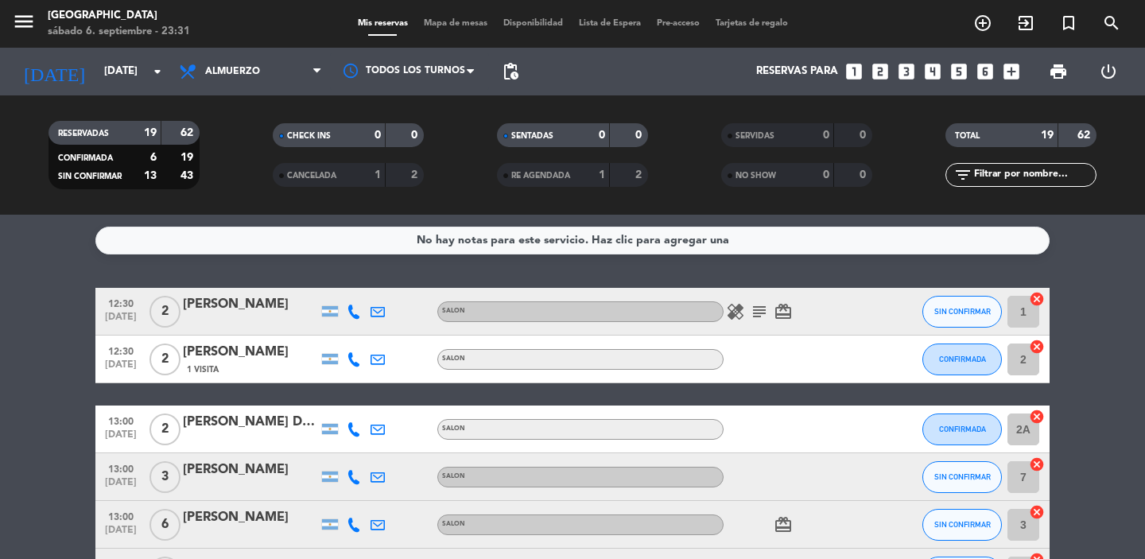
click at [88, 285] on div "No hay notas para este servicio. Haz clic para agregar una 12:30 [DATE] 2 [PERS…" at bounding box center [572, 387] width 1145 height 344
click at [759, 311] on icon "subject" at bounding box center [759, 311] width 19 height 19
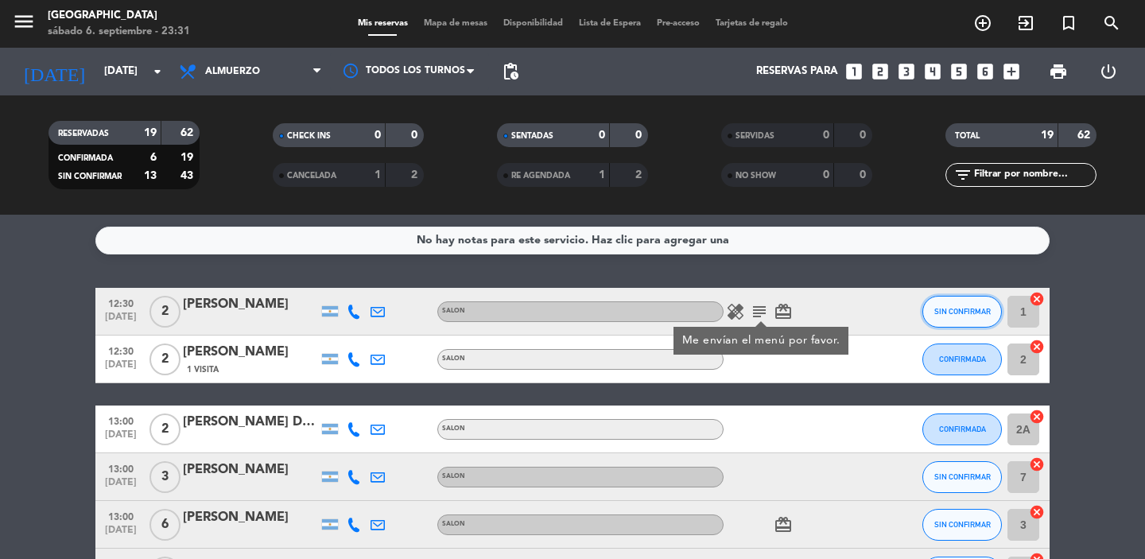
click at [965, 309] on span "SIN CONFIRMAR" at bounding box center [962, 311] width 56 height 9
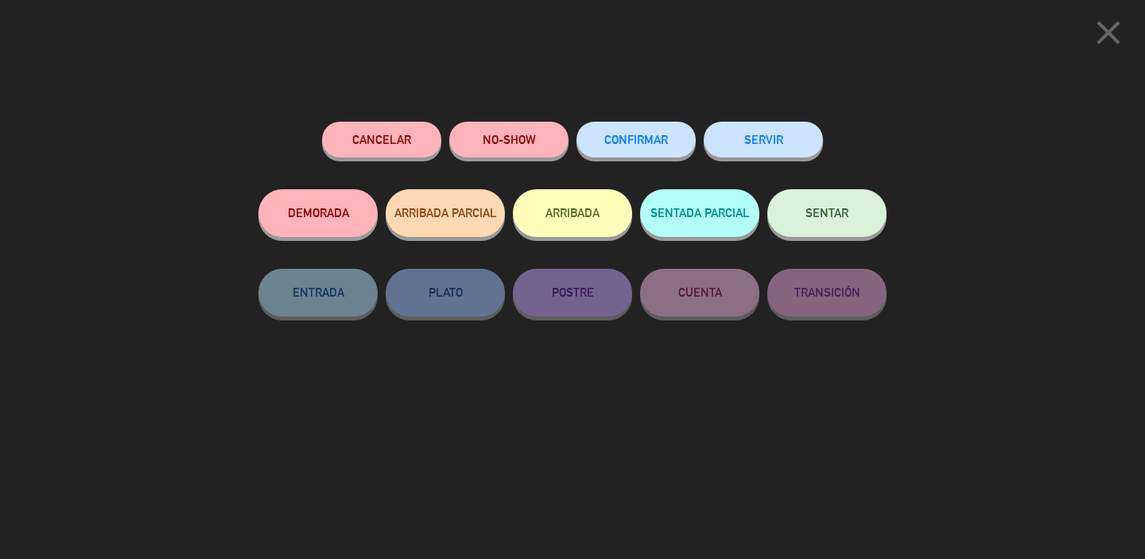
click at [633, 141] on span "CONFIRMAR" at bounding box center [636, 140] width 64 height 14
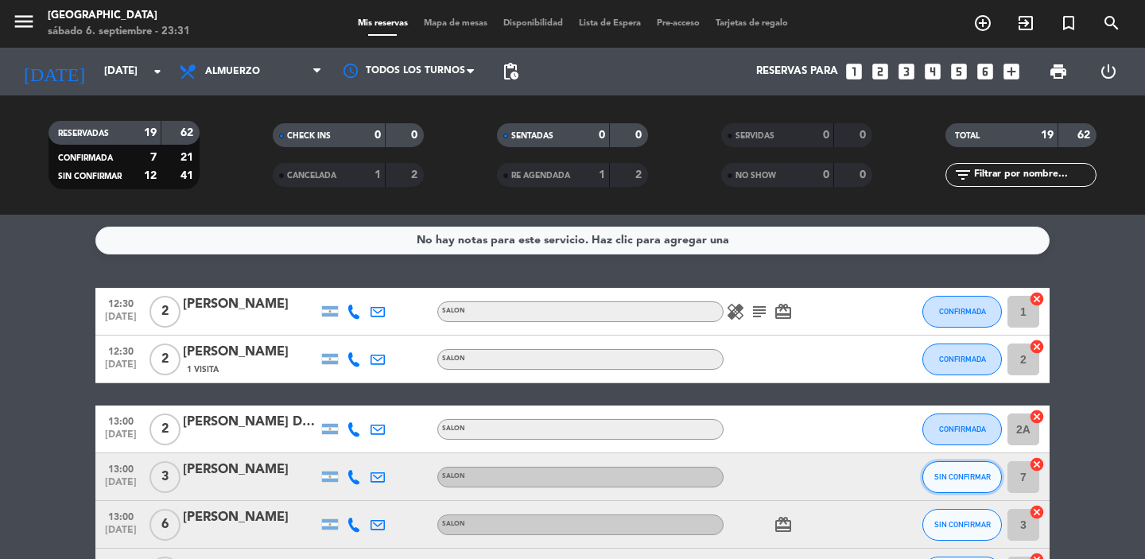
click at [969, 484] on button "SIN CONFIRMAR" at bounding box center [962, 477] width 80 height 32
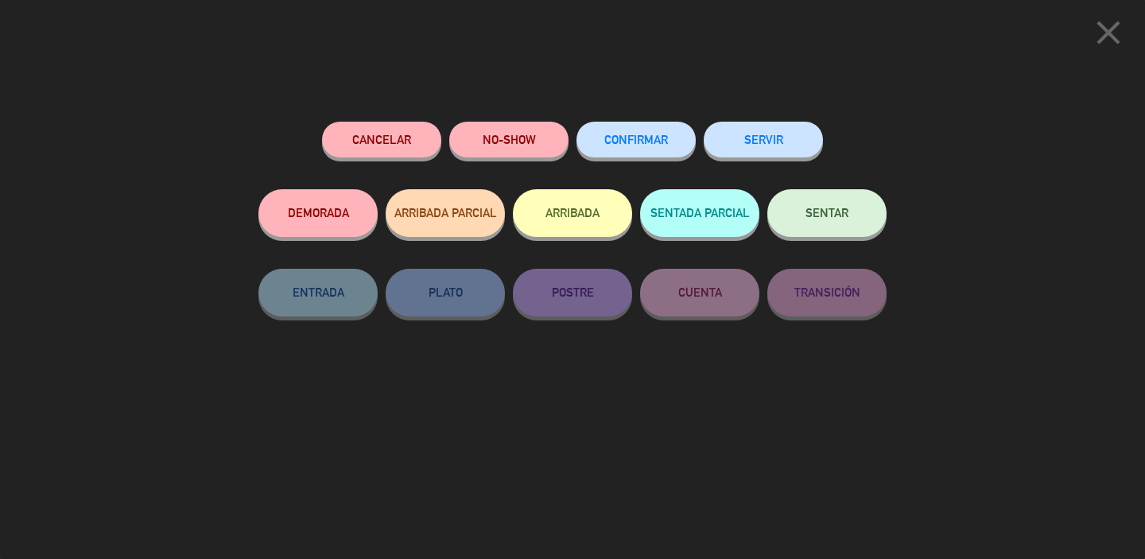
click at [621, 147] on button "CONFIRMAR" at bounding box center [635, 140] width 119 height 36
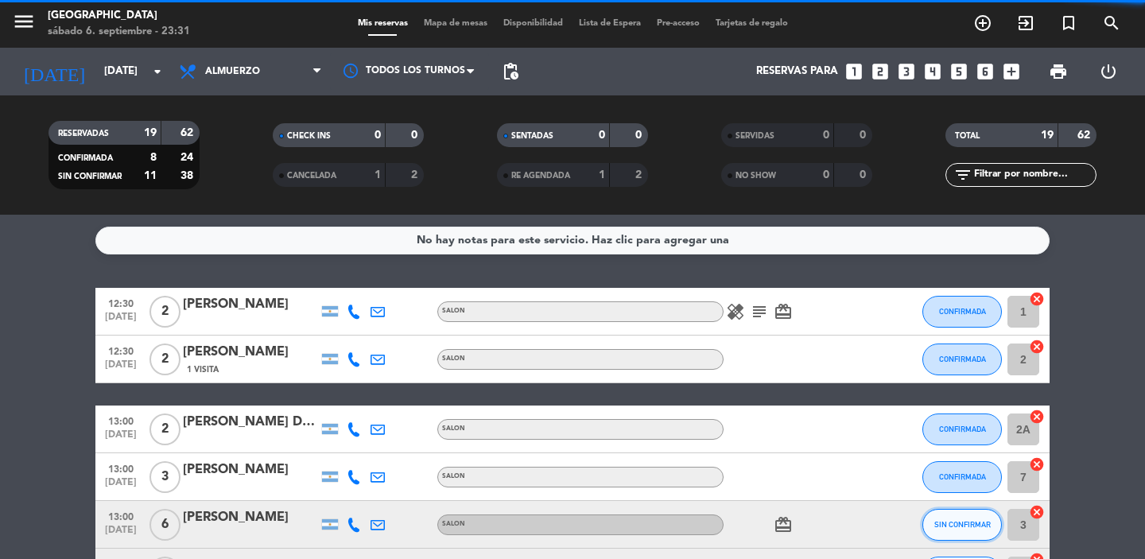
click at [950, 518] on button "SIN CONFIRMAR" at bounding box center [962, 525] width 80 height 32
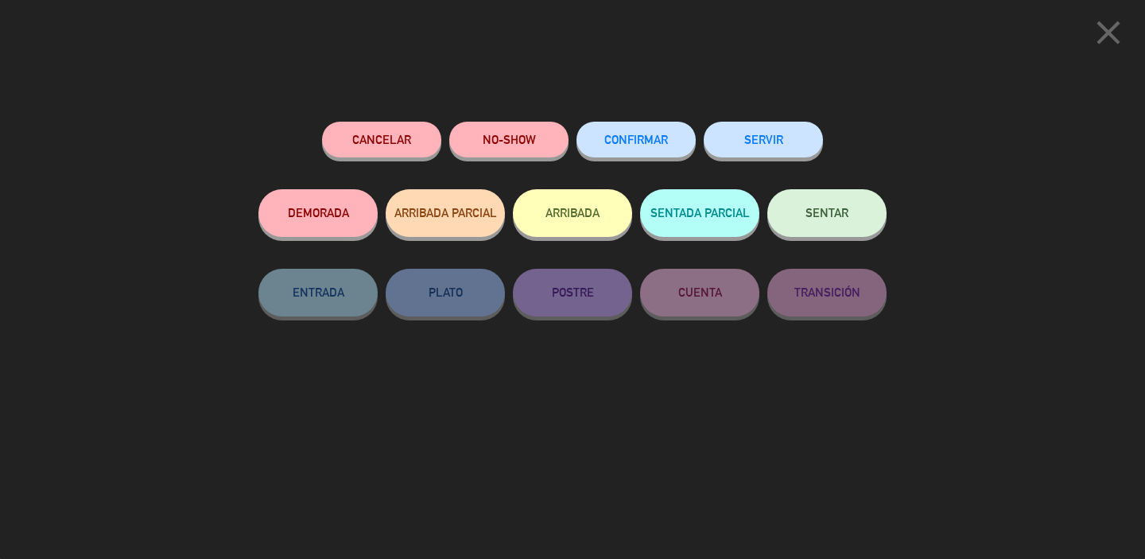
click at [632, 153] on button "CONFIRMAR" at bounding box center [635, 140] width 119 height 36
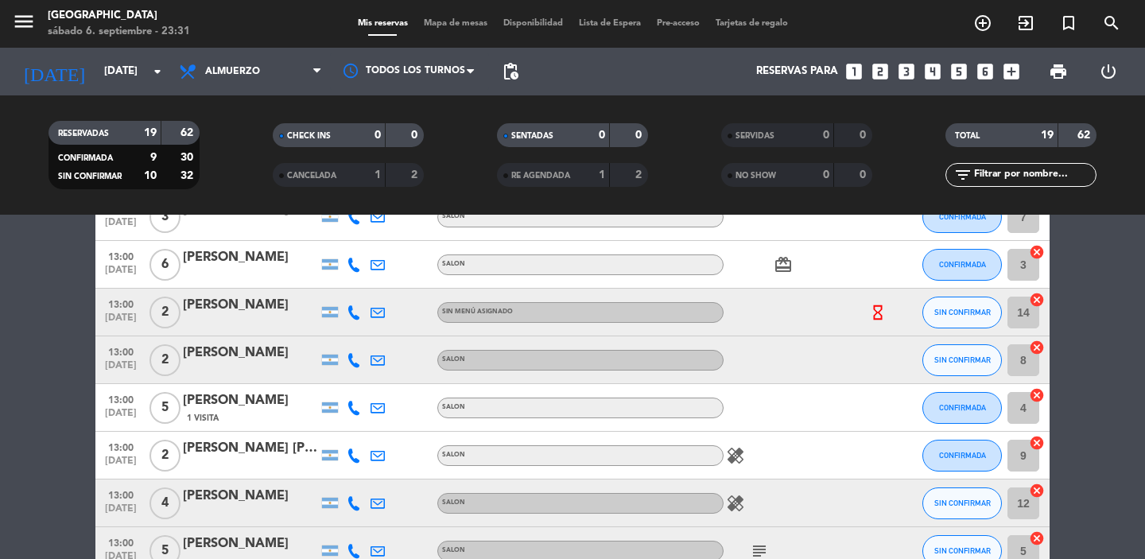
scroll to position [286, 0]
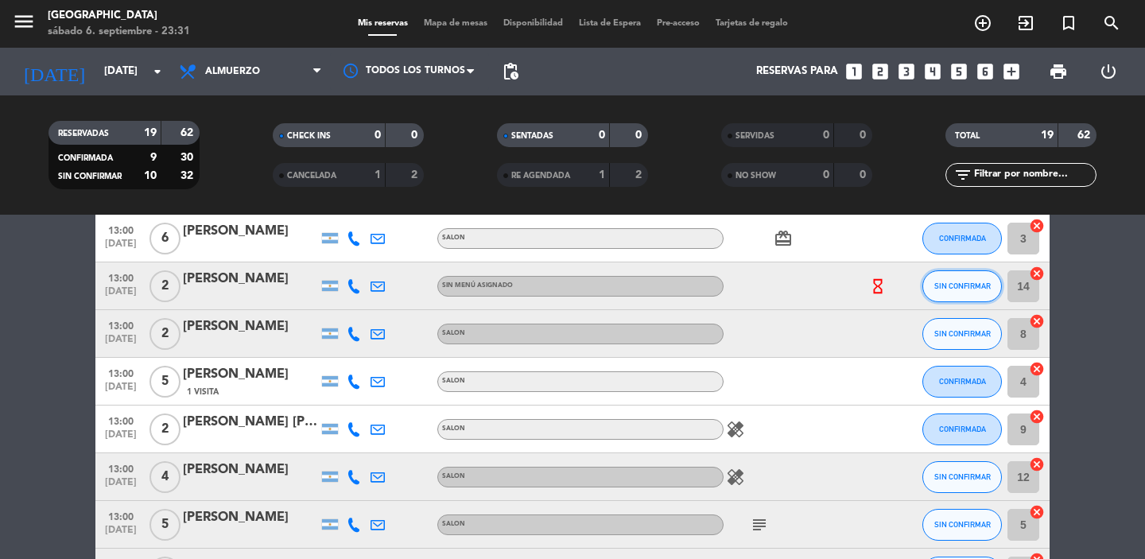
click at [967, 289] on span "SIN CONFIRMAR" at bounding box center [962, 285] width 56 height 9
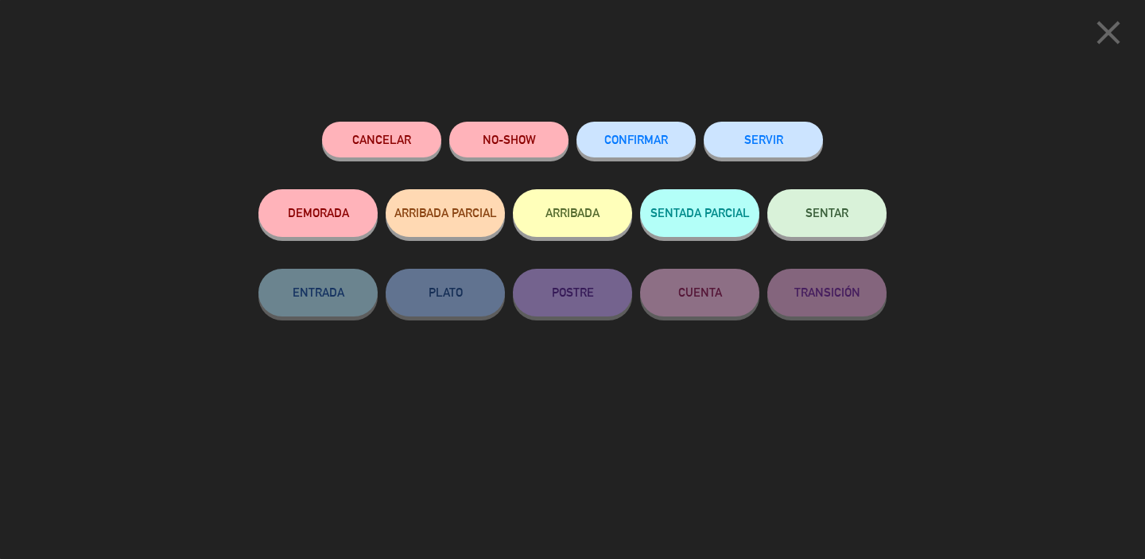
click at [668, 144] on button "CONFIRMAR" at bounding box center [635, 140] width 119 height 36
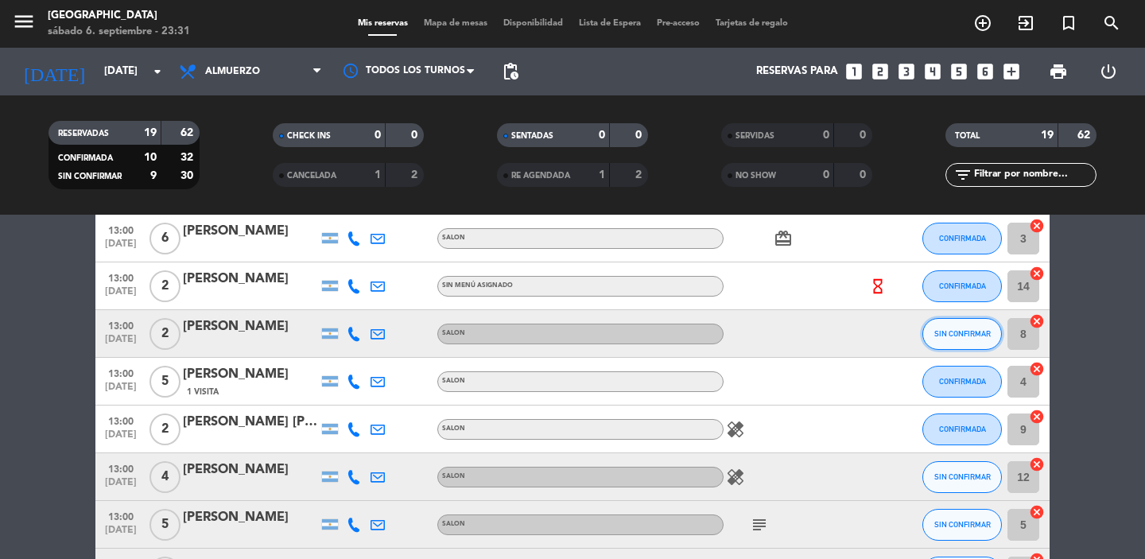
click at [972, 338] on span "SIN CONFIRMAR" at bounding box center [962, 333] width 56 height 9
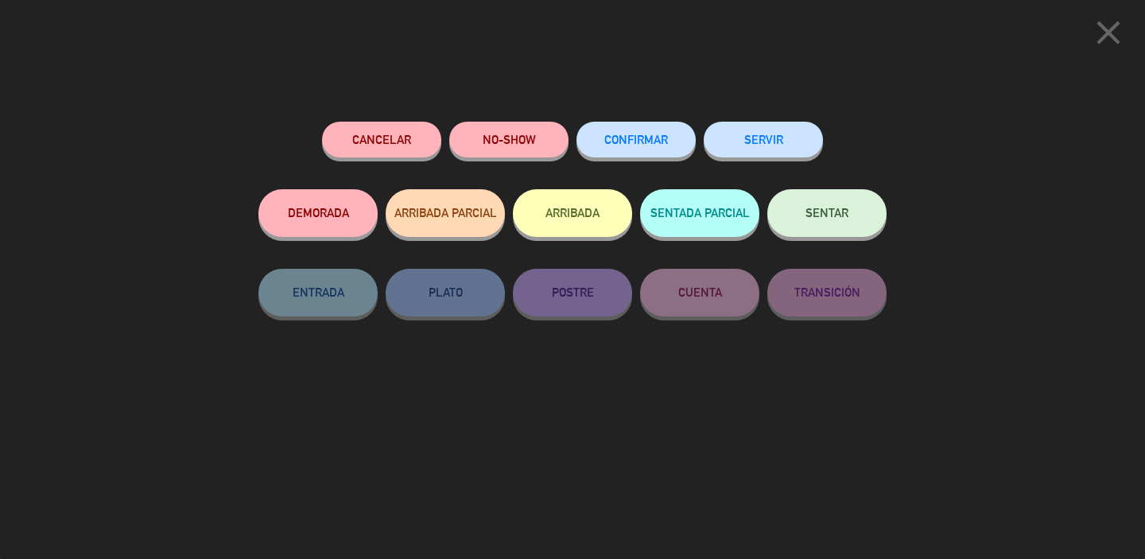
click at [650, 139] on span "CONFIRMAR" at bounding box center [636, 140] width 64 height 14
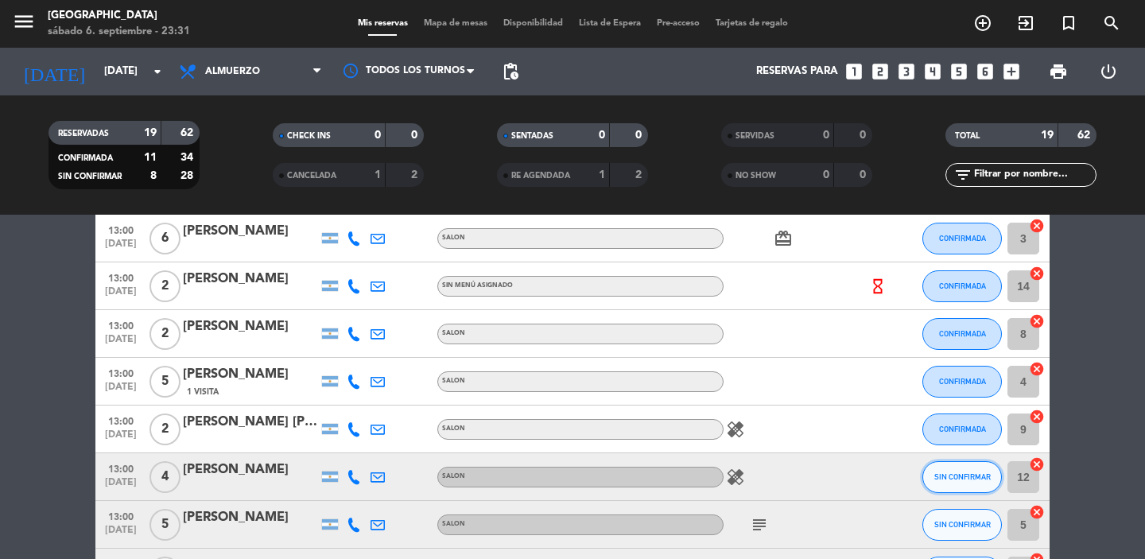
click at [966, 480] on span "SIN CONFIRMAR" at bounding box center [962, 476] width 56 height 9
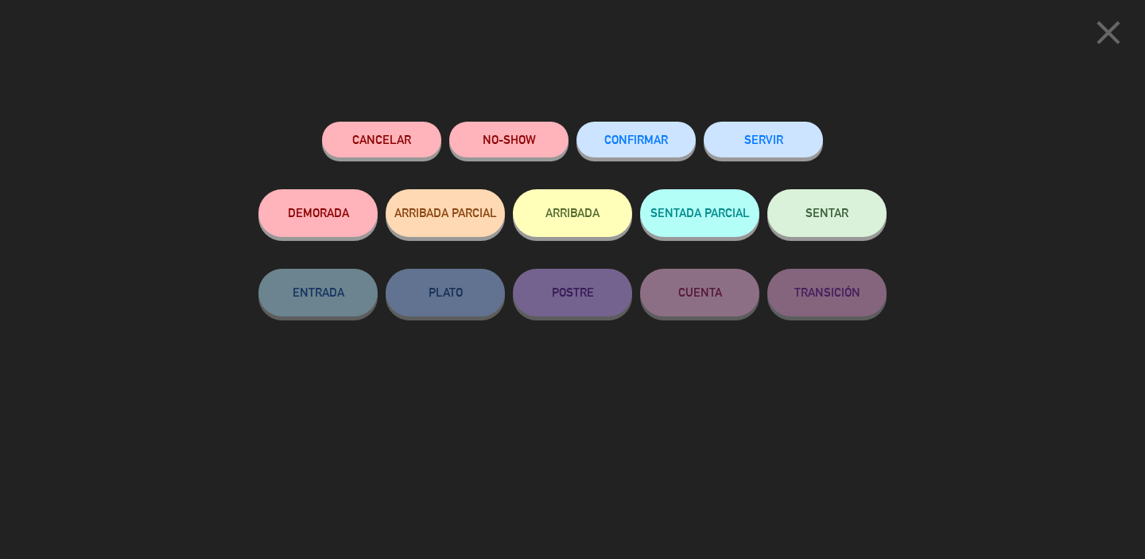
click at [648, 141] on span "CONFIRMAR" at bounding box center [636, 140] width 64 height 14
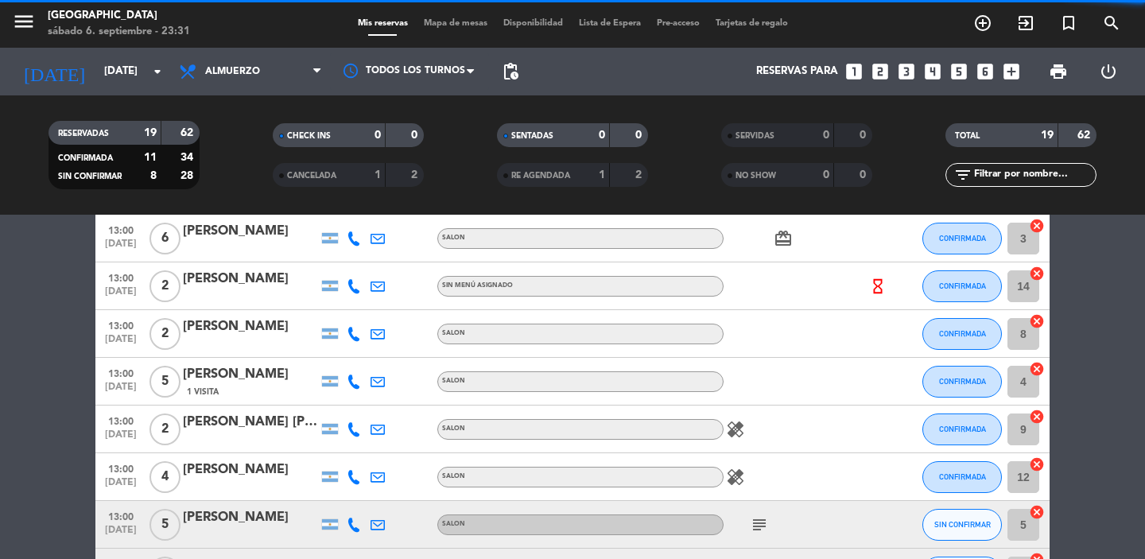
click at [1098, 396] on bookings-row "12:30 [DATE] 2 [PERSON_NAME] SALON healing subject card_giftcard CONFIRMADA 1 c…" at bounding box center [572, 477] width 1145 height 951
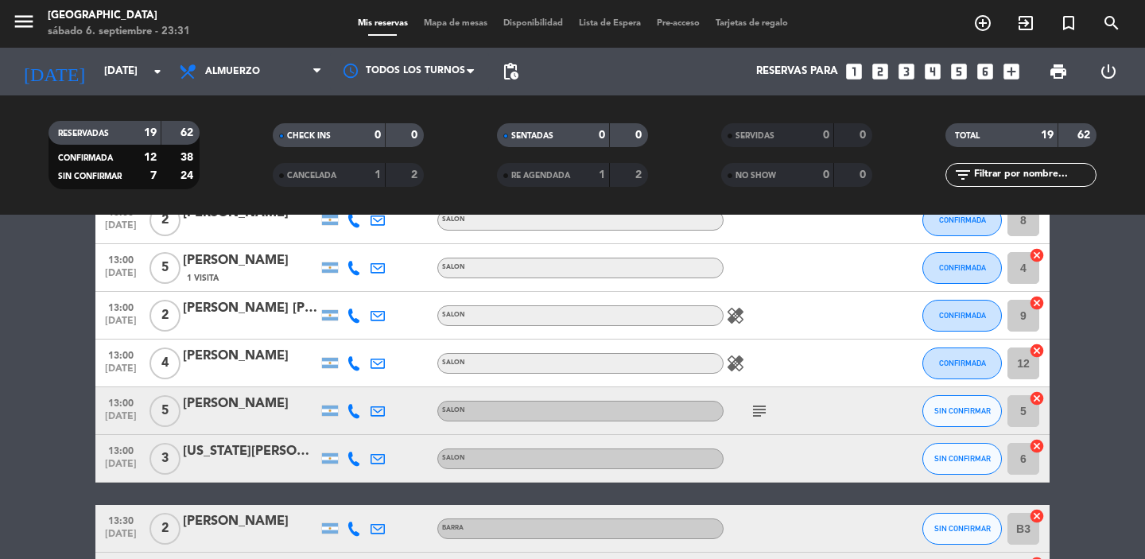
scroll to position [477, 0]
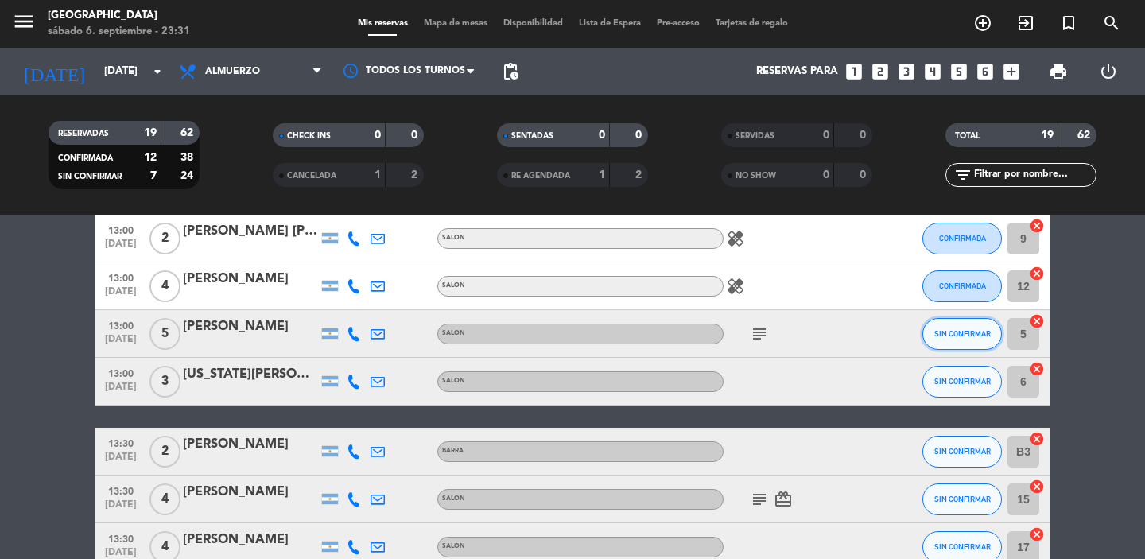
click at [970, 336] on span "SIN CONFIRMAR" at bounding box center [962, 333] width 56 height 9
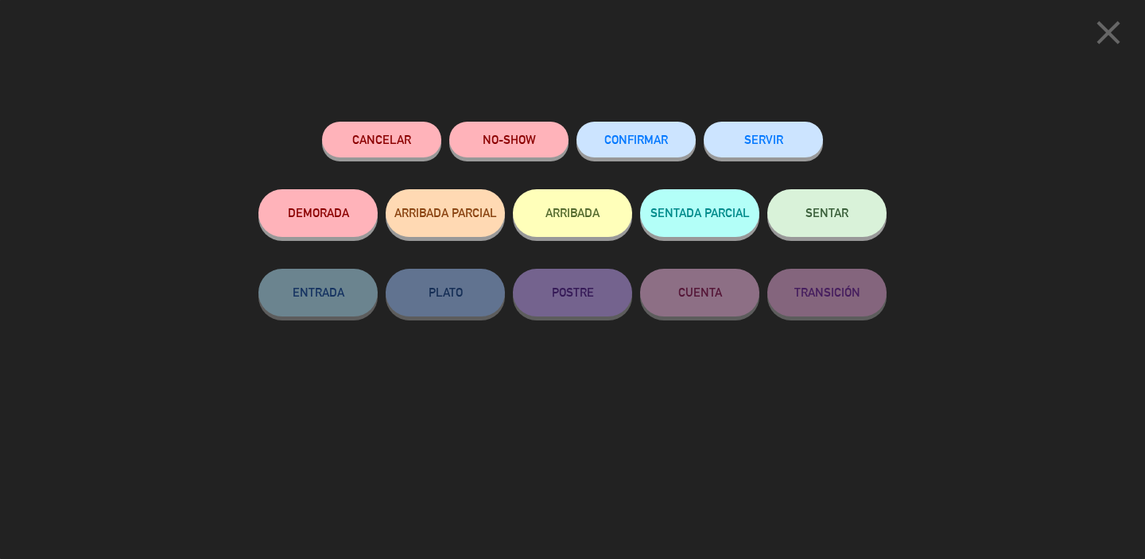
click at [642, 138] on span "CONFIRMAR" at bounding box center [636, 140] width 64 height 14
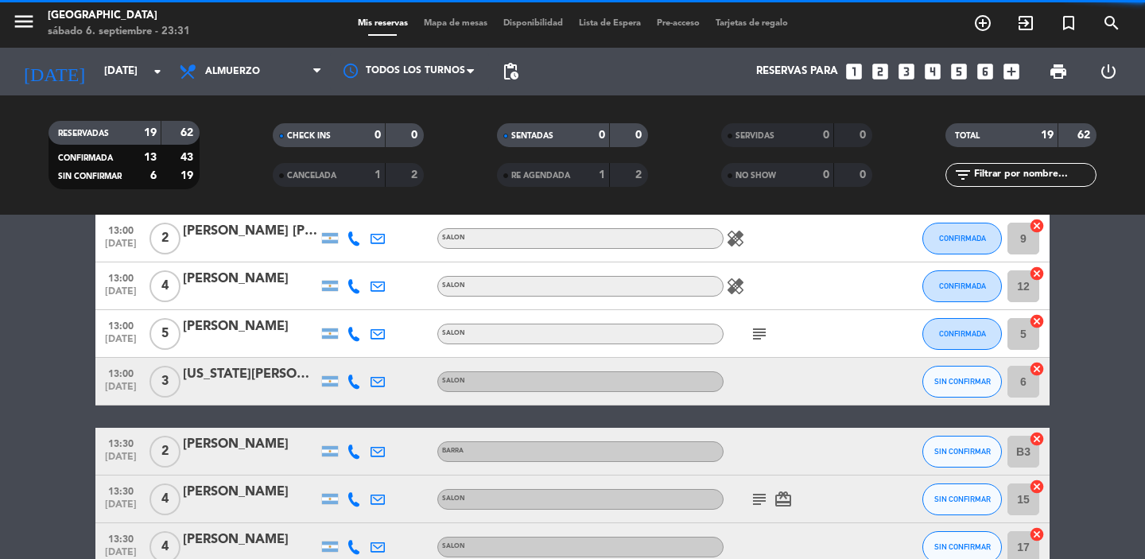
click at [760, 333] on icon "subject" at bounding box center [759, 333] width 19 height 19
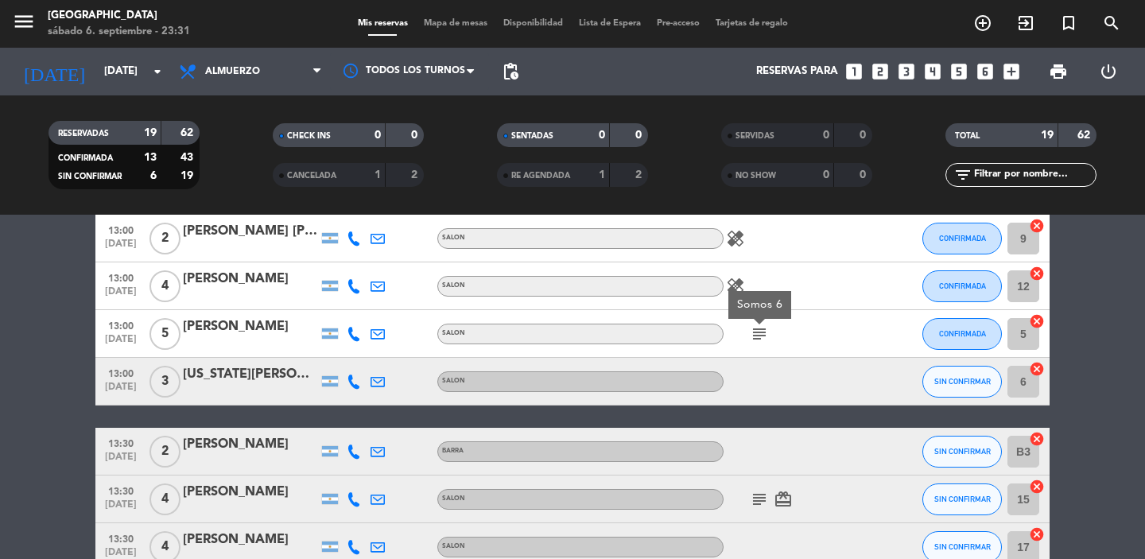
click at [762, 499] on icon "subject" at bounding box center [759, 499] width 19 height 19
click at [1120, 379] on bookings-row "12:30 [DATE] 2 [PERSON_NAME] SALON healing subject card_giftcard CONFIRMADA 1 c…" at bounding box center [572, 286] width 1145 height 951
click at [967, 369] on button "SIN CONFIRMAR" at bounding box center [962, 382] width 80 height 32
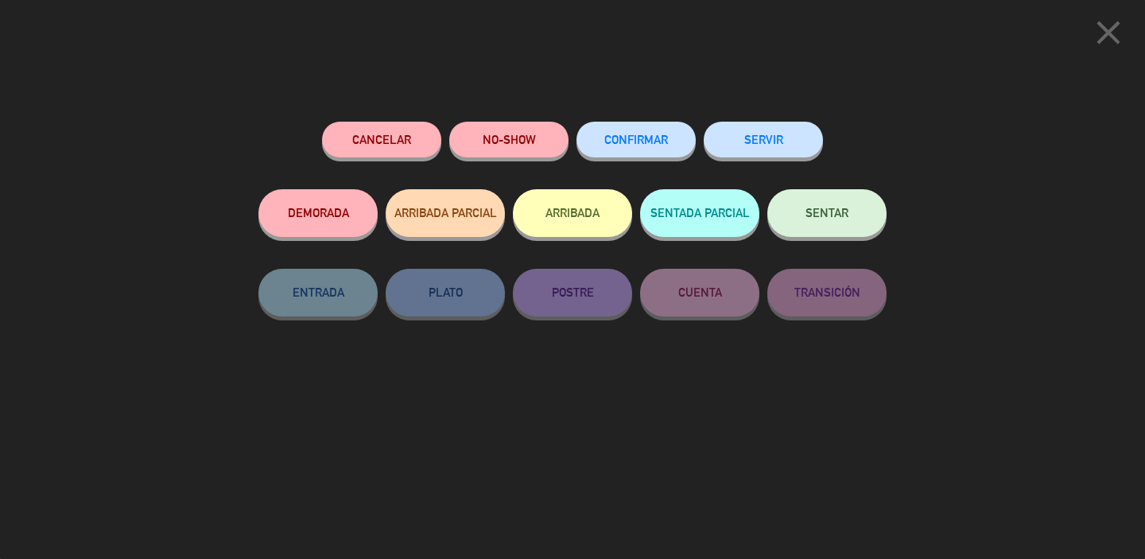
click at [642, 140] on span "CONFIRMAR" at bounding box center [636, 140] width 64 height 14
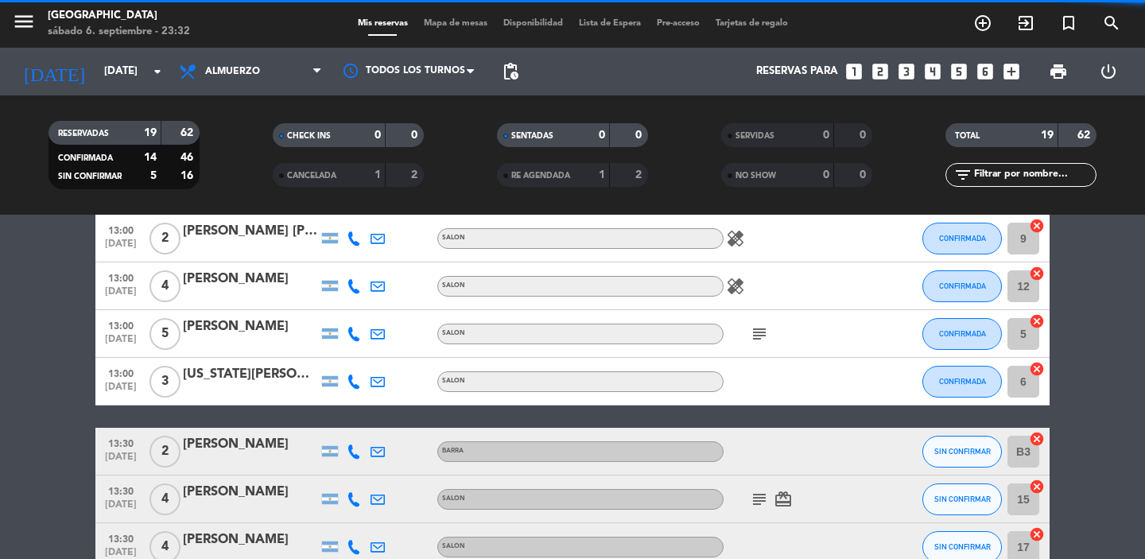
click at [1135, 416] on bookings-row "12:30 [DATE] 2 [PERSON_NAME] SALON healing subject card_giftcard CONFIRMADA 1 c…" at bounding box center [572, 286] width 1145 height 951
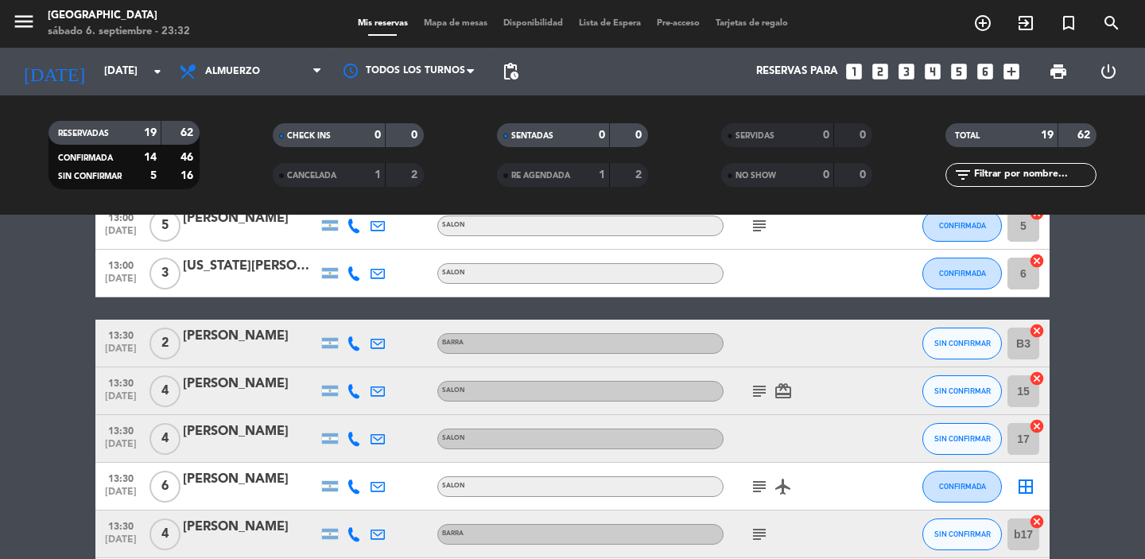
scroll to position [636, 0]
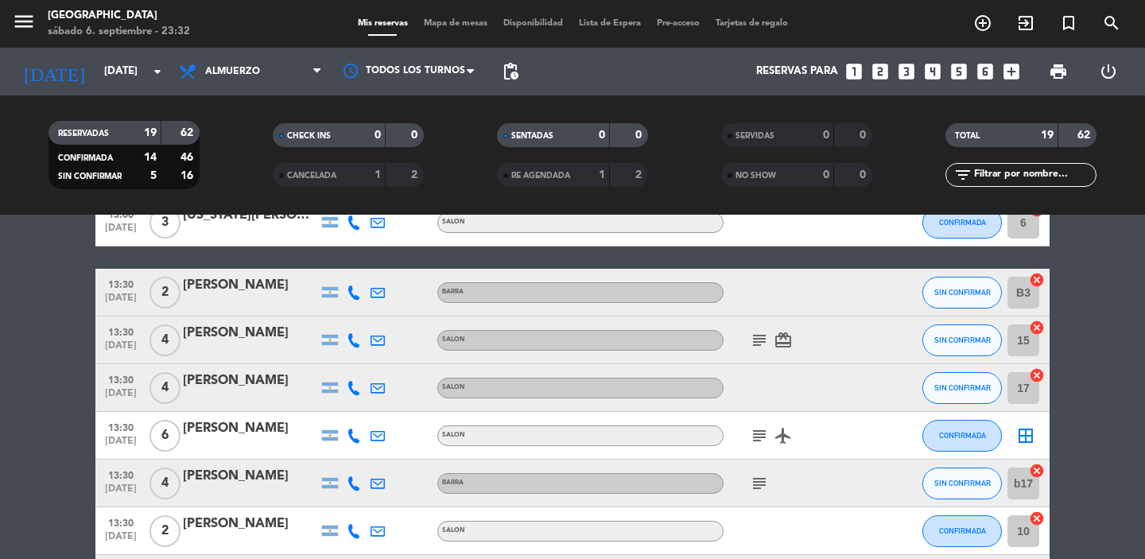
click at [755, 340] on icon "subject" at bounding box center [759, 340] width 19 height 19
click at [955, 298] on button "SIN CONFIRMAR" at bounding box center [962, 293] width 80 height 32
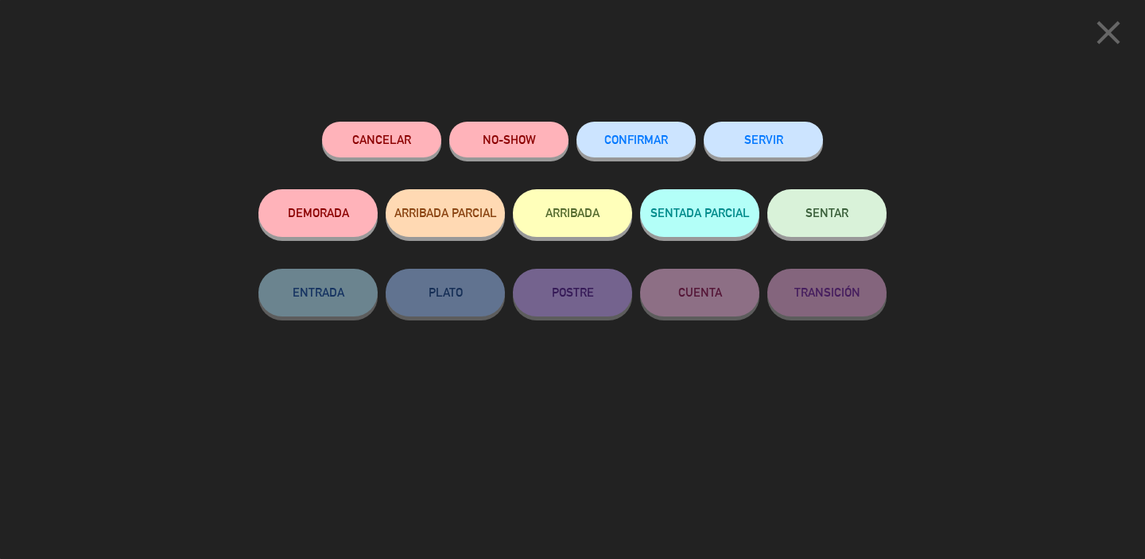
click at [642, 150] on button "CONFIRMAR" at bounding box center [635, 140] width 119 height 36
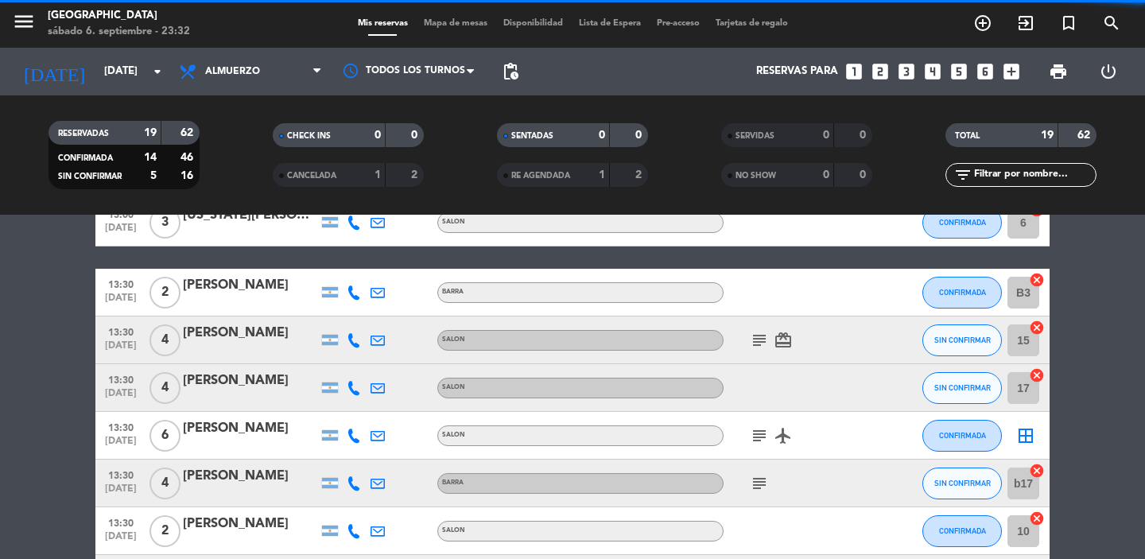
scroll to position [759, 0]
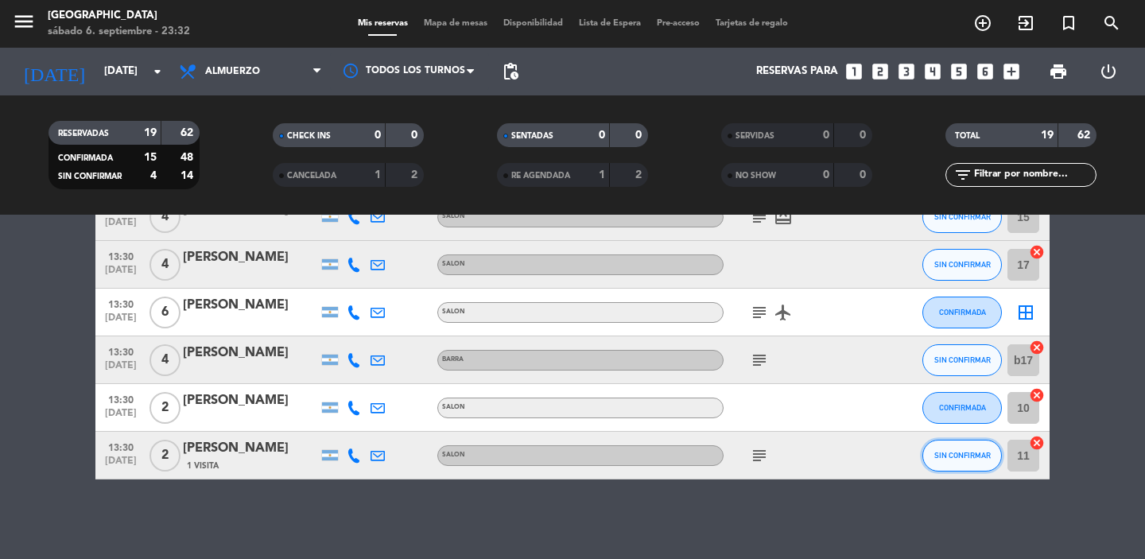
click at [951, 454] on span "SIN CONFIRMAR" at bounding box center [962, 455] width 56 height 9
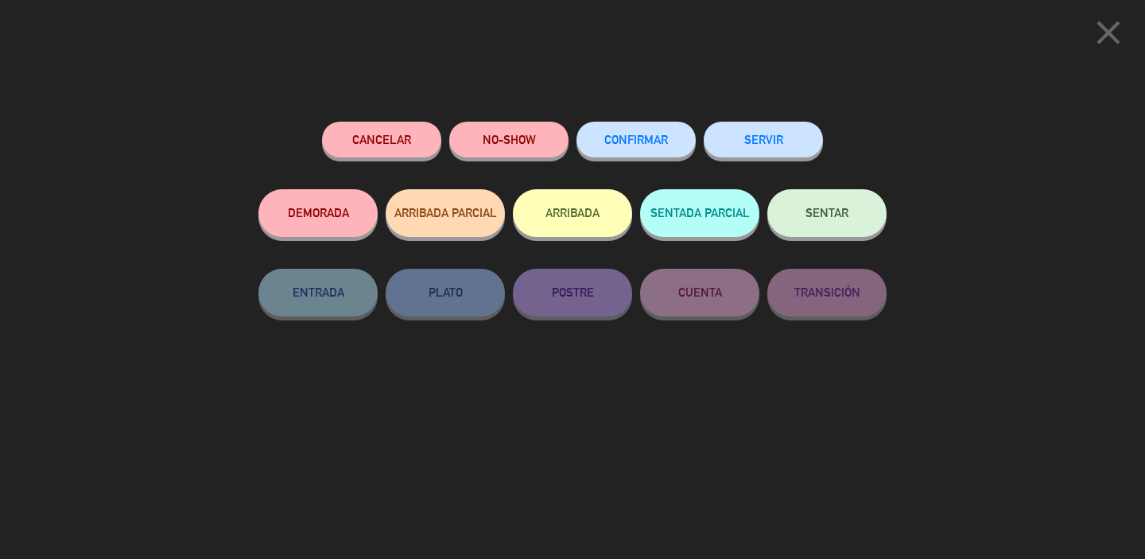
click at [736, 376] on div "Cancelar NO-SHOW CONFIRMAR SERVIR DEMORADA ARRIBADA PARCIAL ARRIBADA SENTADA PA…" at bounding box center [572, 261] width 628 height 278
click at [1119, 46] on icon "close" at bounding box center [1109, 33] width 40 height 40
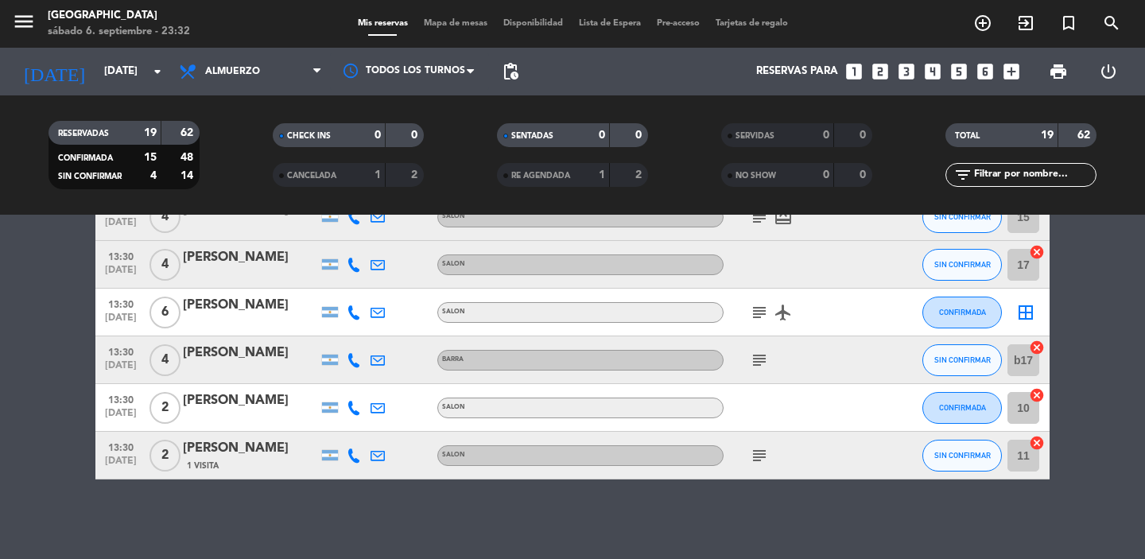
click at [761, 462] on icon "subject" at bounding box center [759, 455] width 19 height 19
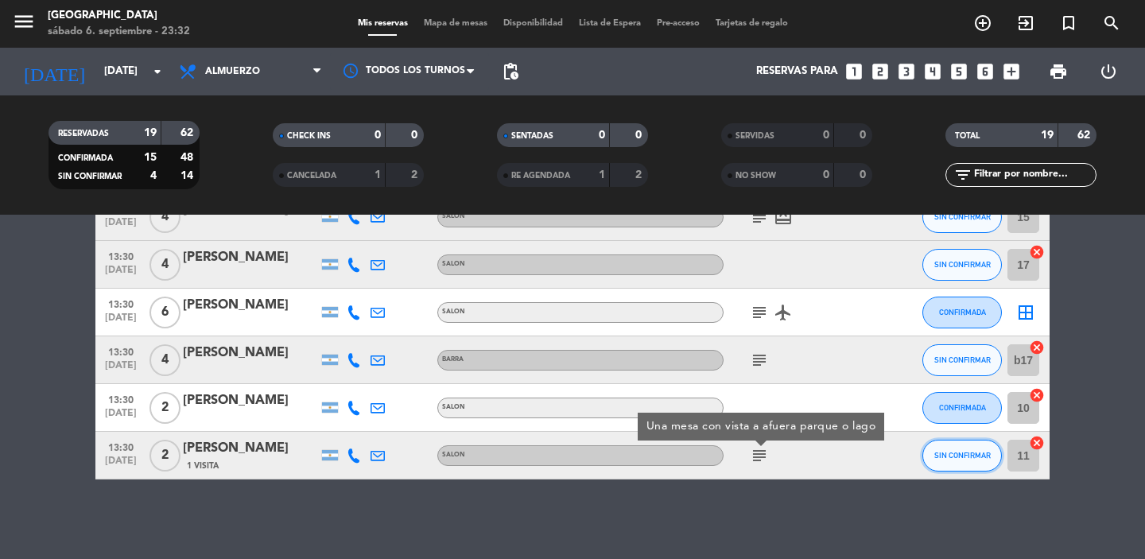
click at [964, 460] on button "SIN CONFIRMAR" at bounding box center [962, 456] width 80 height 32
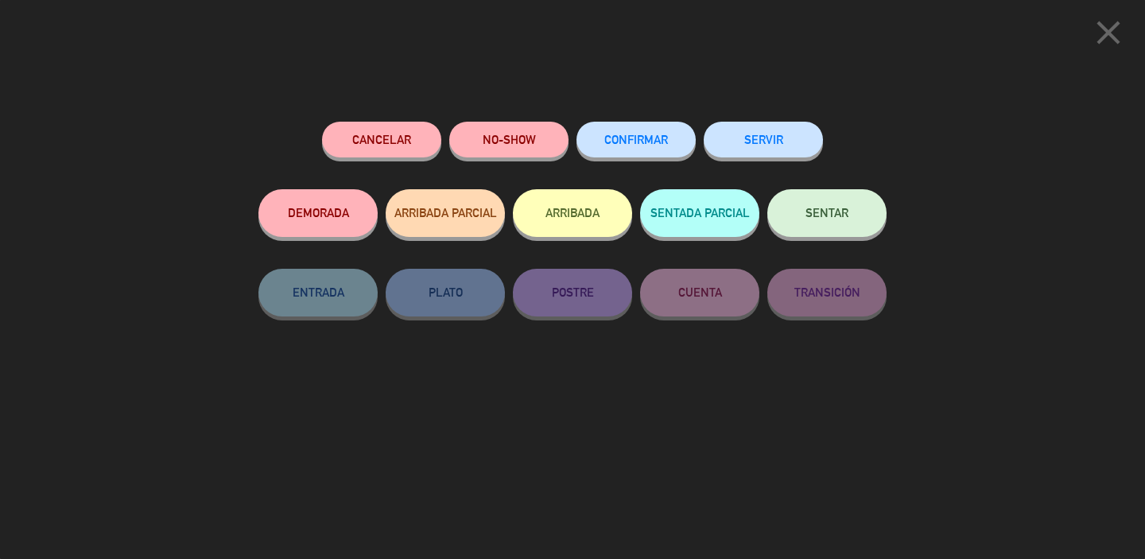
click at [616, 134] on button "CONFIRMAR" at bounding box center [635, 140] width 119 height 36
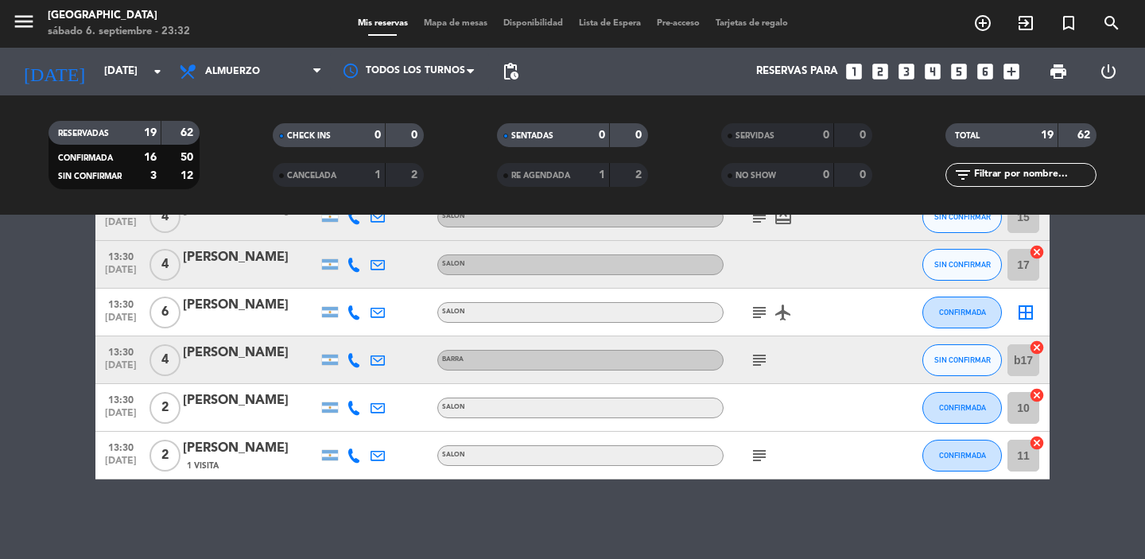
click at [758, 361] on icon "subject" at bounding box center [759, 360] width 19 height 19
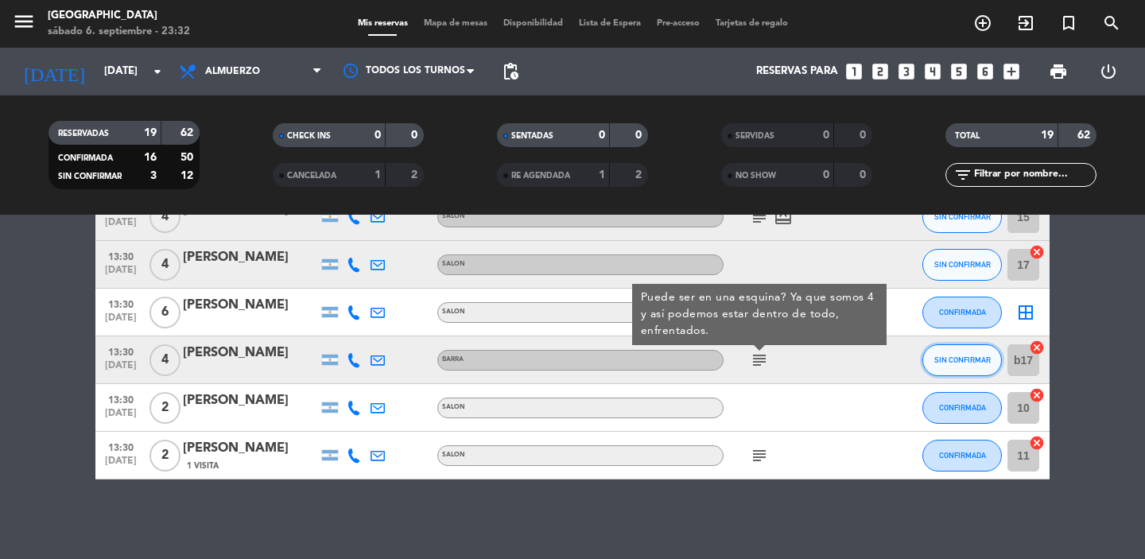
click at [944, 367] on button "SIN CONFIRMAR" at bounding box center [962, 360] width 80 height 32
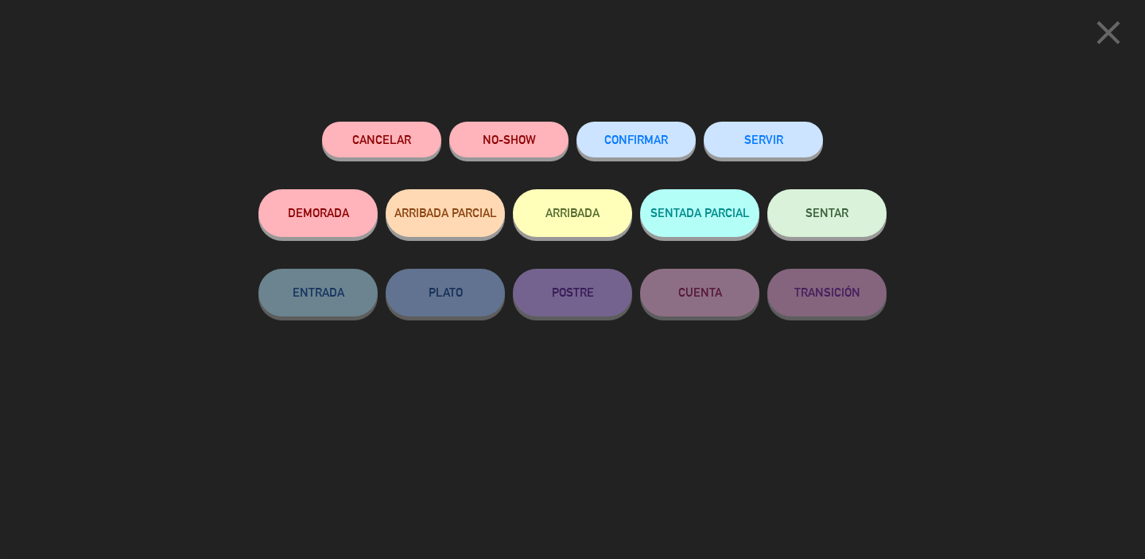
click at [633, 140] on span "CONFIRMAR" at bounding box center [636, 140] width 64 height 14
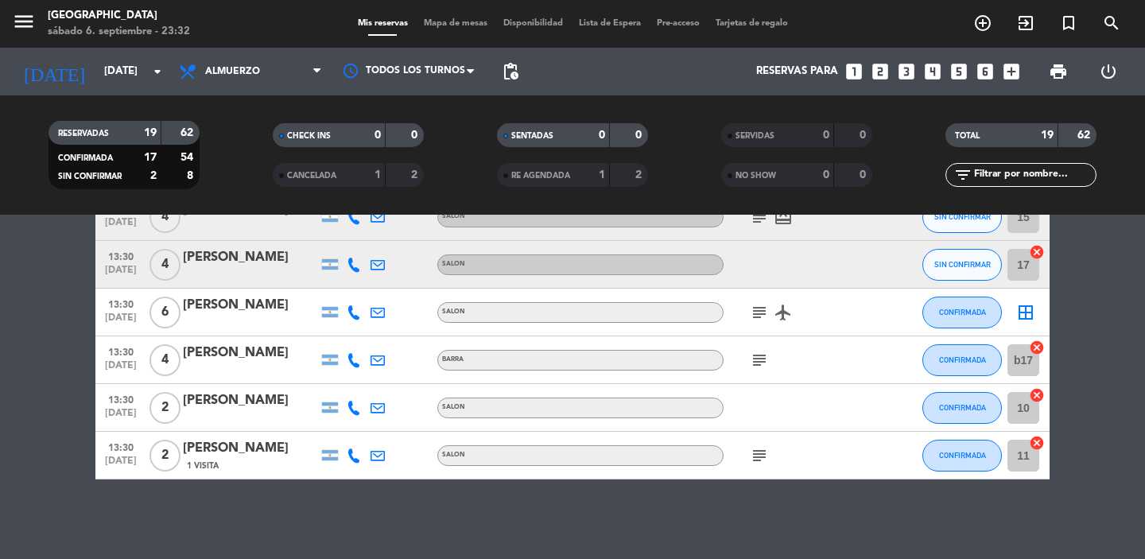
click at [751, 309] on icon "subject" at bounding box center [759, 312] width 19 height 19
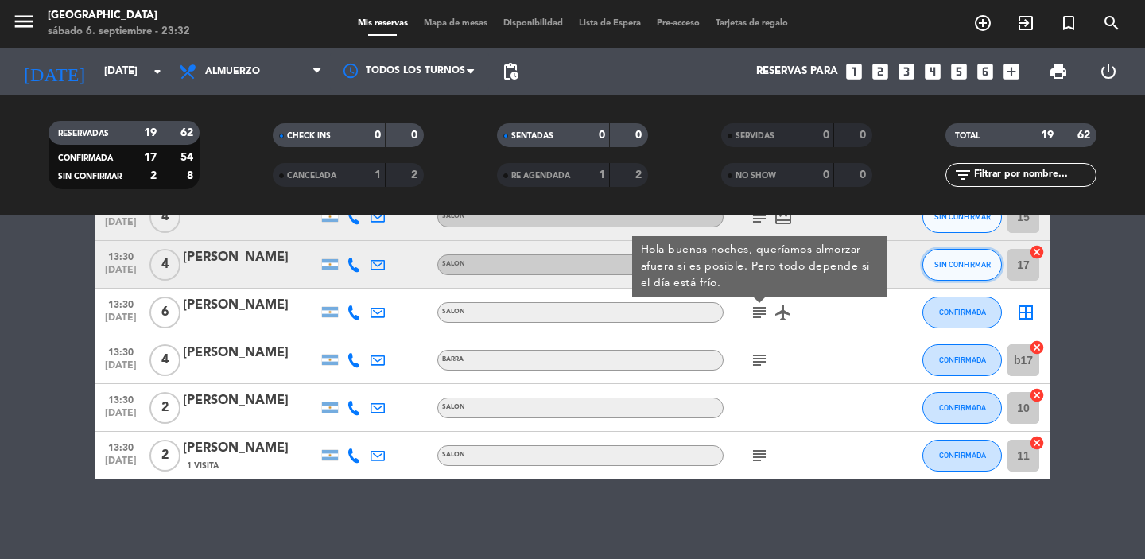
click at [965, 262] on span "SIN CONFIRMAR" at bounding box center [962, 264] width 56 height 9
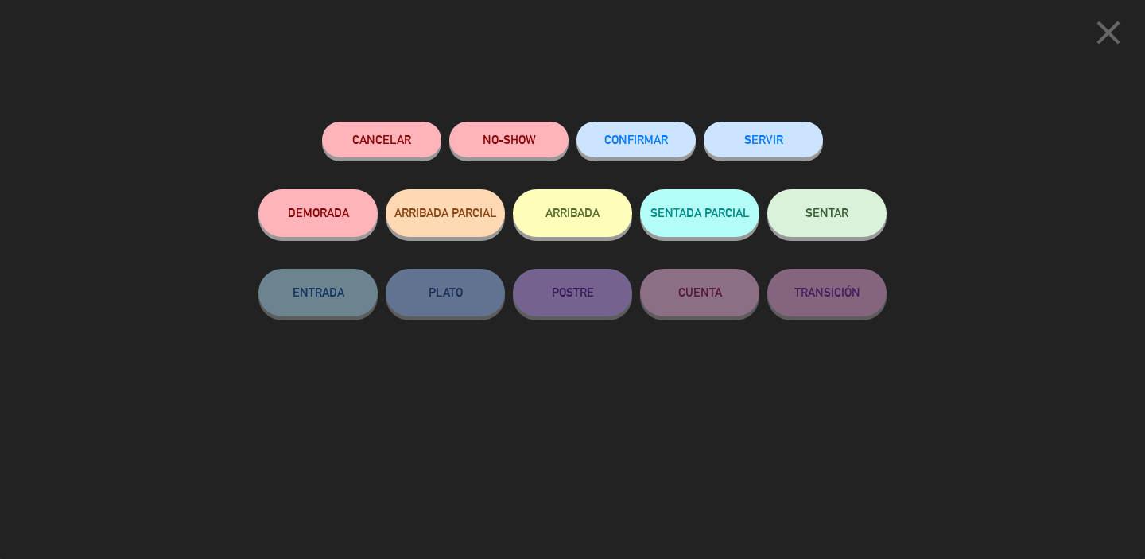
click at [642, 128] on button "CONFIRMAR" at bounding box center [635, 140] width 119 height 36
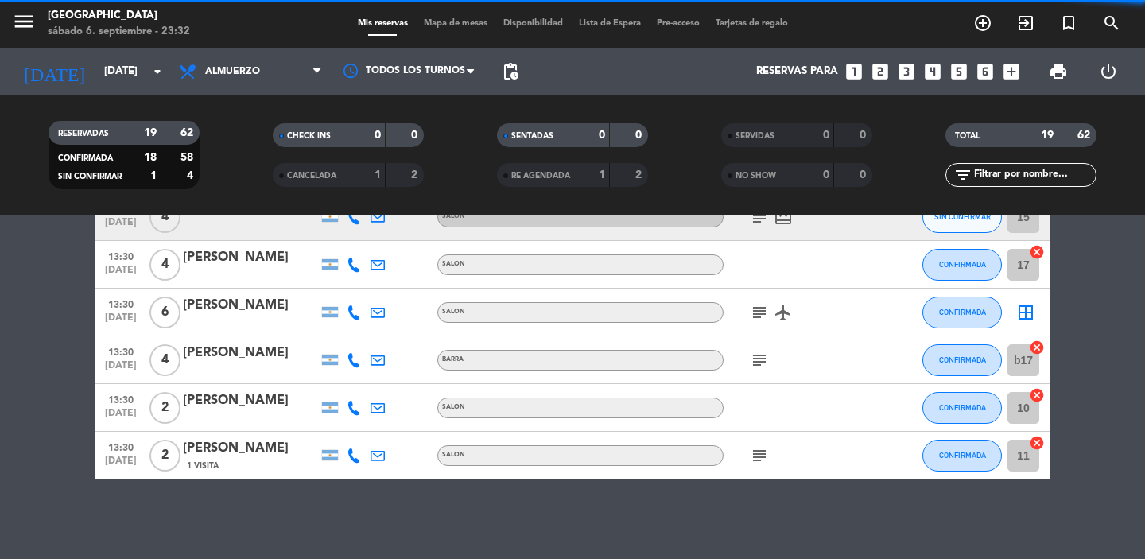
click at [1114, 293] on bookings-row "12:30 [DATE] 2 [PERSON_NAME] SALON healing subject card_giftcard CONFIRMADA 1 c…" at bounding box center [572, 3] width 1145 height 951
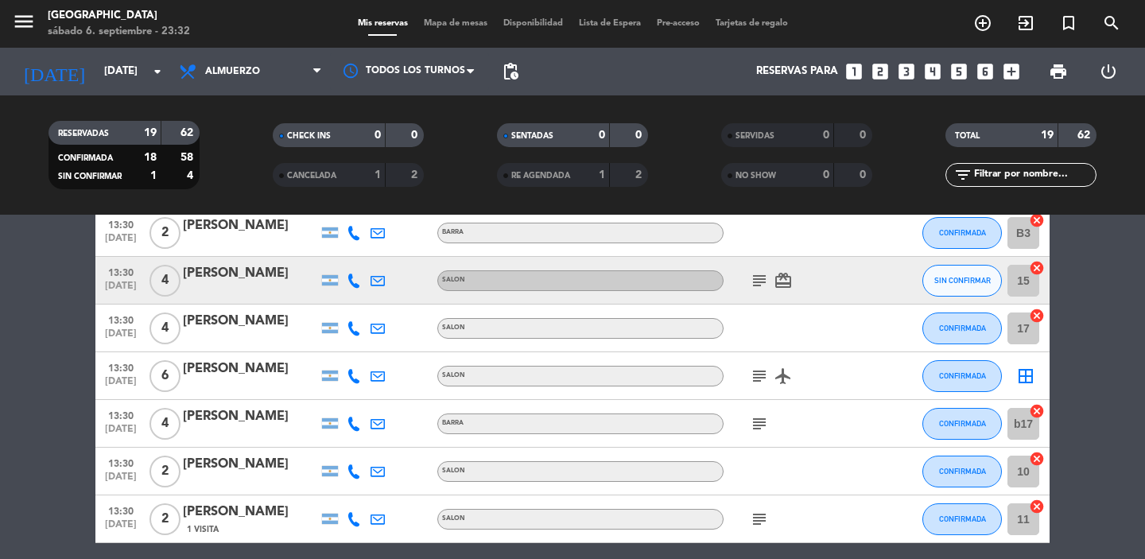
scroll to position [664, 0]
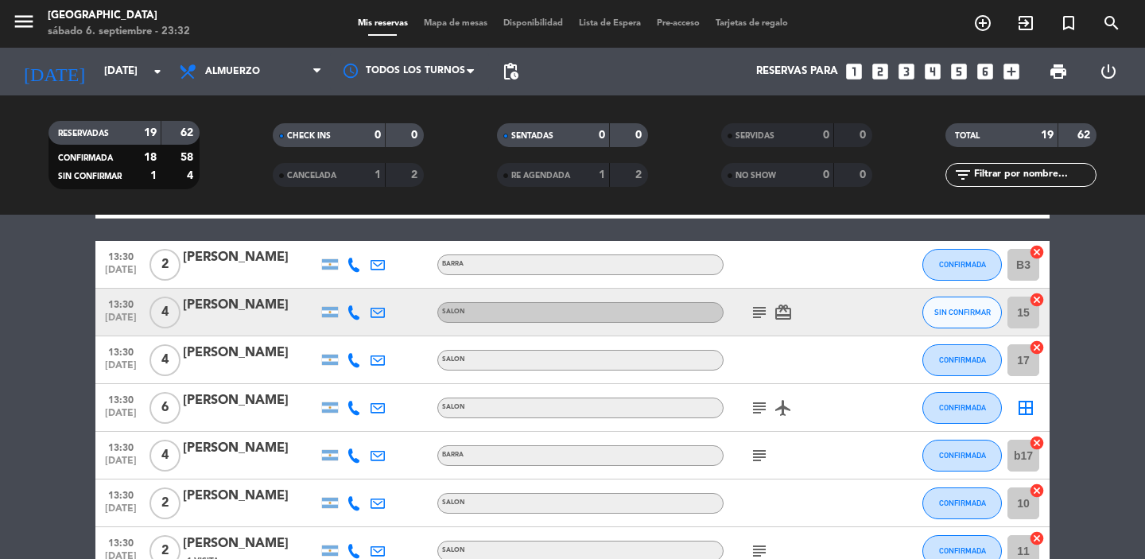
click at [762, 310] on icon "subject" at bounding box center [759, 312] width 19 height 19
click at [980, 314] on span "SIN CONFIRMAR" at bounding box center [962, 312] width 56 height 9
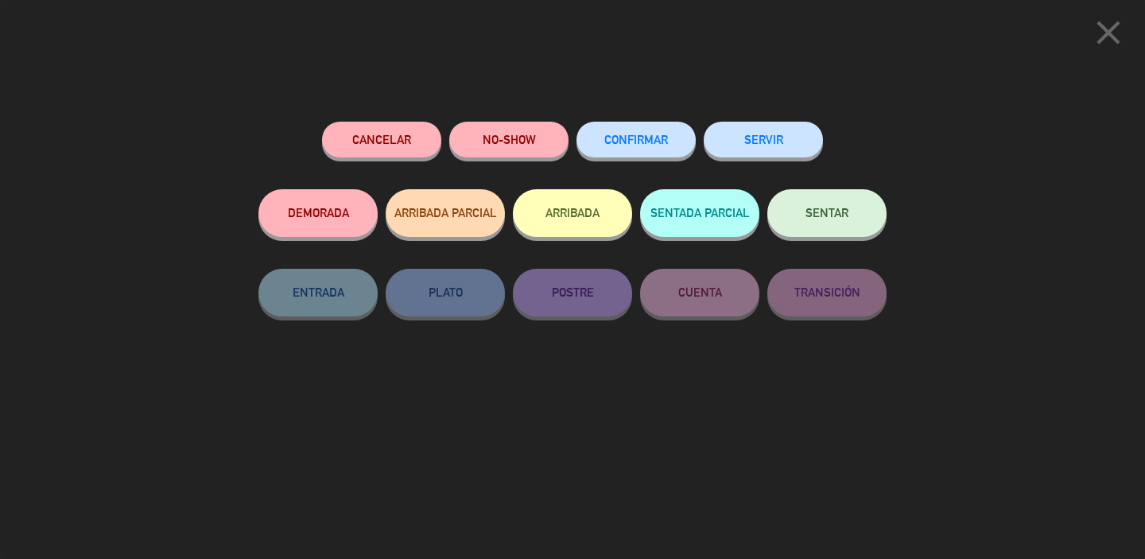
click at [650, 148] on button "CONFIRMAR" at bounding box center [635, 140] width 119 height 36
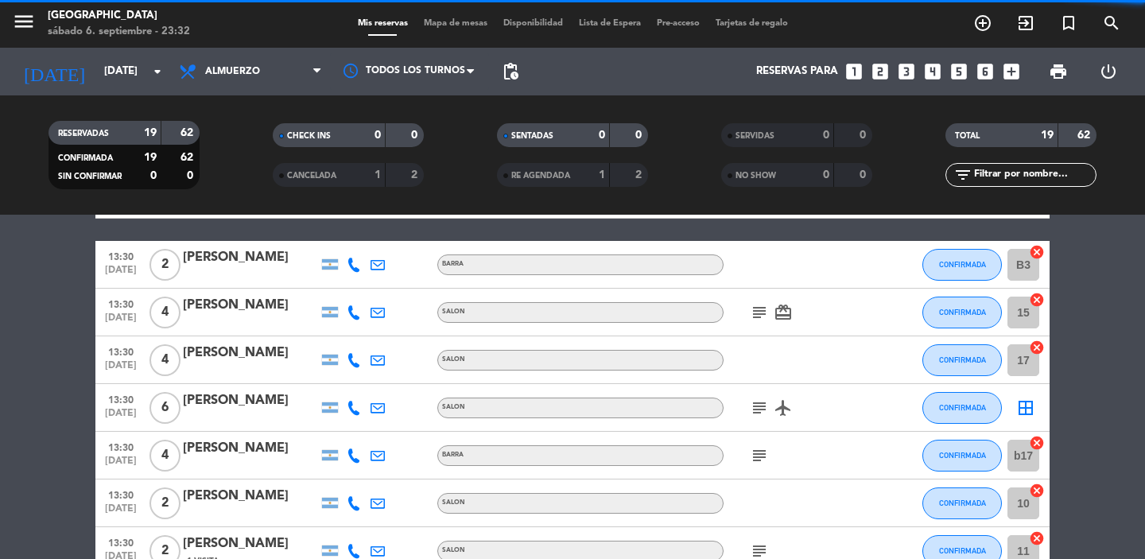
click at [1108, 314] on bookings-row "12:30 [DATE] 2 [PERSON_NAME] SALON healing subject card_giftcard CONFIRMADA 1 c…" at bounding box center [572, 99] width 1145 height 951
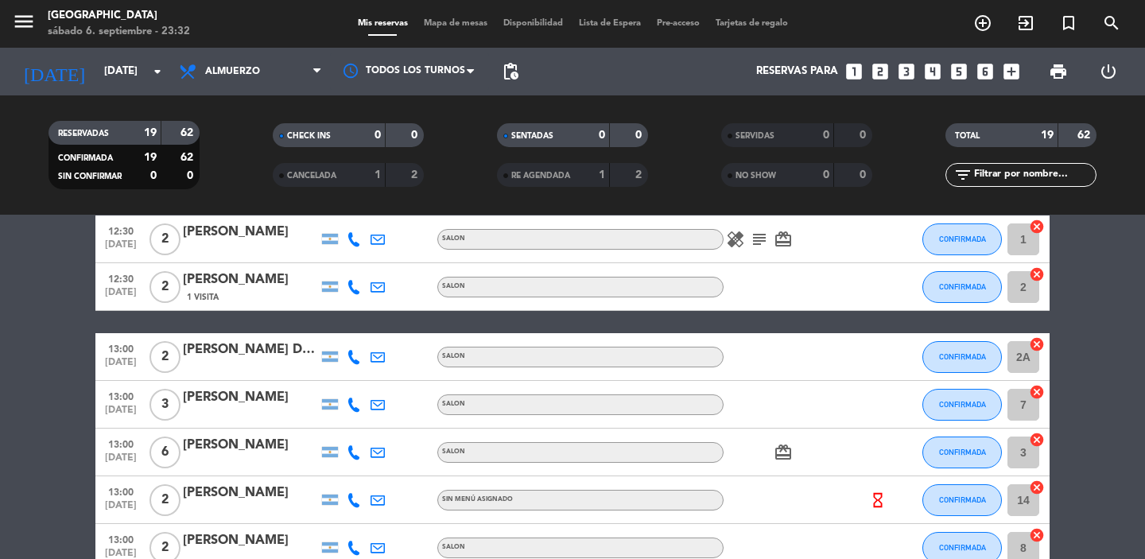
scroll to position [0, 0]
